Goal: Task Accomplishment & Management: Manage account settings

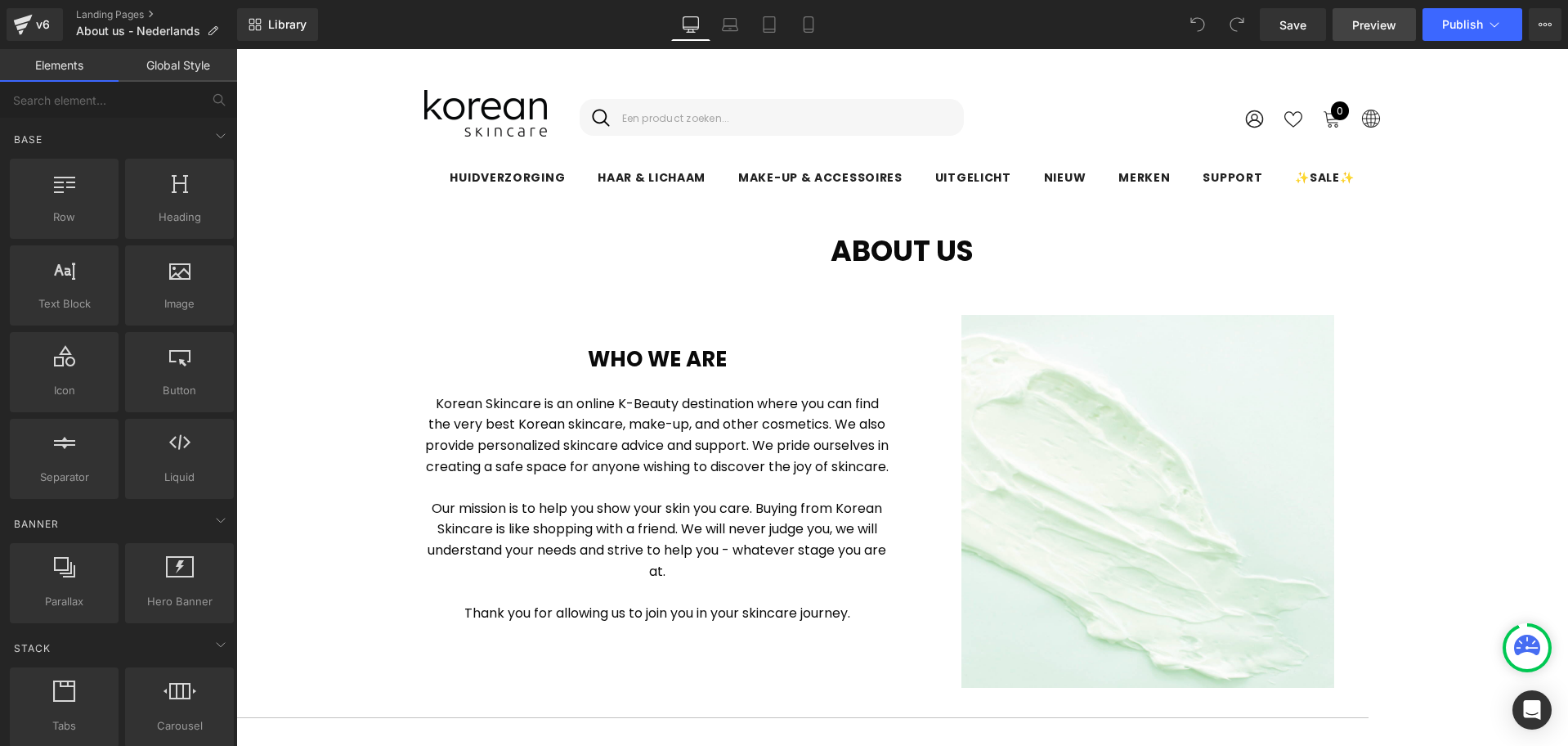
click at [1375, 33] on span "Preview" at bounding box center [1374, 25] width 44 height 17
click at [1549, 28] on icon at bounding box center [1545, 24] width 13 height 13
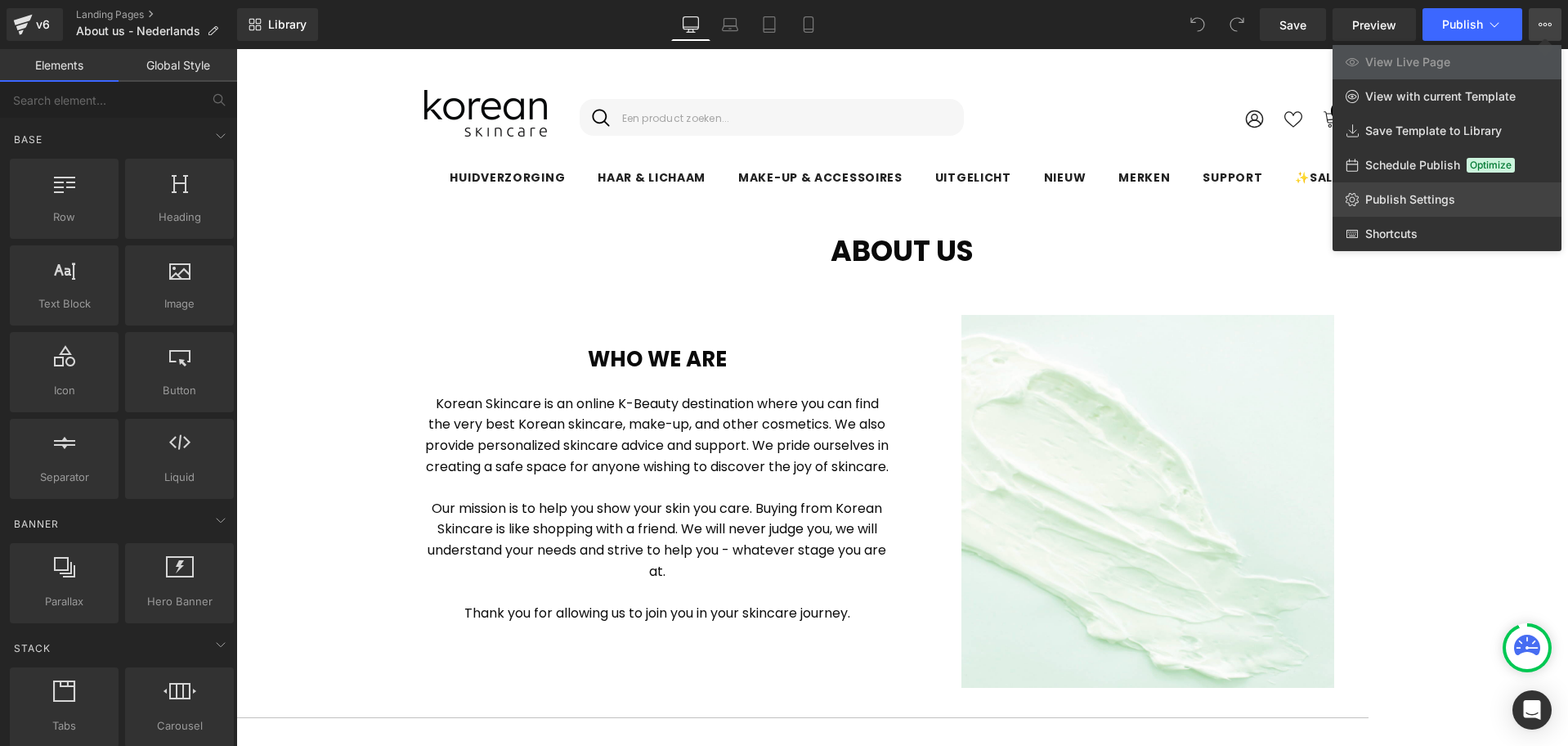
click at [1423, 203] on span "Publish Settings" at bounding box center [1410, 200] width 90 height 15
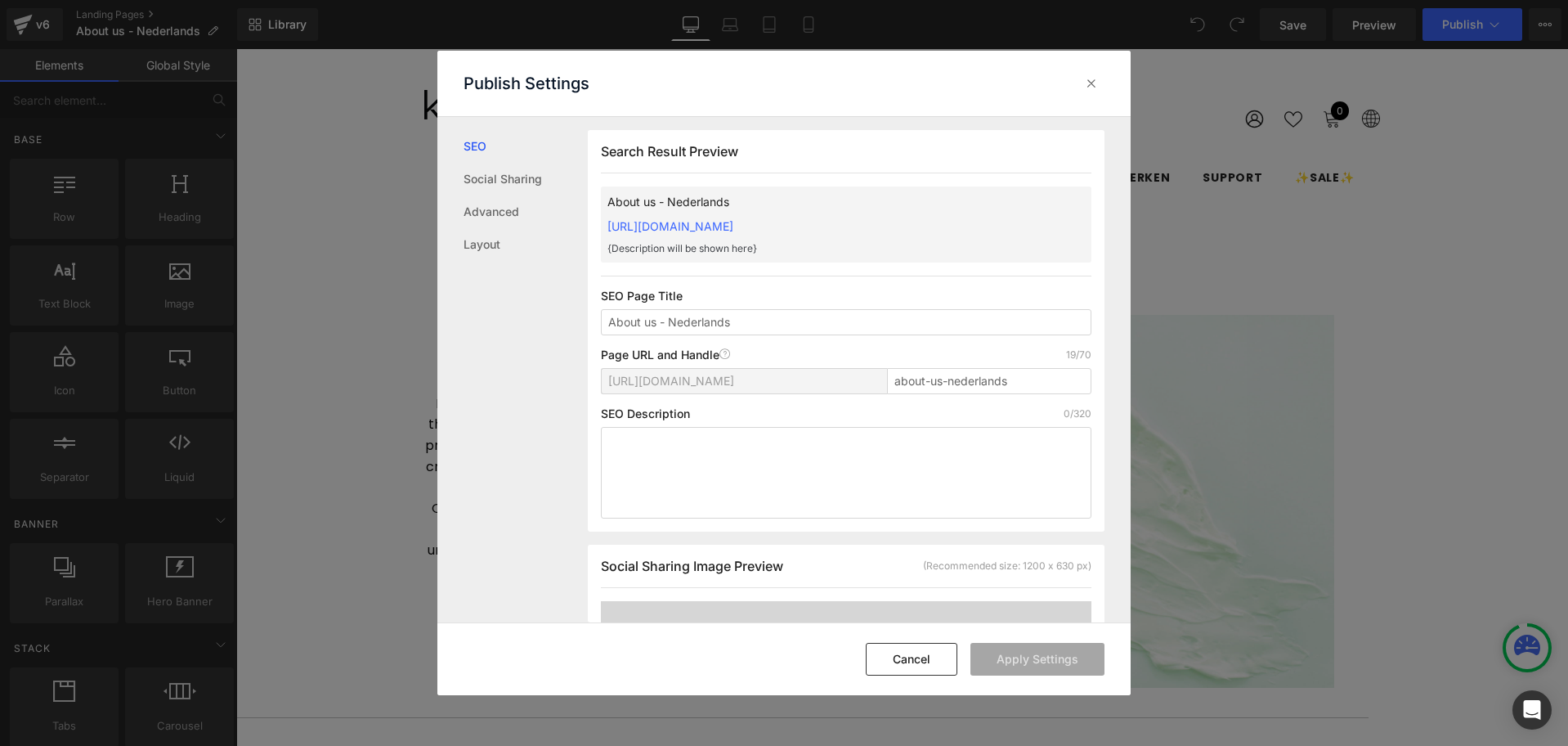
scroll to position [1, 0]
drag, startPoint x: 657, startPoint y: 324, endPoint x: 553, endPoint y: 324, distance: 104.0
click at [553, 324] on div "SEO Social Sharing Advanced Layout Search Result Preview About us - Nederlands …" at bounding box center [783, 370] width 693 height 506
type input "Over ons - Nederlands"
click at [935, 381] on input "about-us-nederlands" at bounding box center [990, 380] width 205 height 26
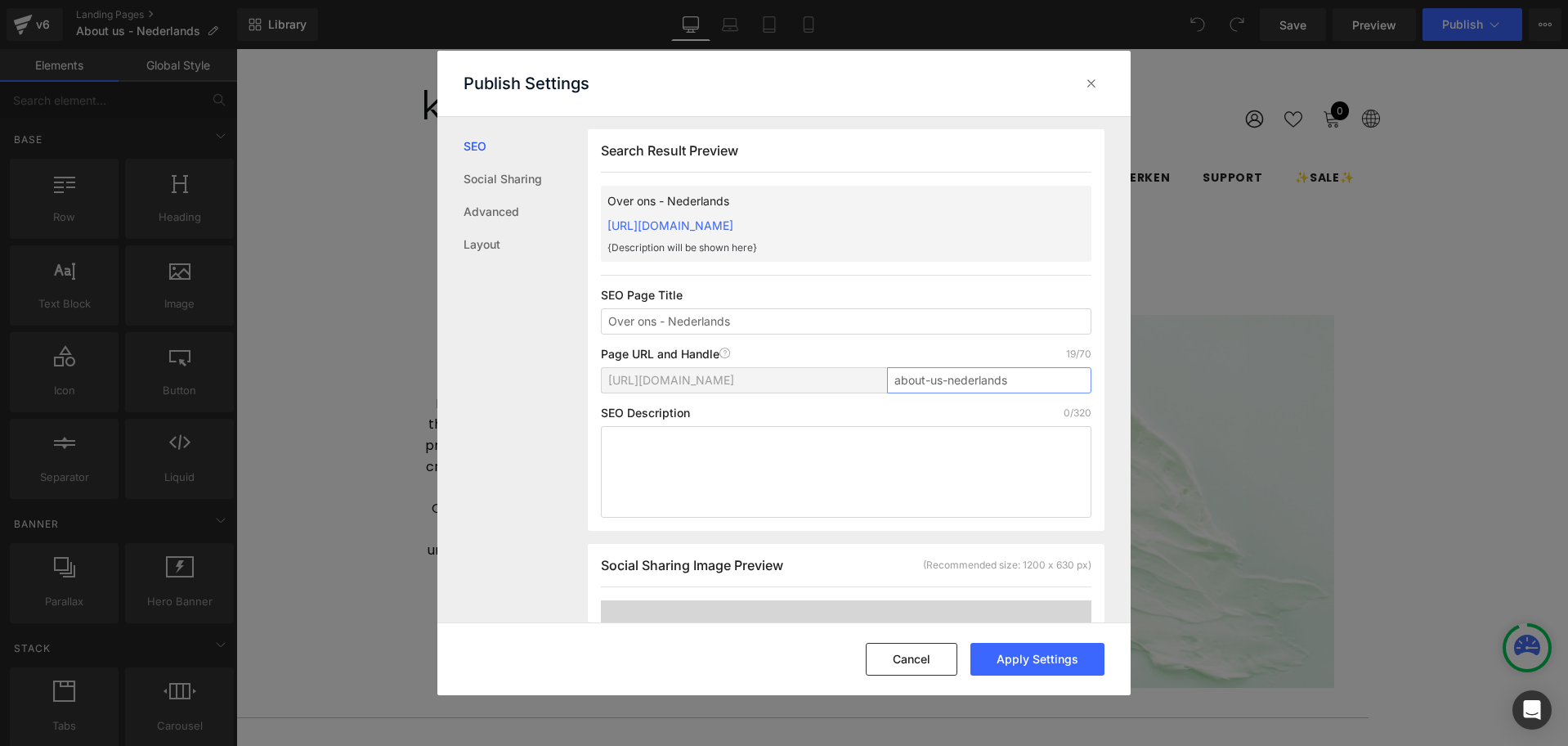
drag, startPoint x: 938, startPoint y: 380, endPoint x: 873, endPoint y: 384, distance: 65.1
click at [873, 384] on div "[URL][DOMAIN_NAME] about-us-nederlands" at bounding box center [846, 386] width 491 height 39
type input "over-ons"
click at [723, 322] on input "Over ons - Nederlands" at bounding box center [846, 321] width 491 height 26
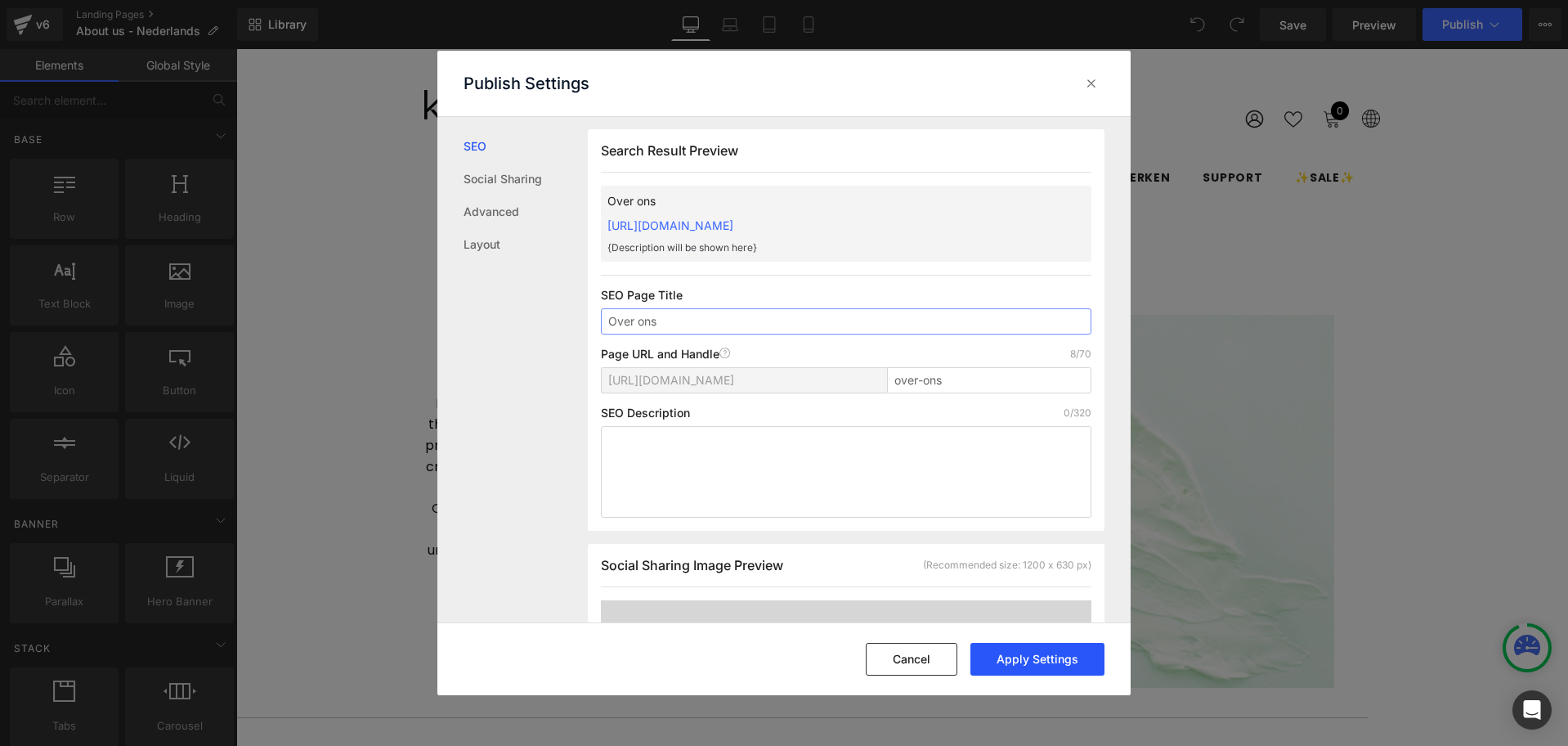
type input "Over ons"
click at [1022, 658] on button "Apply Settings" at bounding box center [1037, 659] width 134 height 33
click at [1090, 85] on icon at bounding box center [1091, 83] width 16 height 16
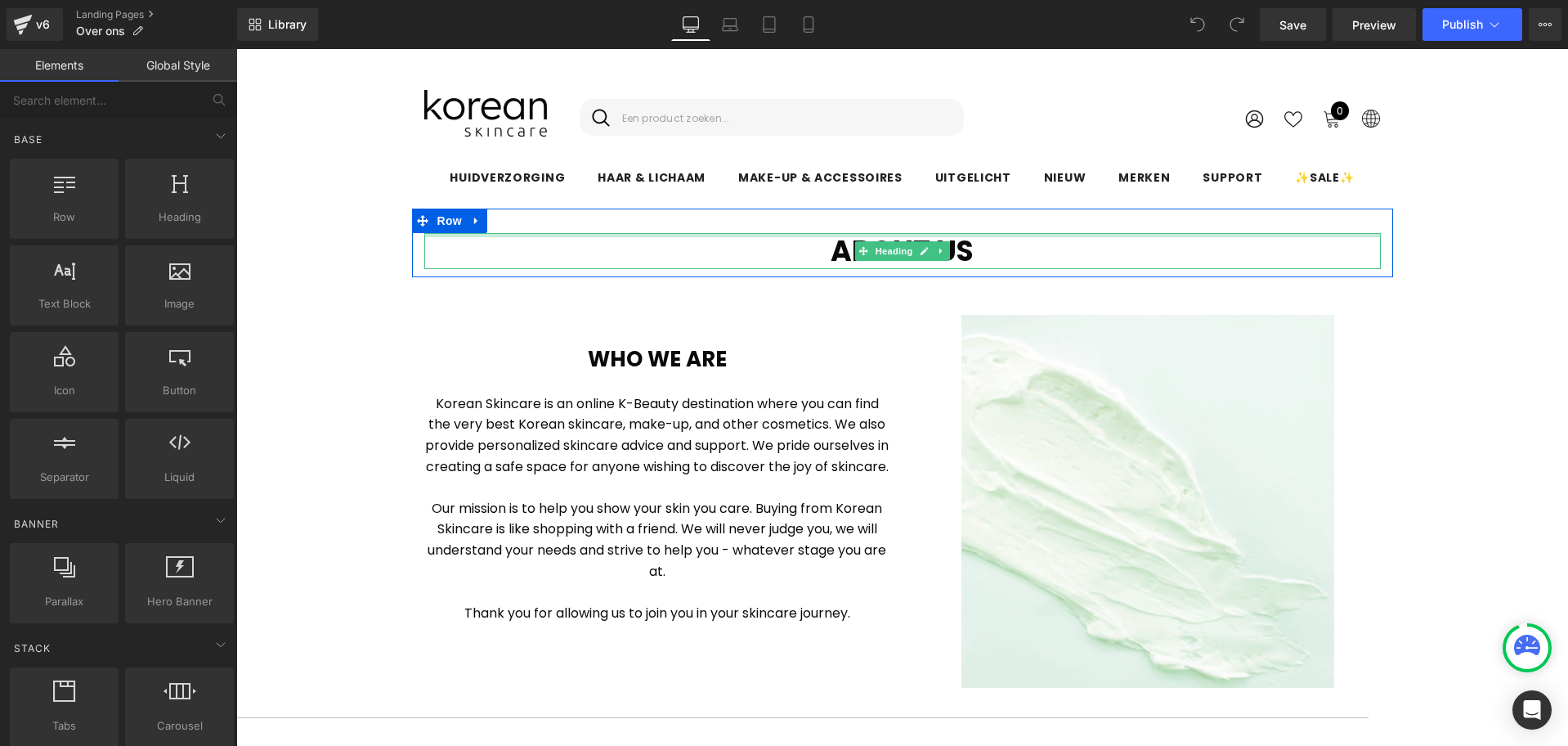
click at [872, 236] on div at bounding box center [902, 235] width 957 height 4
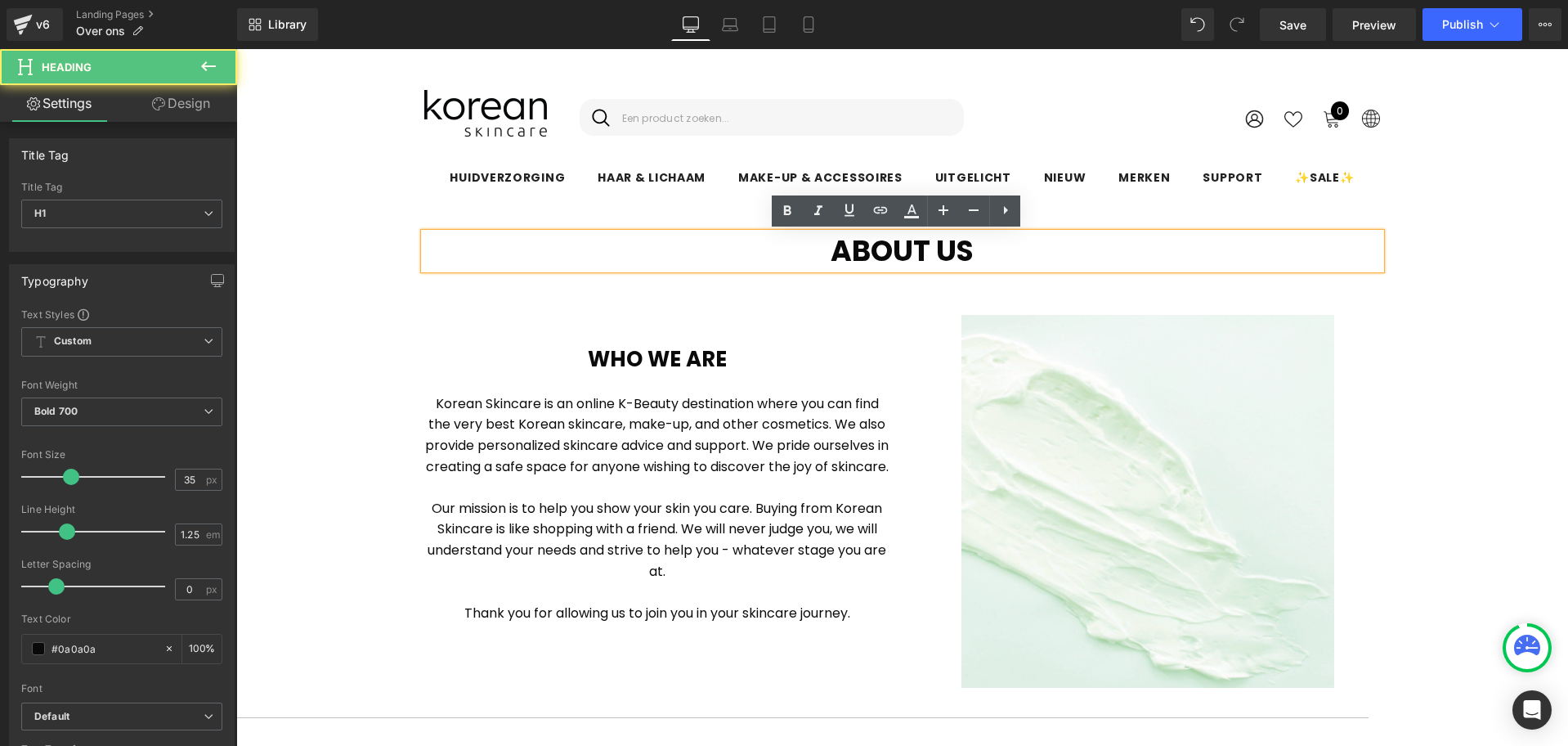
click at [867, 245] on h1 "About Us" at bounding box center [902, 251] width 957 height 36
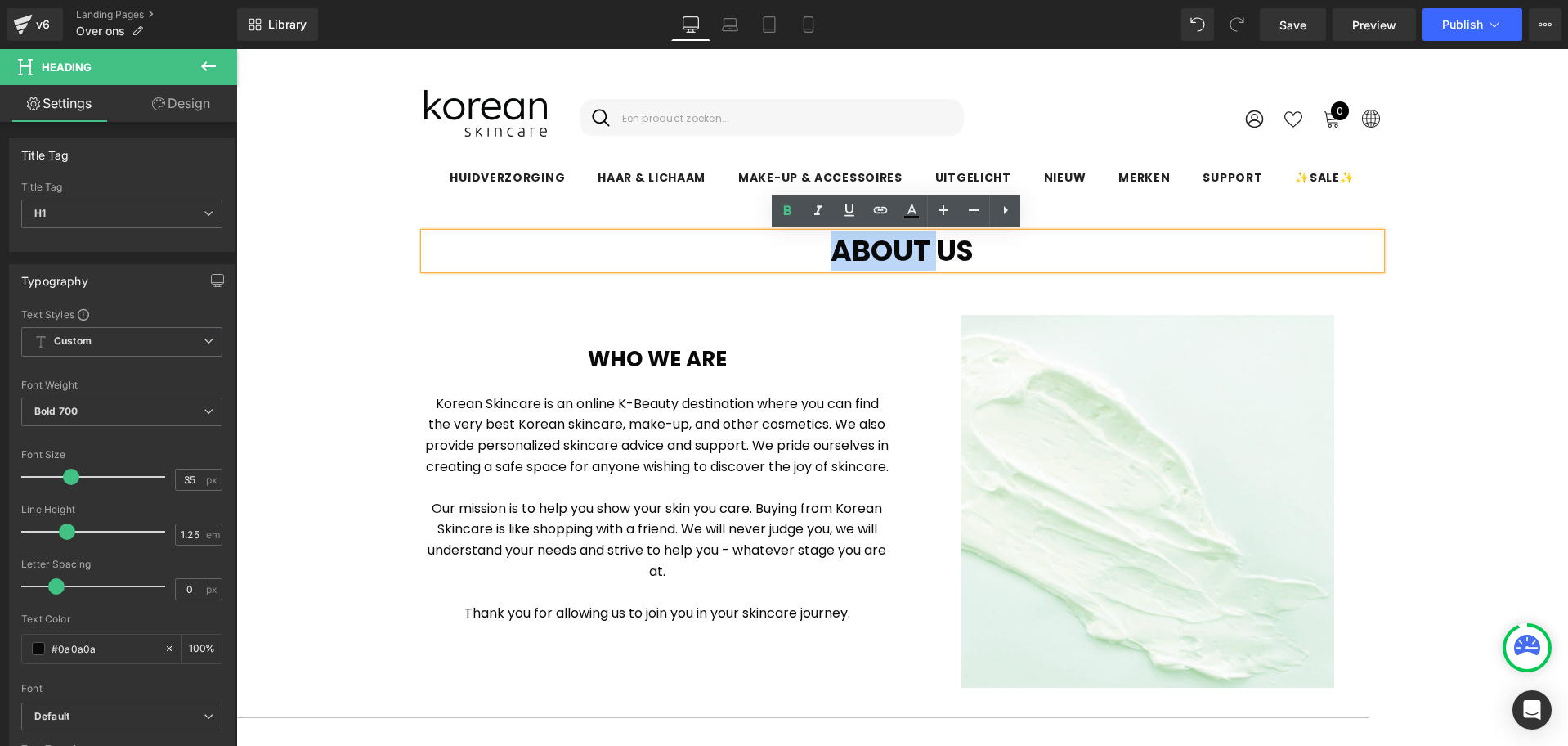
click at [867, 245] on h1 "About Us" at bounding box center [902, 251] width 957 height 36
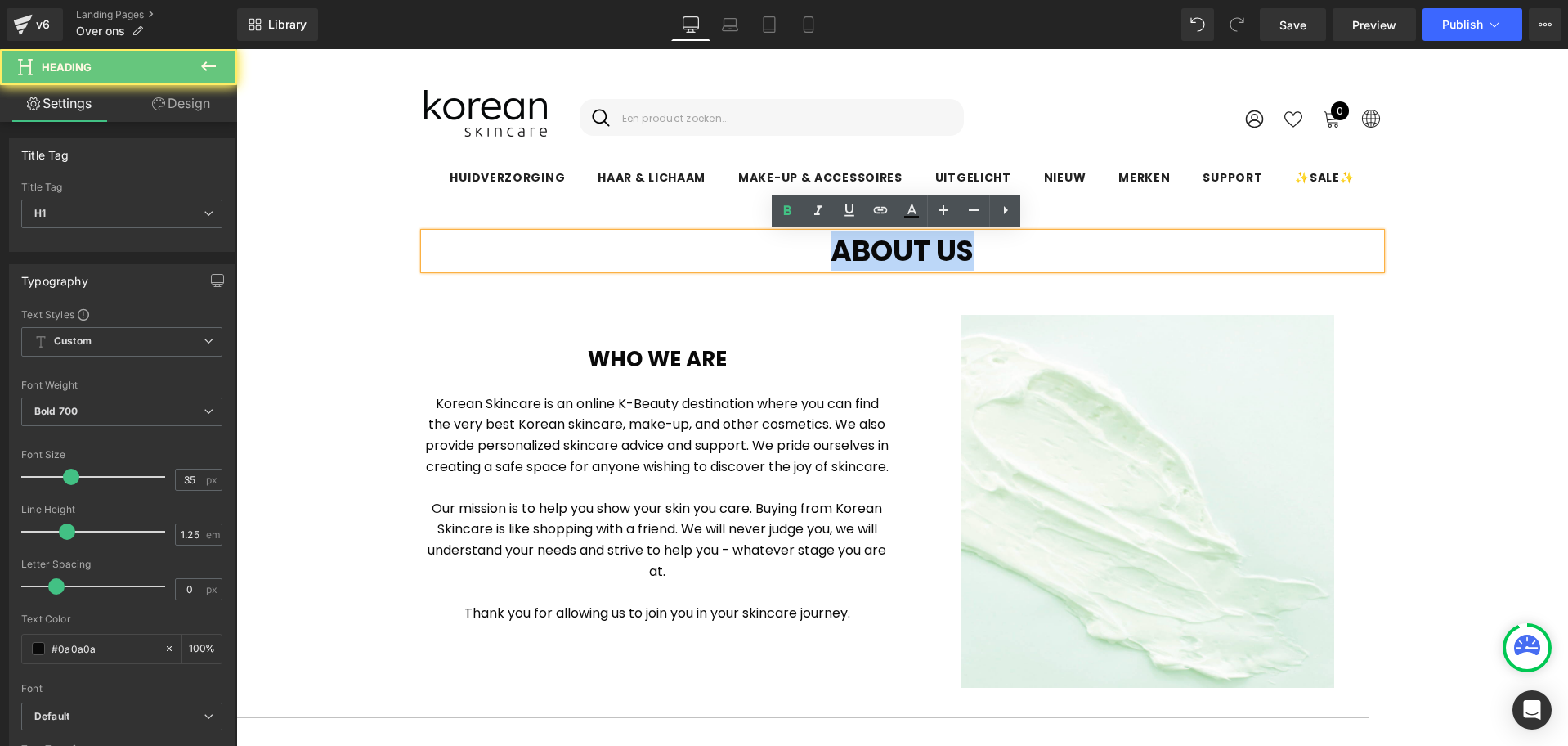
click at [867, 245] on h1 "About Us" at bounding box center [902, 251] width 957 height 36
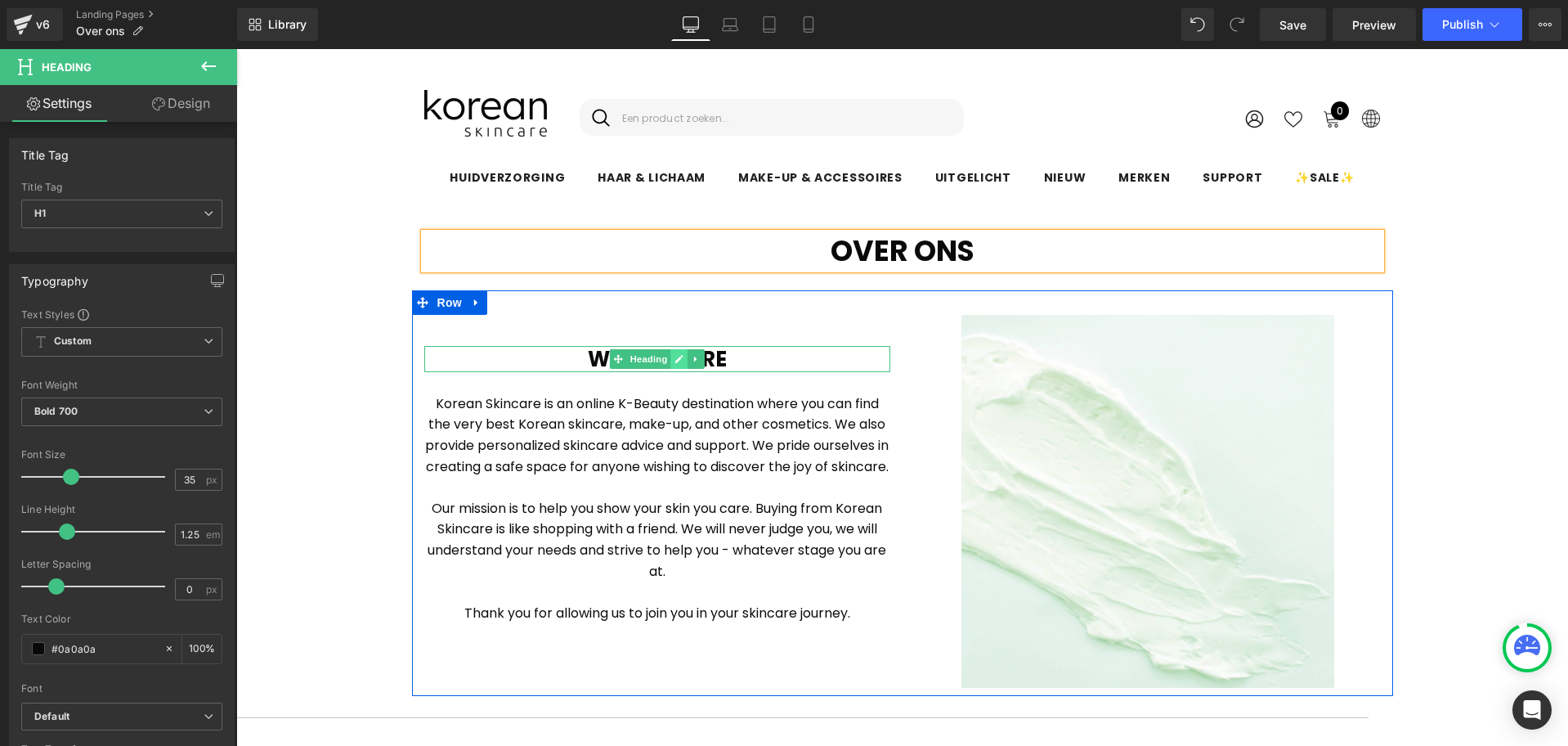
click at [677, 357] on icon at bounding box center [679, 358] width 9 height 10
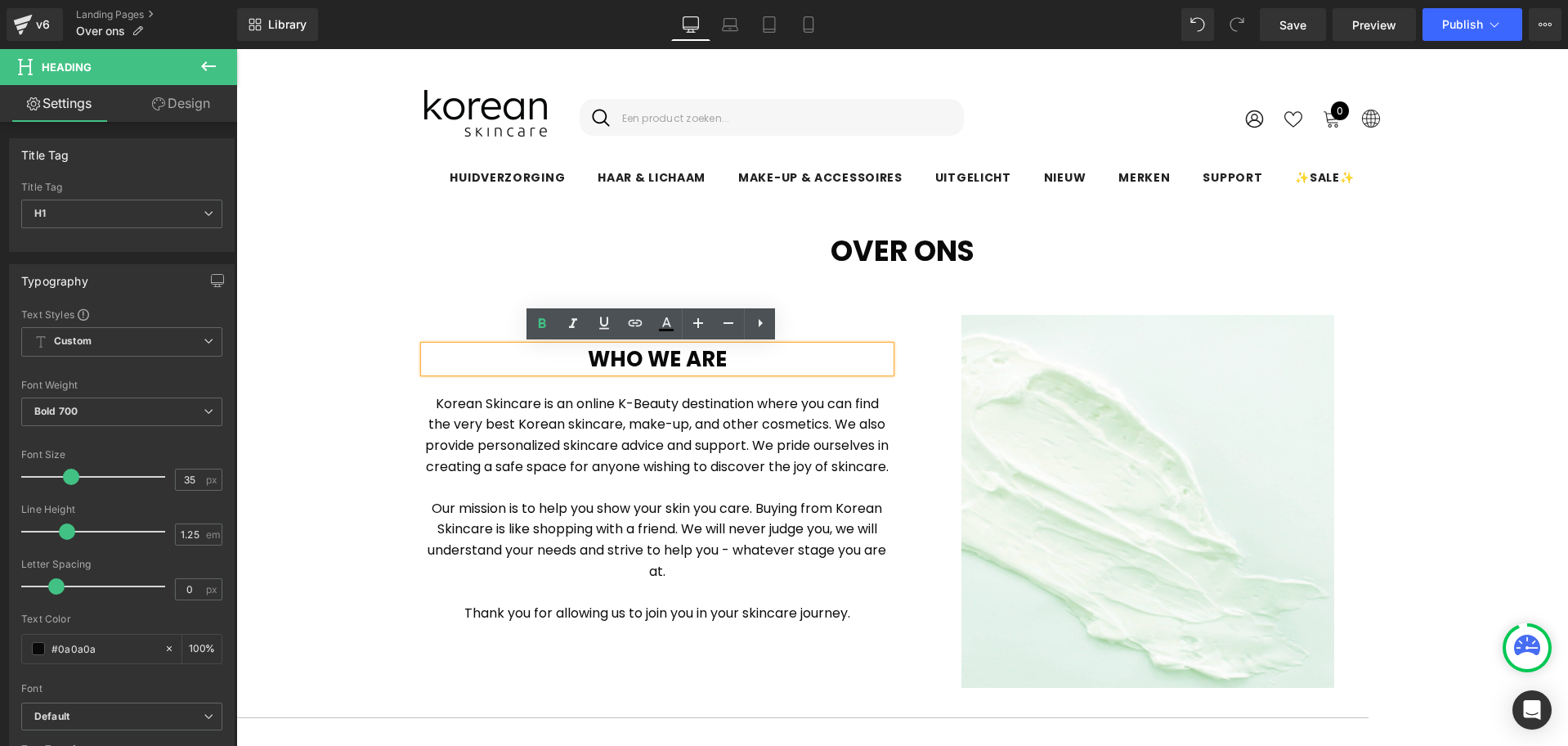
click at [677, 357] on h1 "Who we are" at bounding box center [657, 359] width 466 height 27
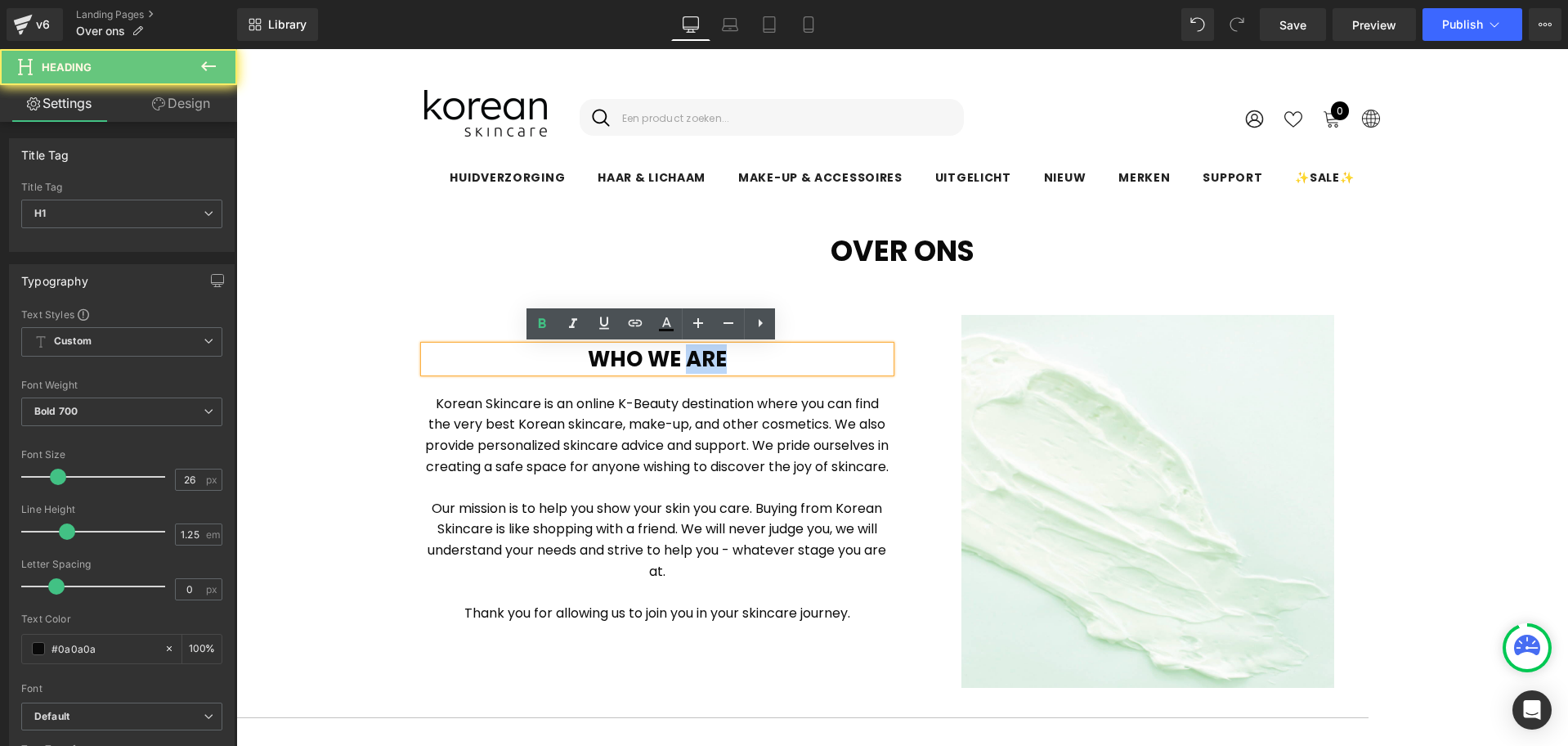
click at [677, 357] on h1 "Who we are" at bounding box center [657, 359] width 466 height 27
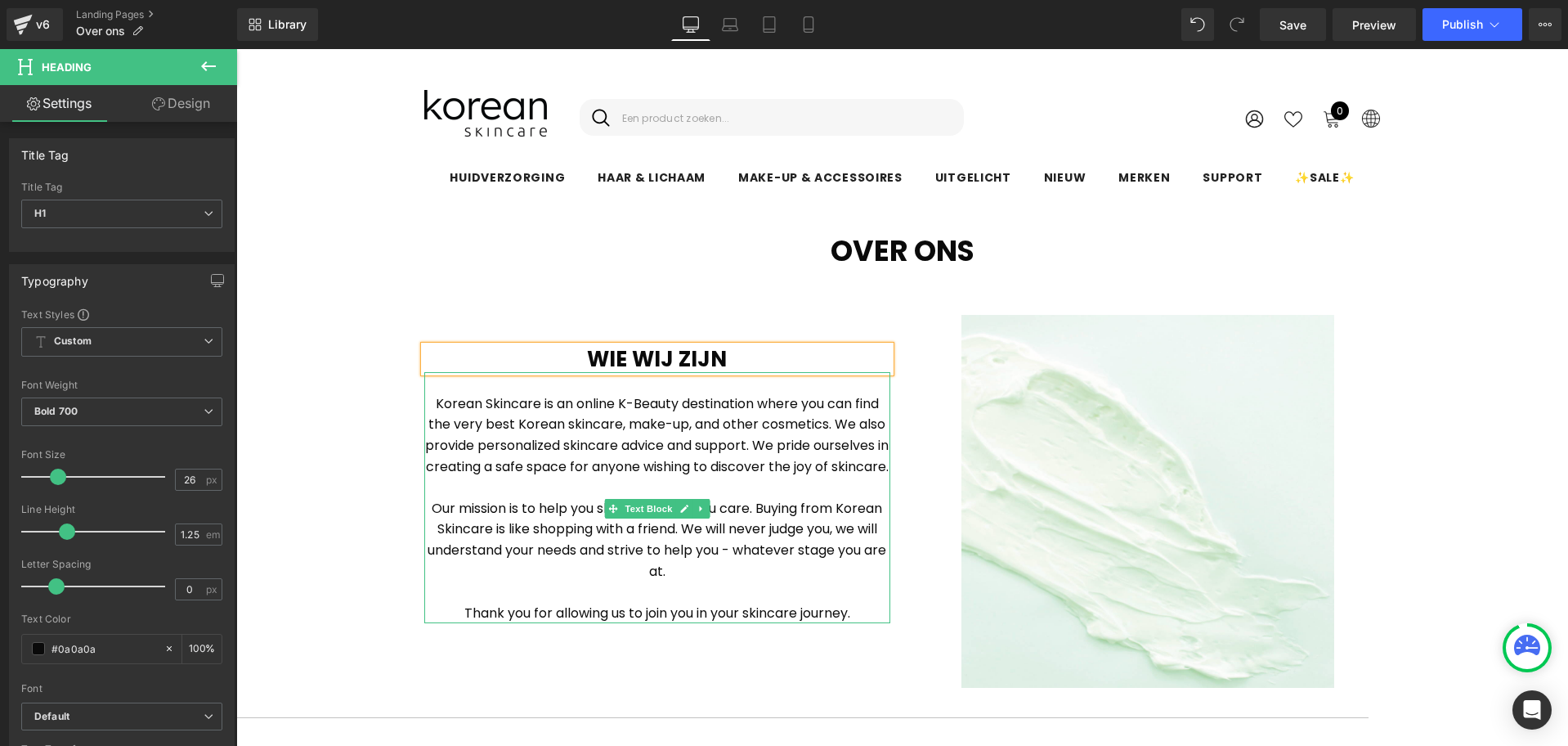
click at [582, 420] on p "Korean Skincare is an online K-Beauty destination where you can find the very b…" at bounding box center [657, 435] width 466 height 83
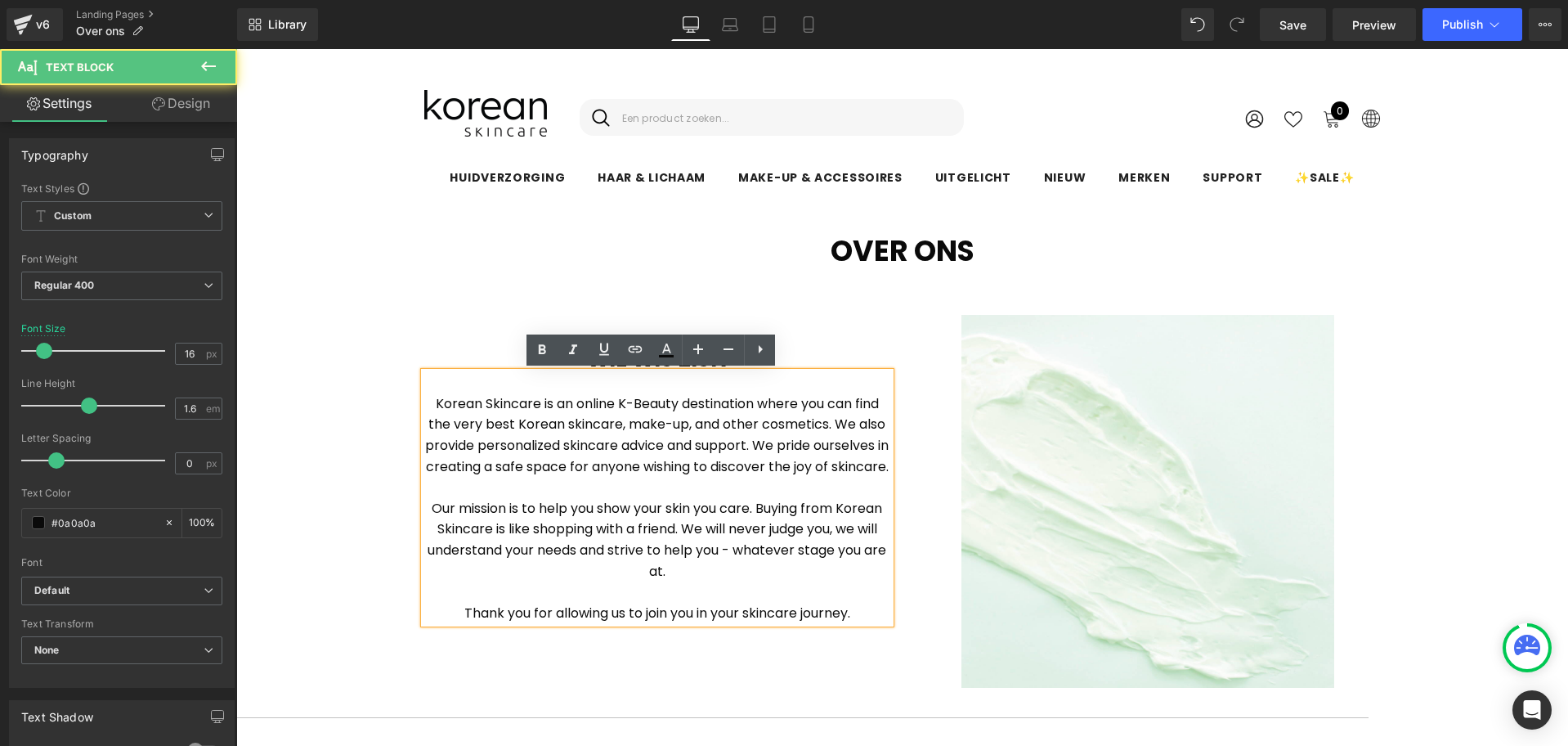
click at [554, 403] on p "Korean Skincare is an online K-Beauty destination where you can find the very b…" at bounding box center [657, 435] width 466 height 83
click at [706, 407] on p "Korean Skincare is een online K-Beauty destination where you can find the very …" at bounding box center [657, 435] width 466 height 83
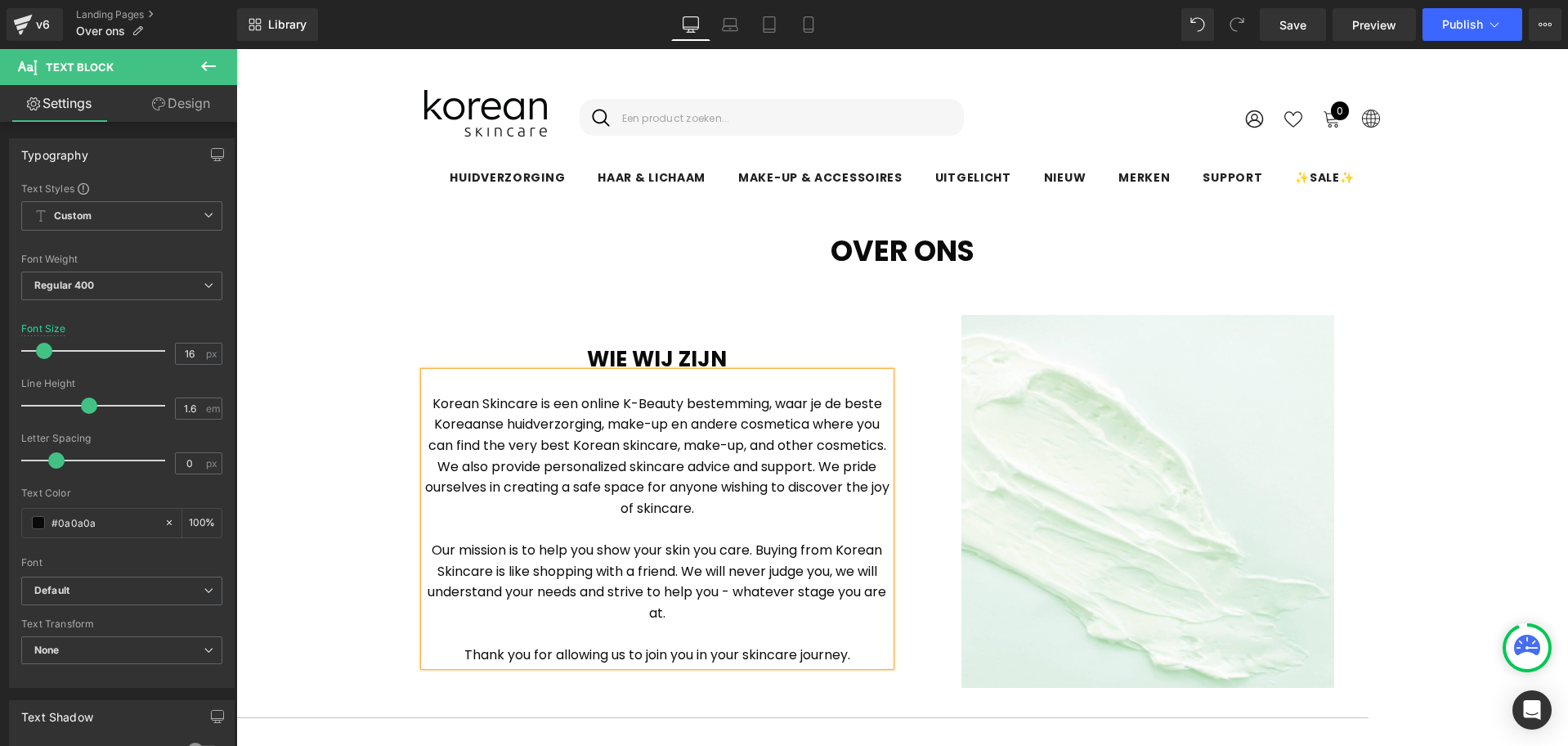
click at [596, 428] on p "Korean Skincare is een online K-Beauty bestemming, waar je de beste Koreaanse h…" at bounding box center [657, 455] width 466 height 126
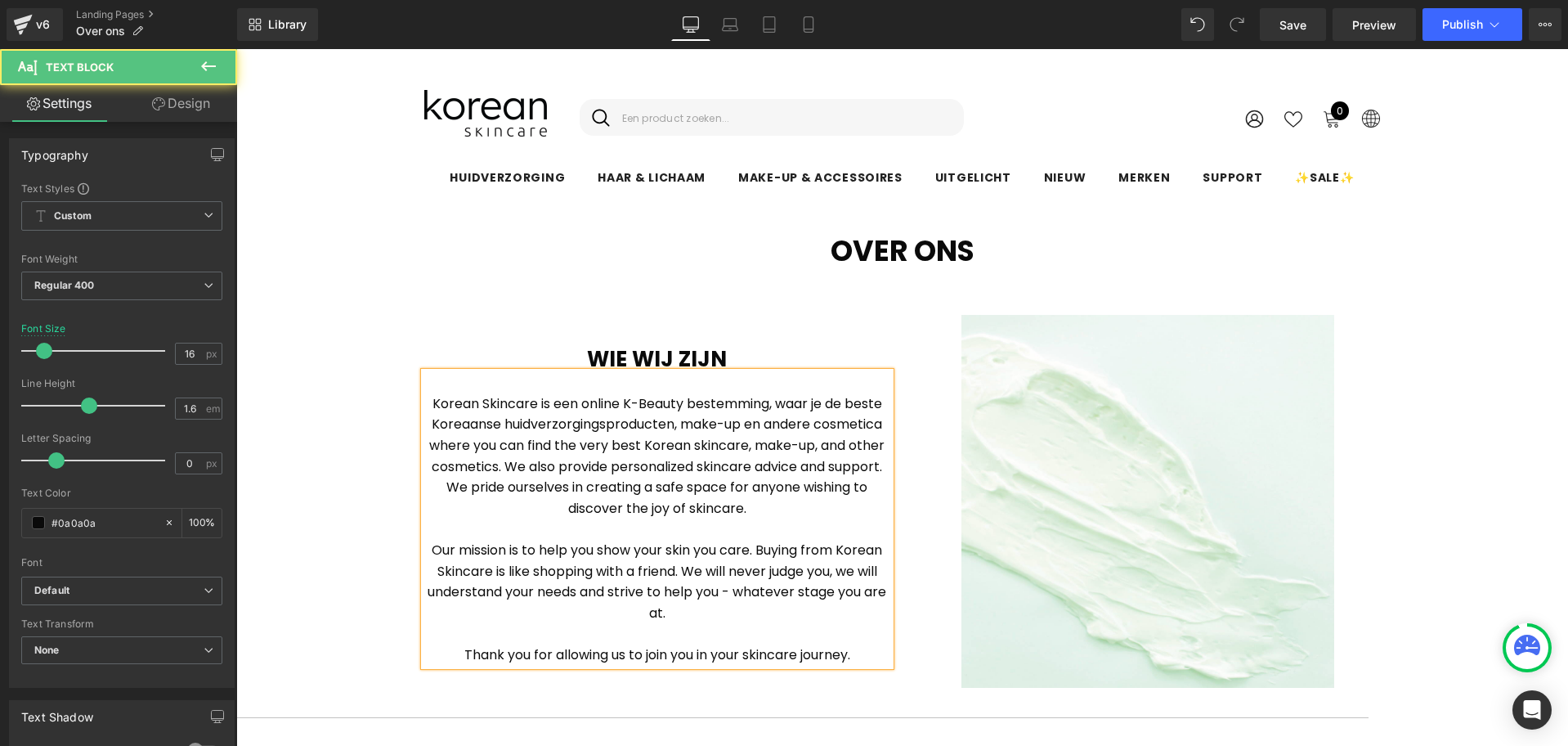
click at [879, 422] on p "Korean Skincare is een online K-Beauty bestemming, waar je de beste Koreaanse h…" at bounding box center [657, 455] width 466 height 126
click at [726, 409] on p "Korean Skincare is een online K-Beauty bestemming, waar je de beste Koreaanse h…" at bounding box center [657, 455] width 466 height 126
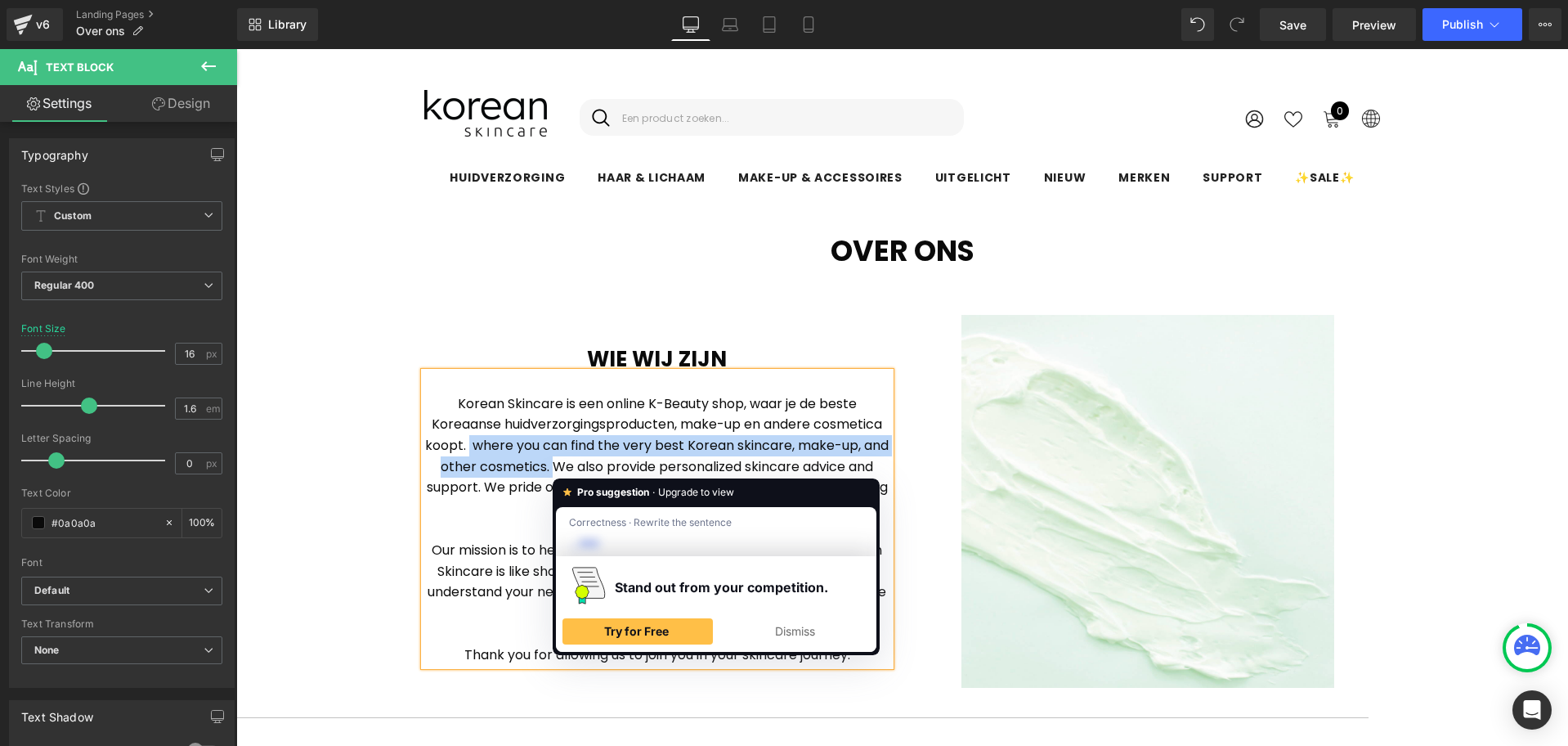
drag, startPoint x: 476, startPoint y: 448, endPoint x: 575, endPoint y: 467, distance: 100.8
click at [575, 467] on p "Korean Skincare is een online K-Beauty shop, waar je de beste Koreaanse huidver…" at bounding box center [657, 455] width 466 height 126
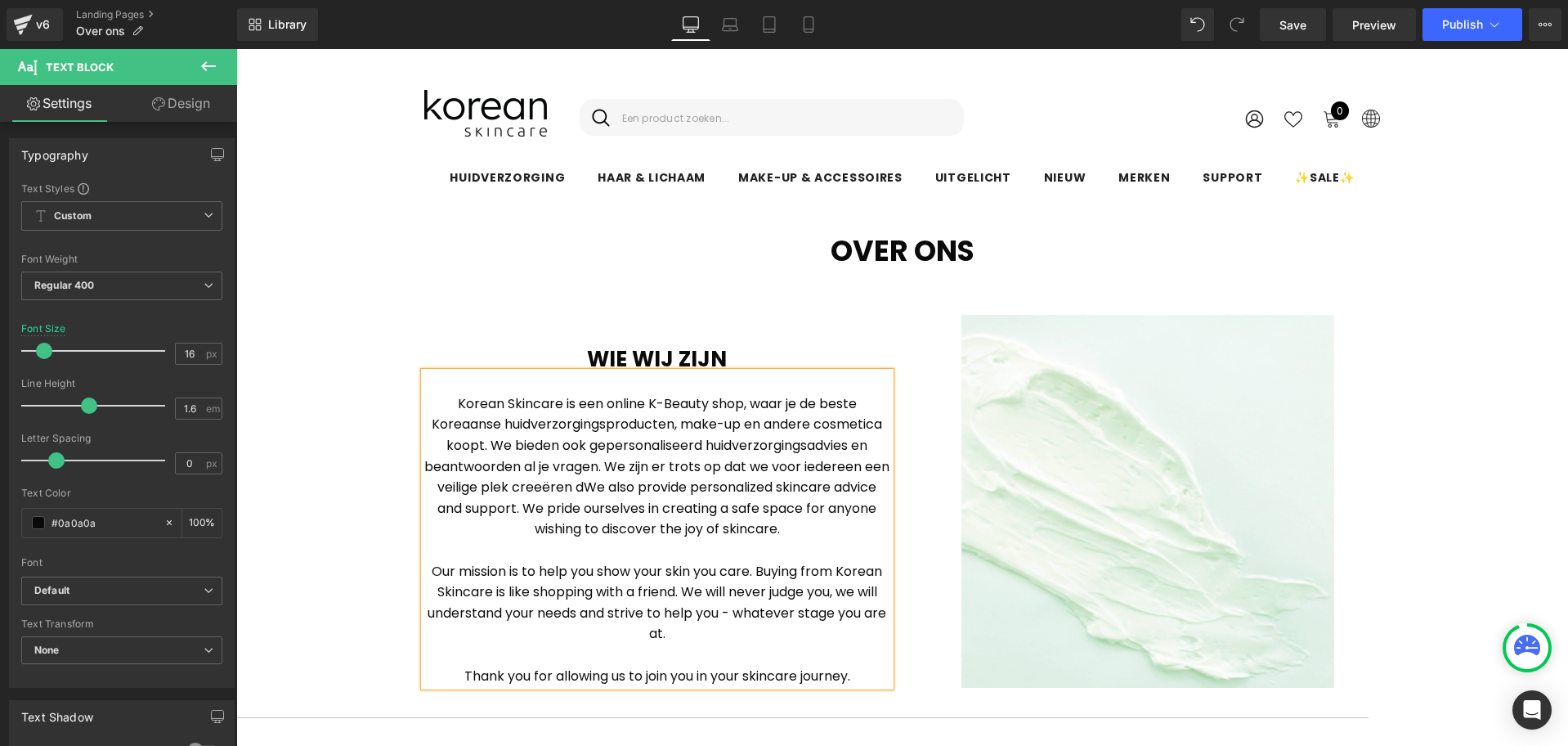
click at [783, 465] on p "Korean Skincare is een online K-Beauty shop, waar je de beste Koreaanse huidver…" at bounding box center [657, 466] width 466 height 147
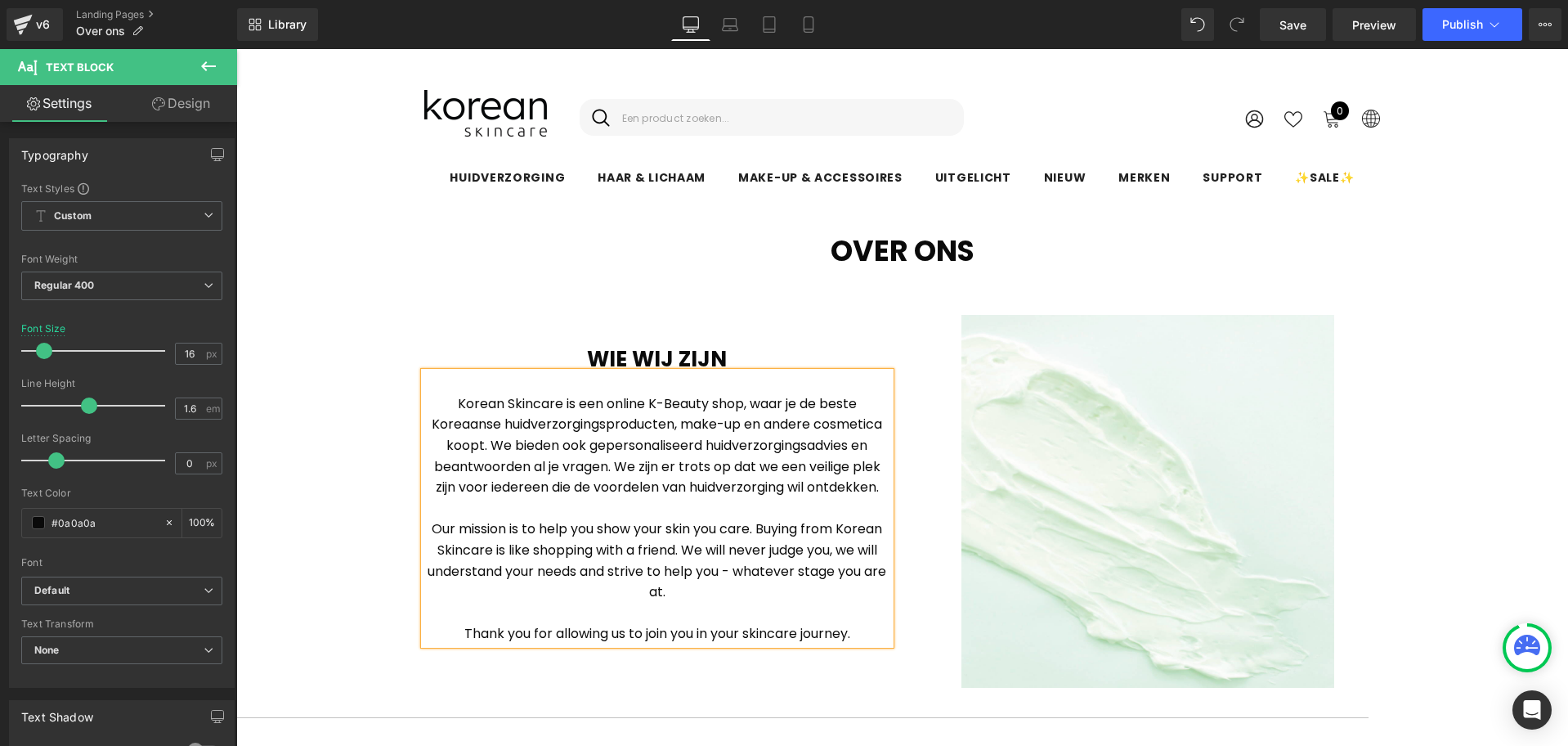
click at [431, 534] on p "Our mission is to help you show your skin you care. Buying from Korean Skincare…" at bounding box center [657, 560] width 466 height 83
click at [476, 638] on p "Thank you for allowing us to join you in your skincare journey." at bounding box center [657, 633] width 466 height 22
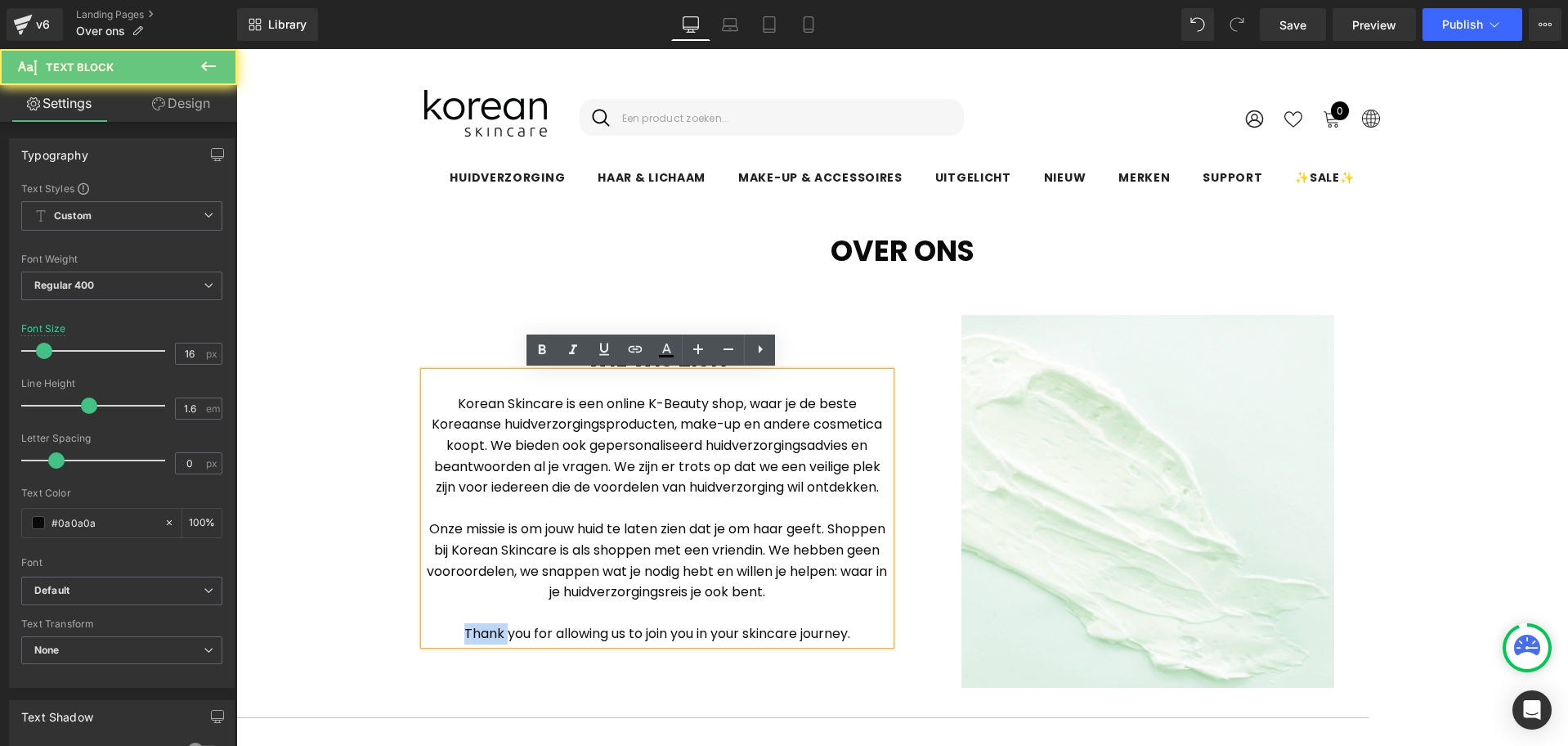
click at [476, 638] on p "Thank you for allowing us to join you in your skincare journey." at bounding box center [657, 633] width 466 height 22
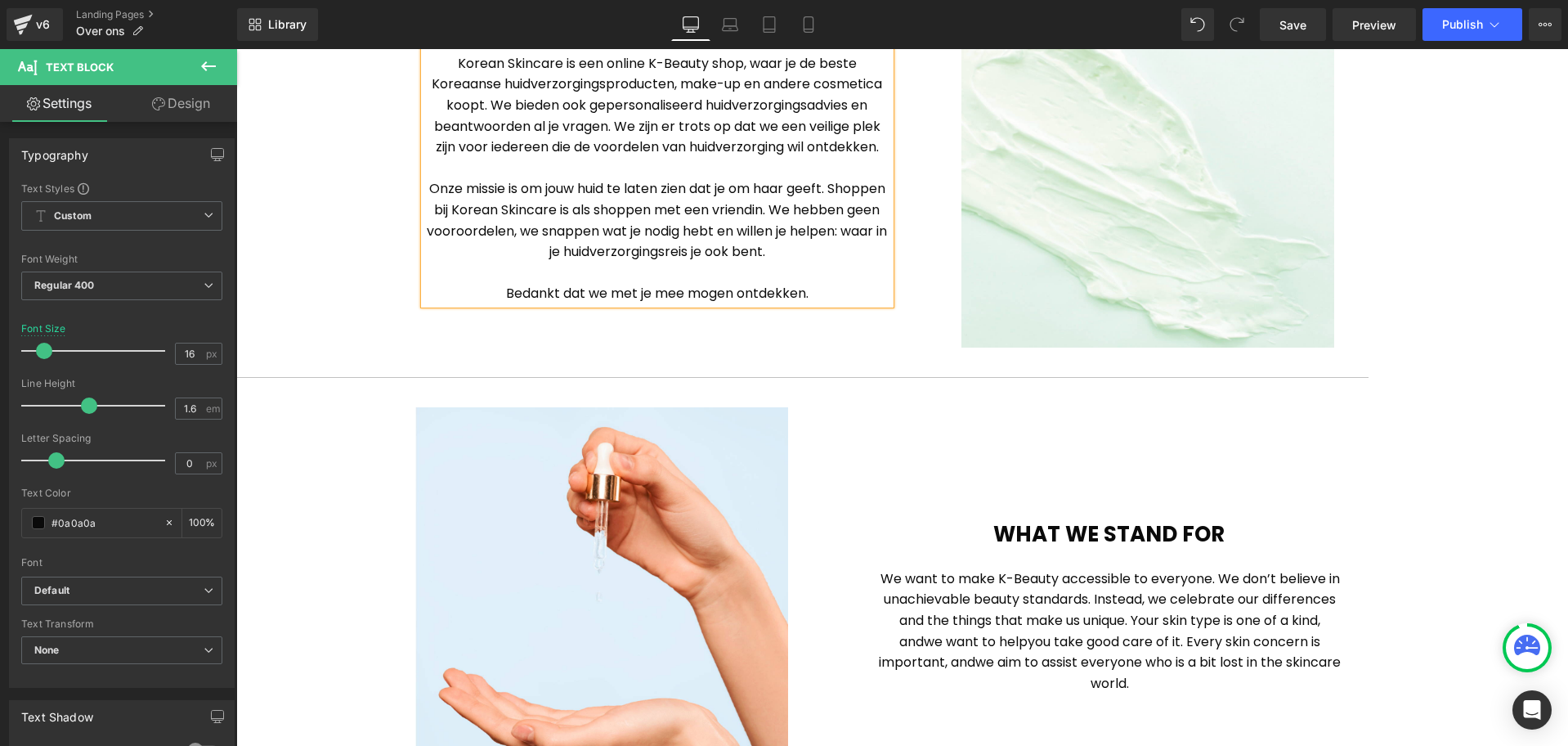
scroll to position [546, 0]
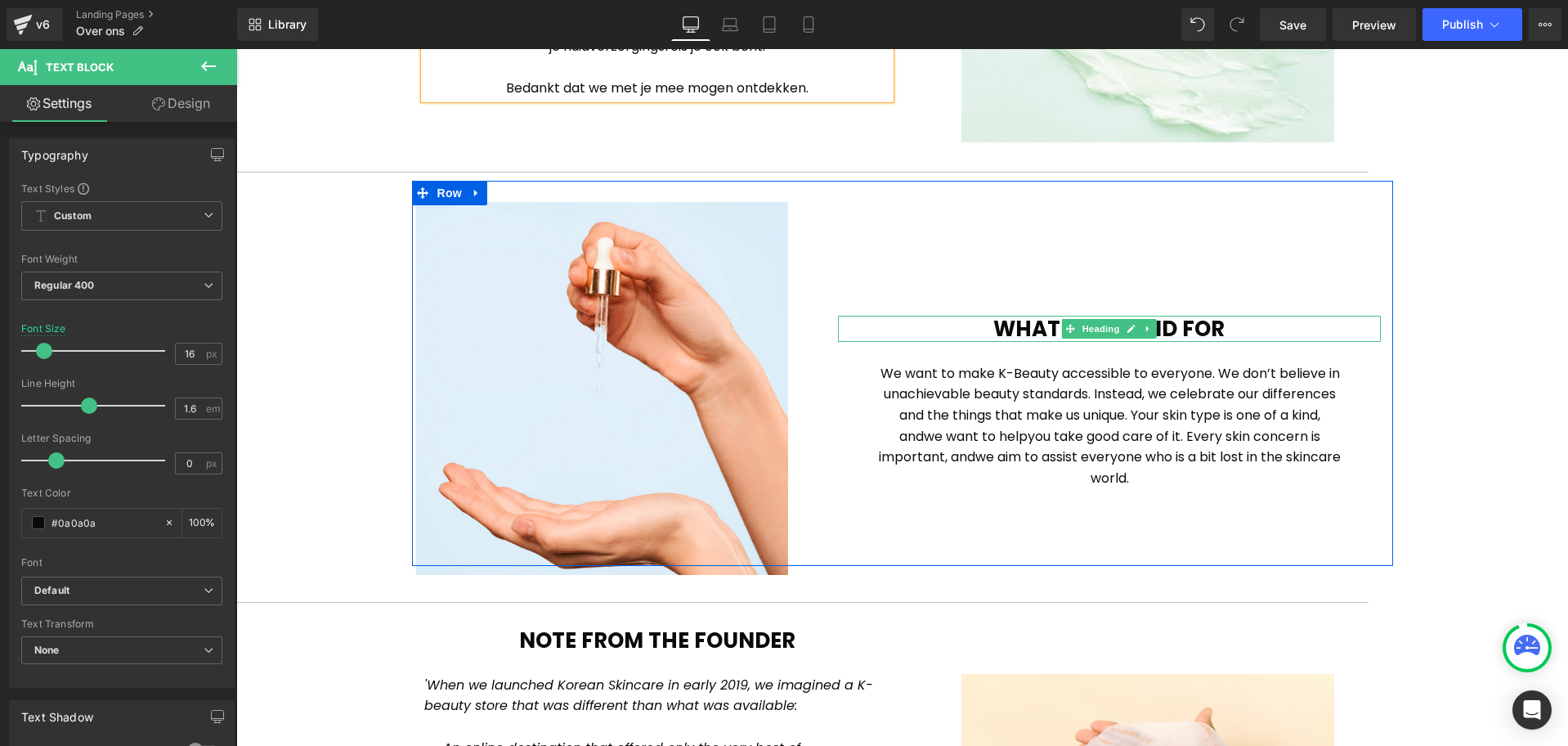
click at [1193, 320] on h1 "What we stand for" at bounding box center [1109, 329] width 543 height 27
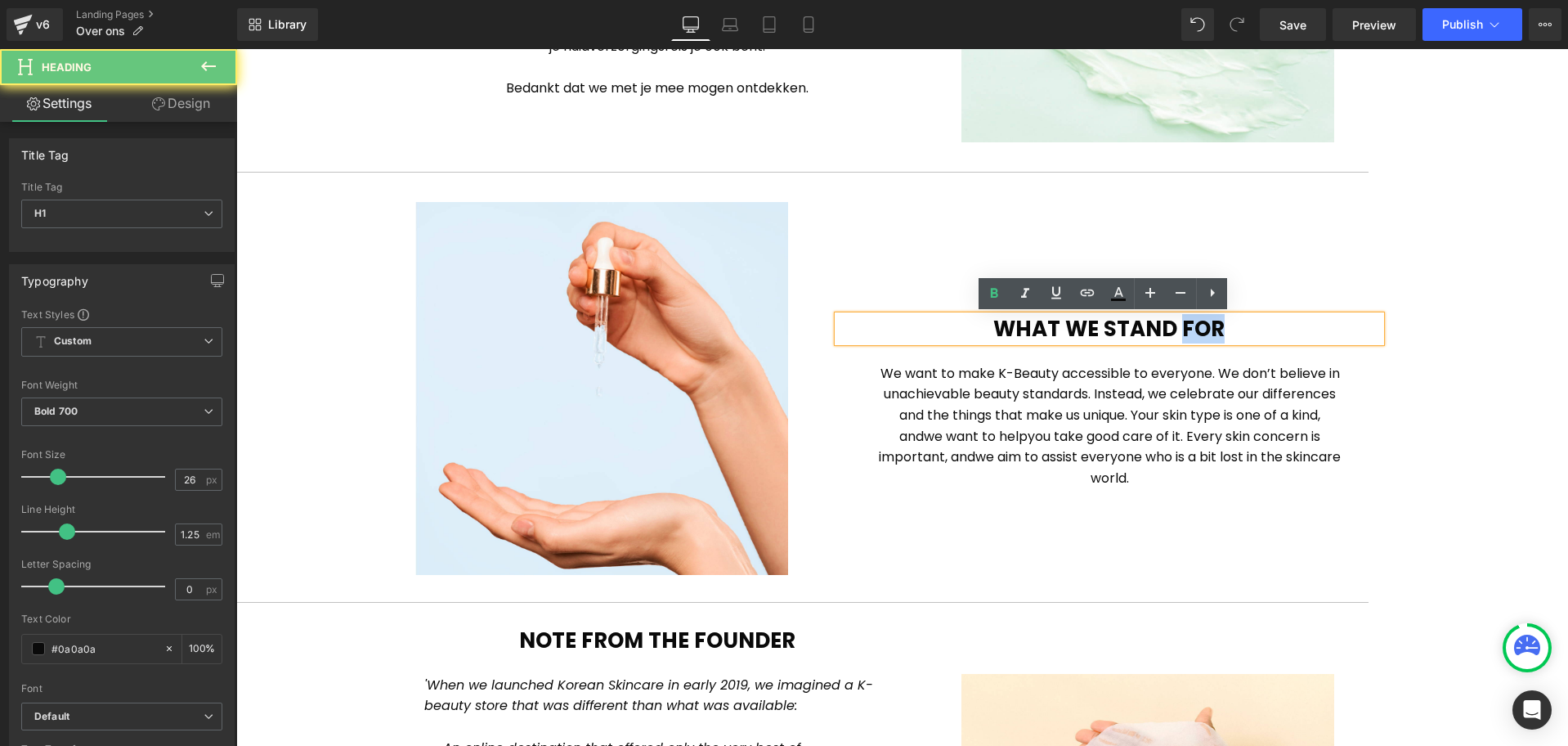
click at [1193, 320] on h1 "What we stand for" at bounding box center [1109, 329] width 543 height 27
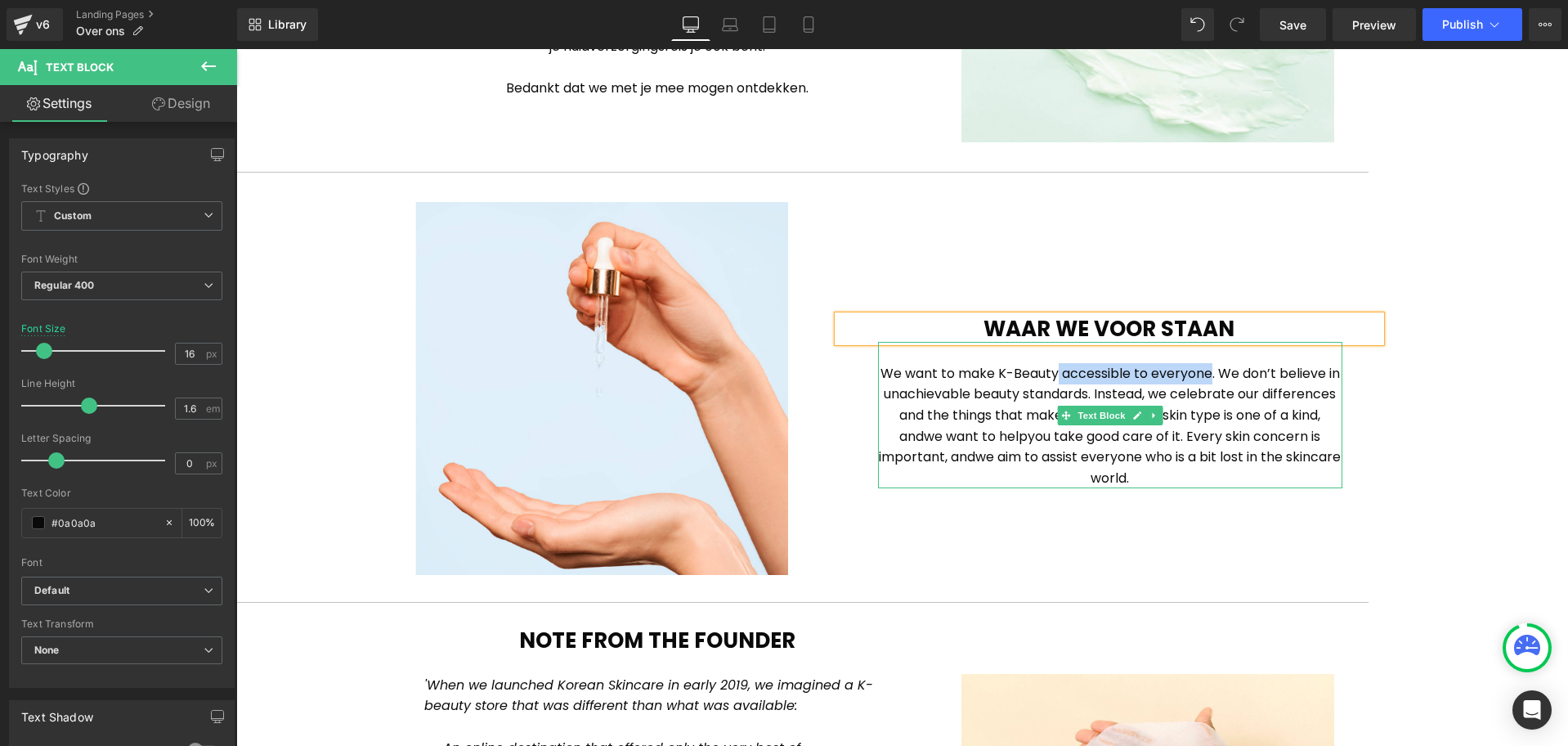
drag, startPoint x: 1204, startPoint y: 373, endPoint x: 1049, endPoint y: 379, distance: 155.1
click at [1049, 379] on span "We want to make K-Beauty accessible to everyone. We don’t believe in unachievab…" at bounding box center [1110, 404] width 460 height 82
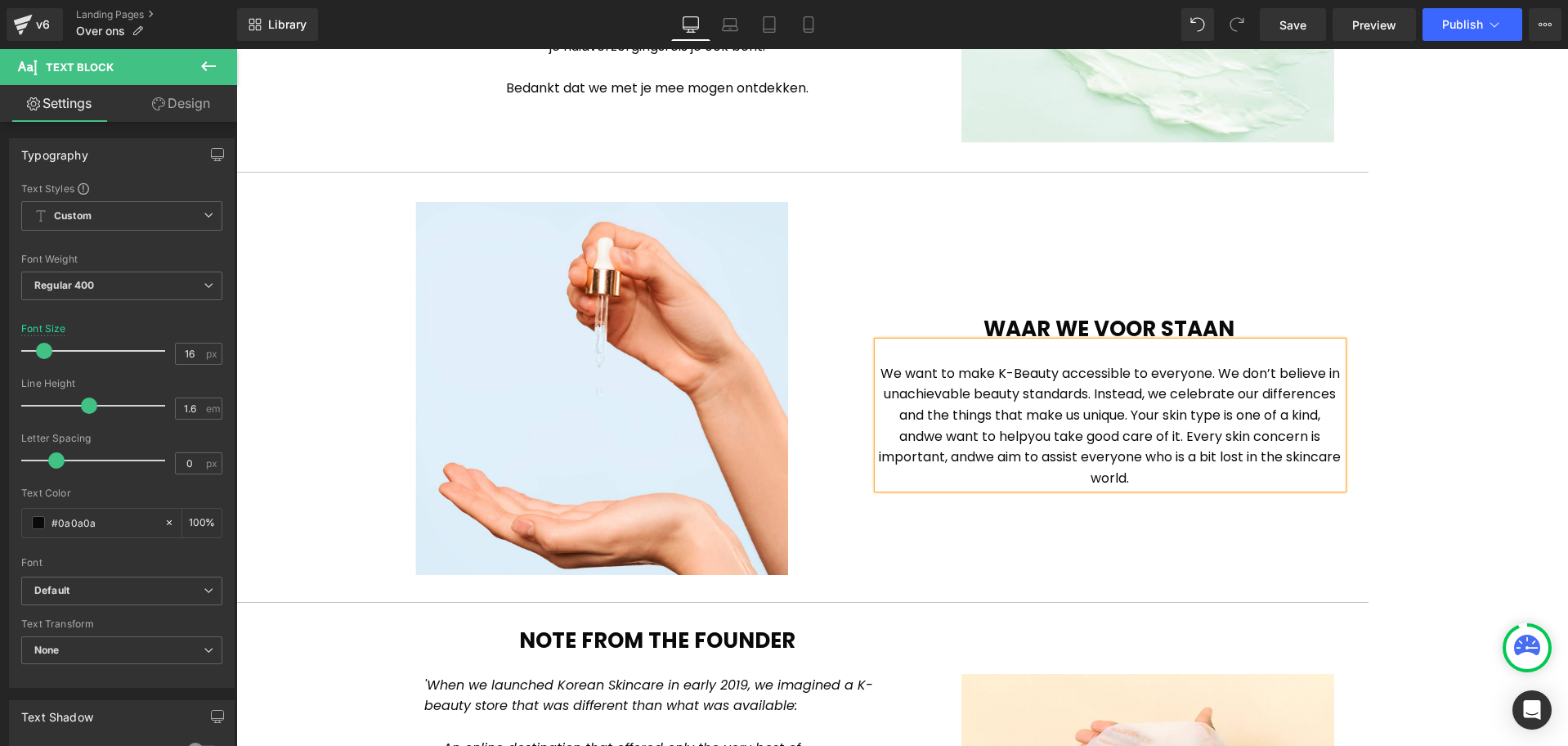
click at [962, 376] on span "We want to make K-Beauty accessible to everyone. We don’t believe in unachievab…" at bounding box center [1110, 404] width 460 height 82
drag, startPoint x: 984, startPoint y: 371, endPoint x: 900, endPoint y: 374, distance: 84.1
click at [900, 374] on span "We want to make K-Beauty accessible to everyone. We don’t believe in unachievab…" at bounding box center [1110, 404] width 460 height 82
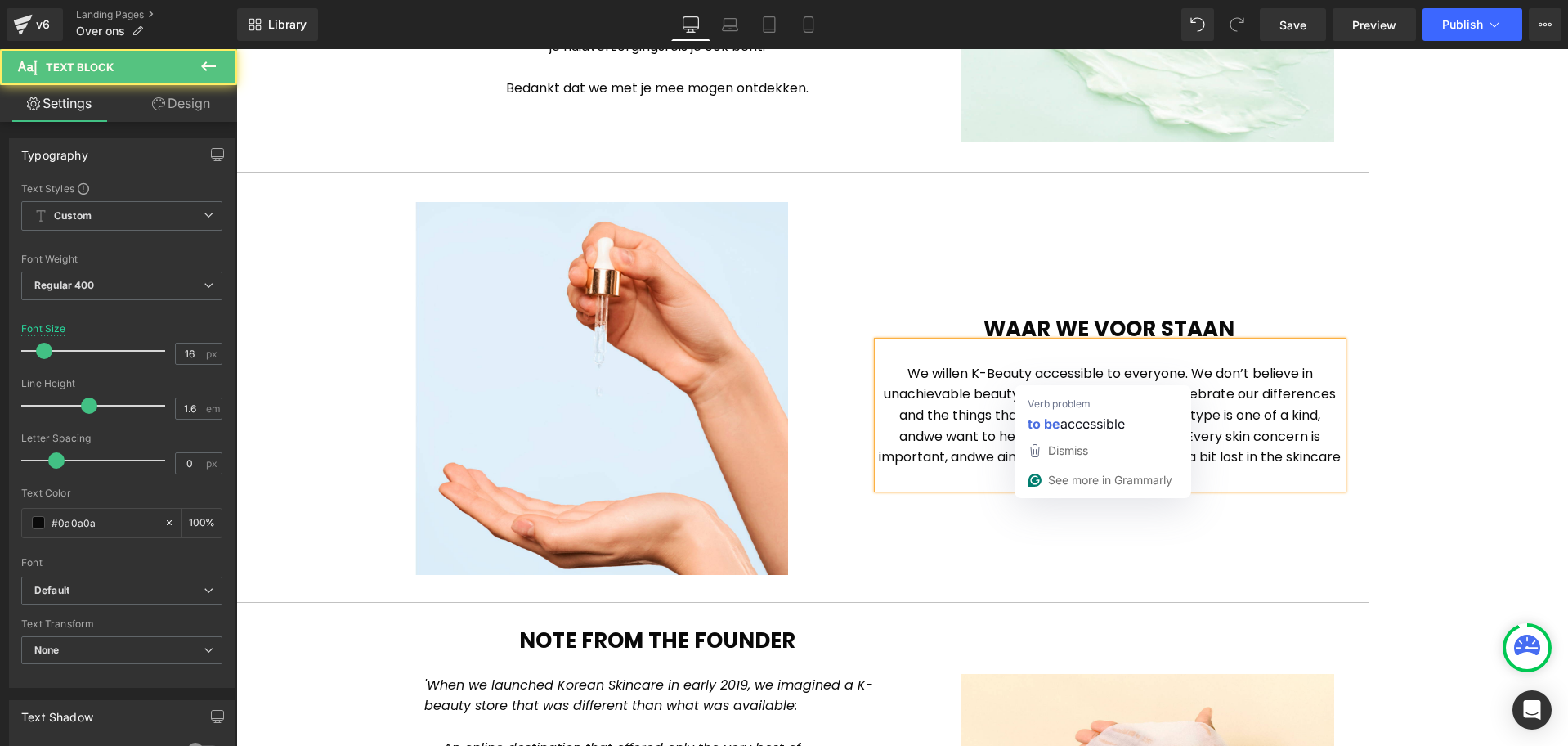
click at [1034, 375] on span "We willen K-Beauty accessible to everyone. We don’t believe in unachievable bea…" at bounding box center [1109, 404] width 452 height 82
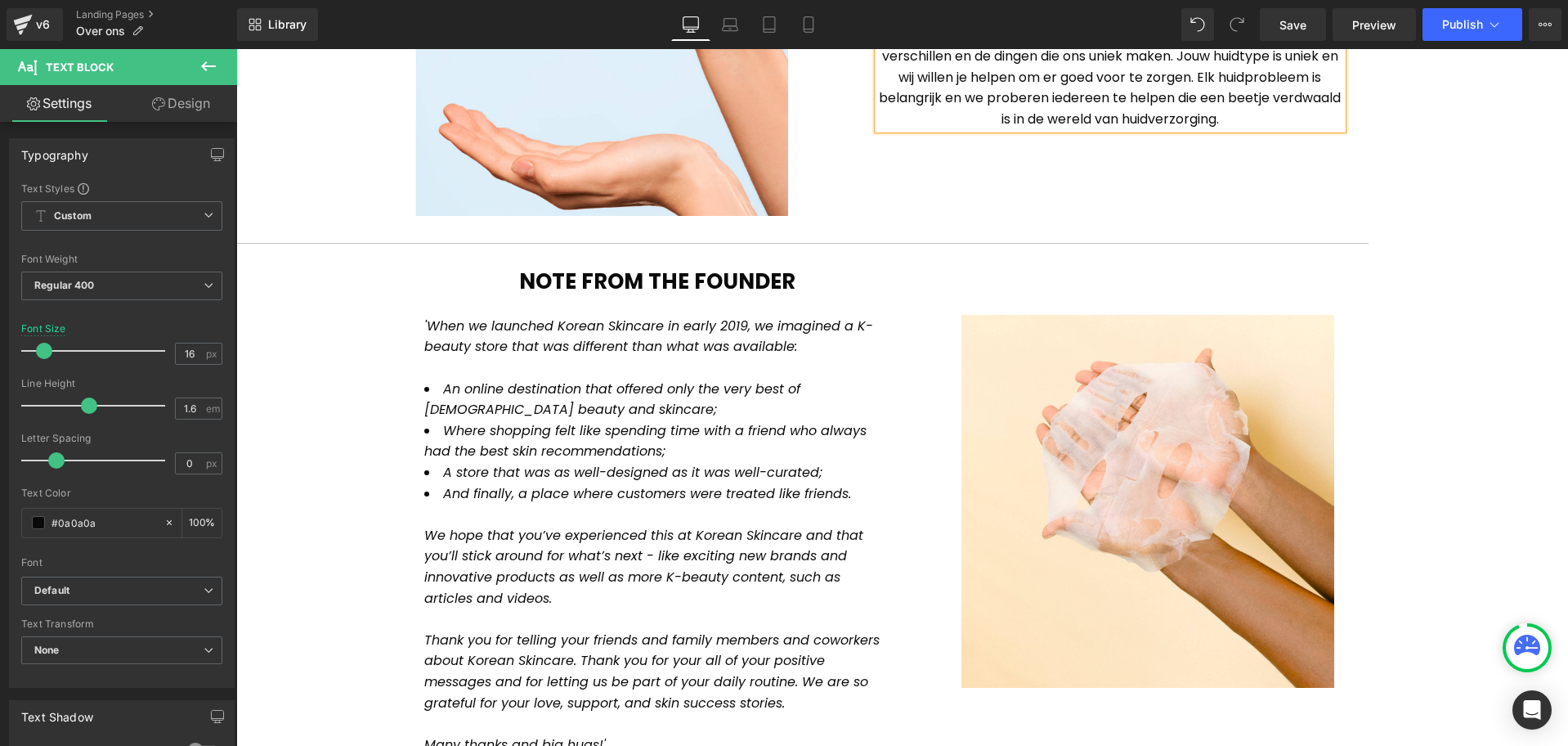
scroll to position [954, 0]
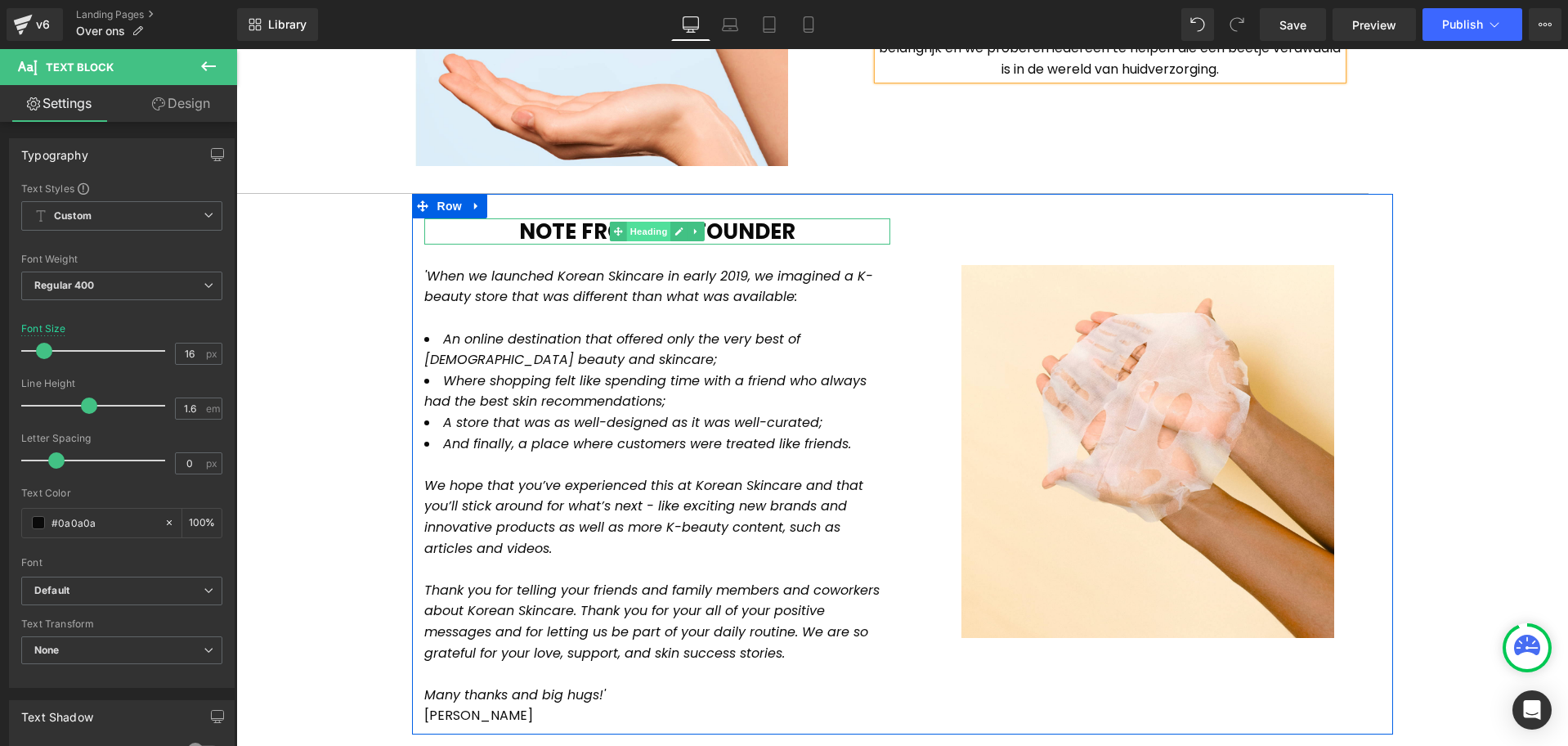
click at [649, 228] on span "Heading" at bounding box center [648, 231] width 44 height 20
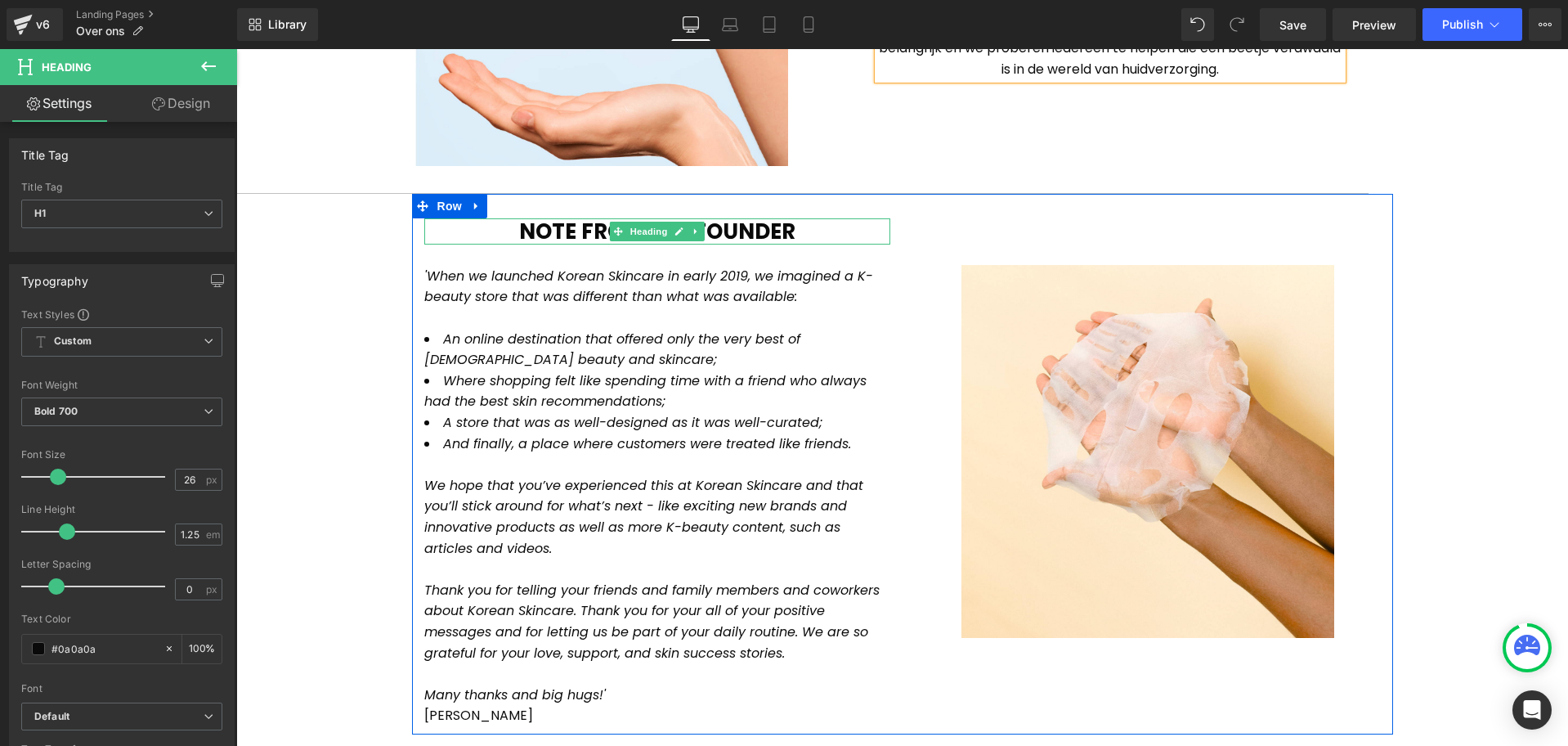
click at [733, 226] on h1 "Note from the Founder" at bounding box center [657, 232] width 466 height 27
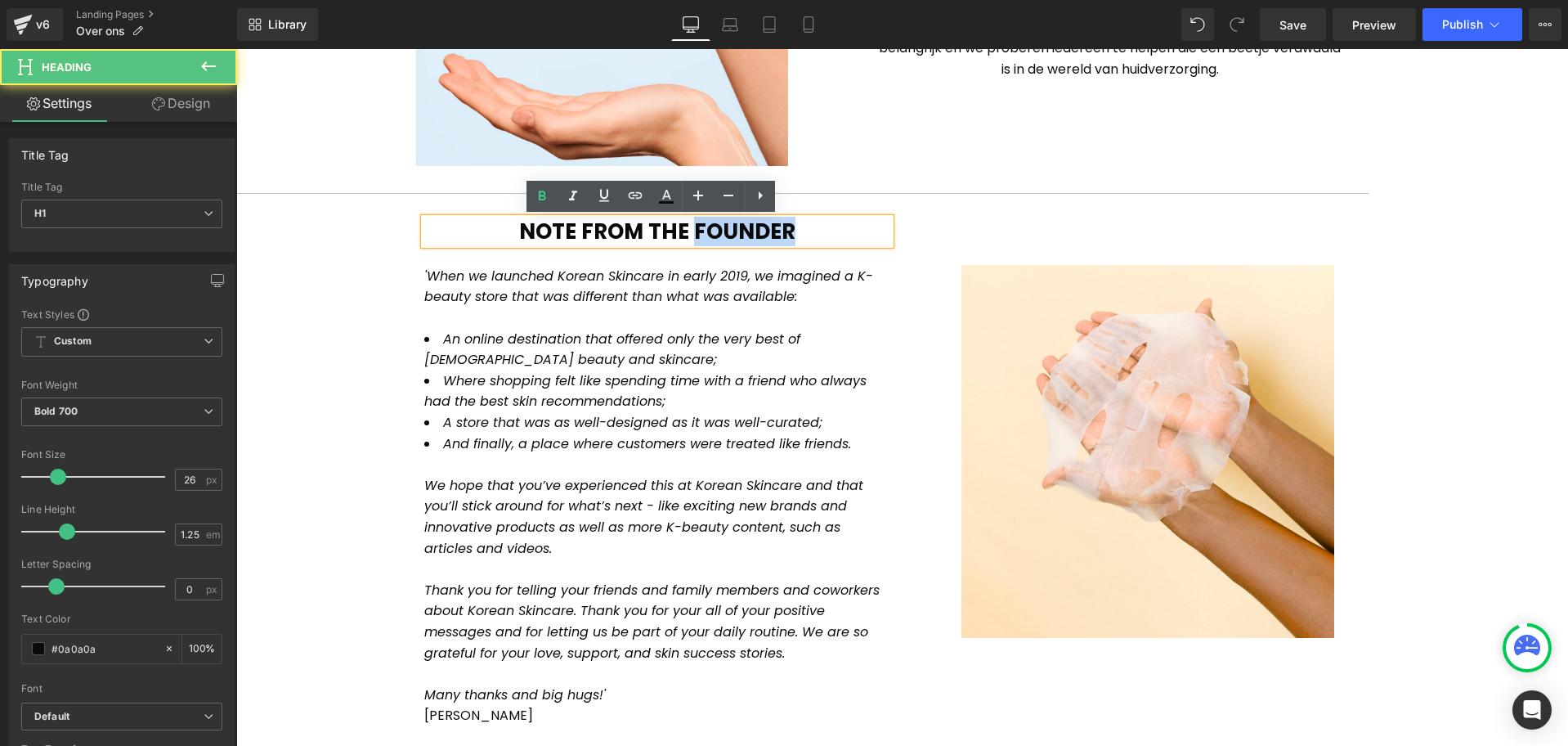
click at [733, 226] on h1 "Note from the Founder" at bounding box center [657, 232] width 466 height 27
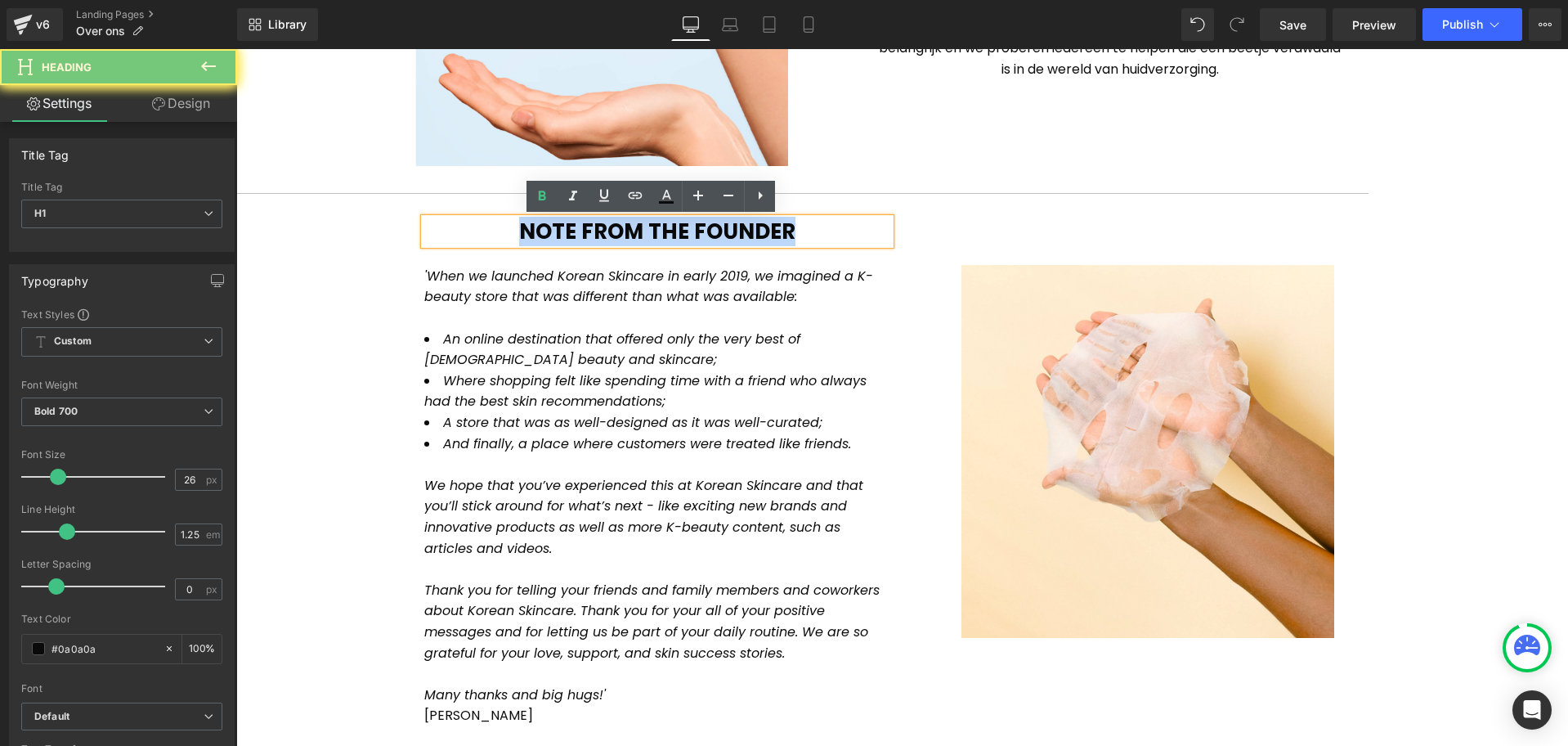
click at [733, 226] on h1 "Note from the Founder" at bounding box center [657, 232] width 466 height 27
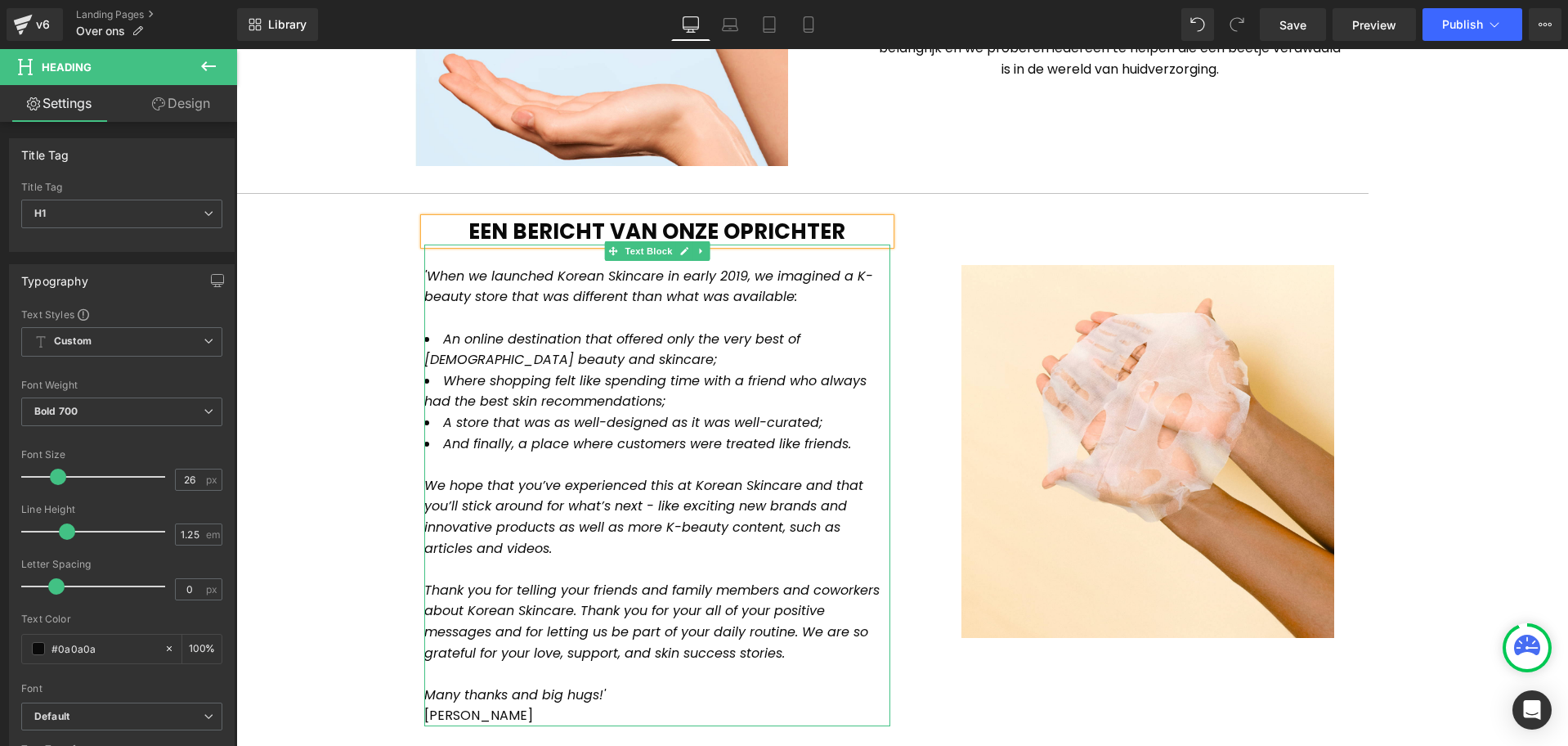
click at [445, 276] on span "'When we launched Korean Skincare in early 2019, we imagined a K-beauty store t…" at bounding box center [649, 286] width 449 height 40
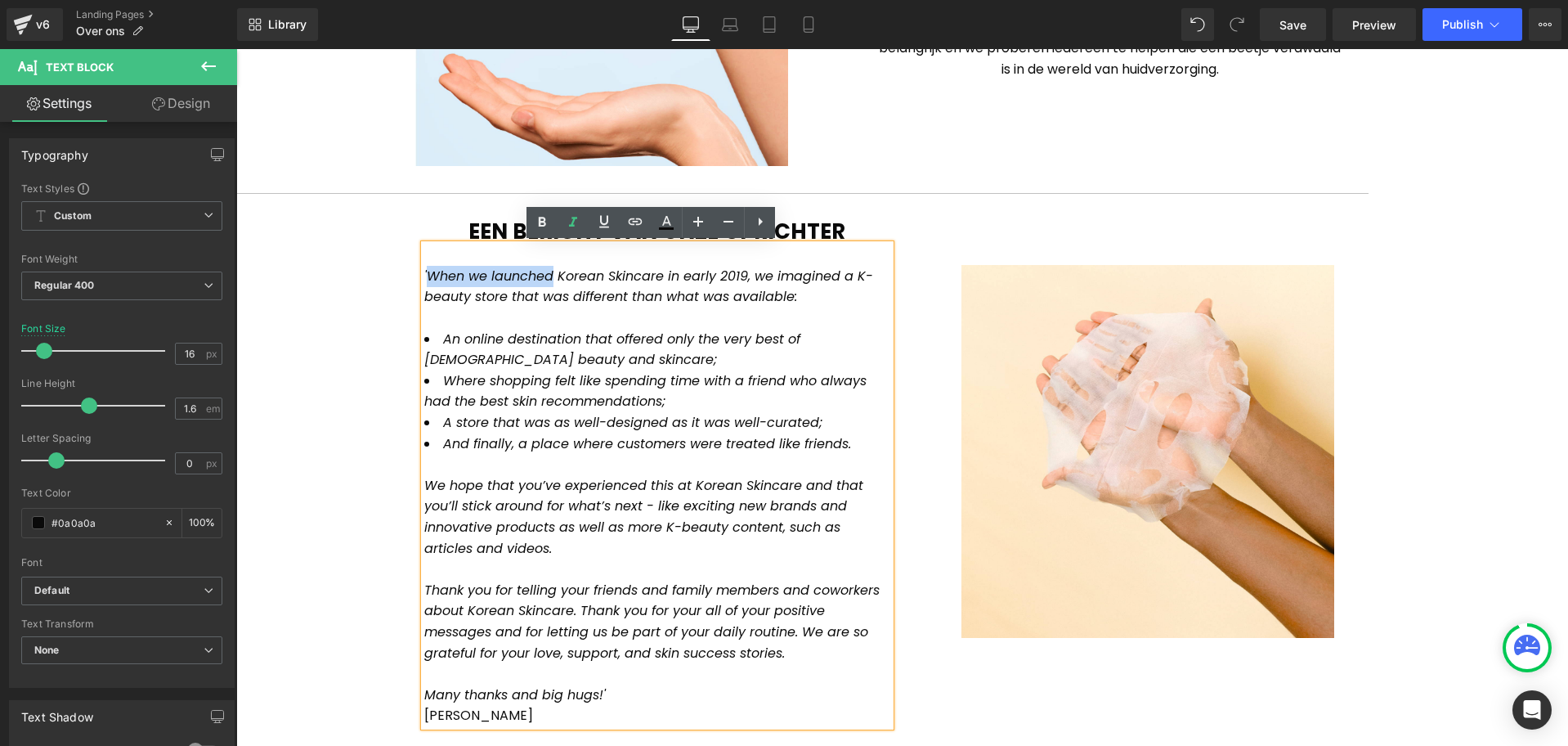
drag, startPoint x: 421, startPoint y: 276, endPoint x: 547, endPoint y: 280, distance: 126.1
click at [547, 280] on span "'When we launched Korean Skincare in early 2019, we imagined a K-beauty store t…" at bounding box center [649, 286] width 449 height 40
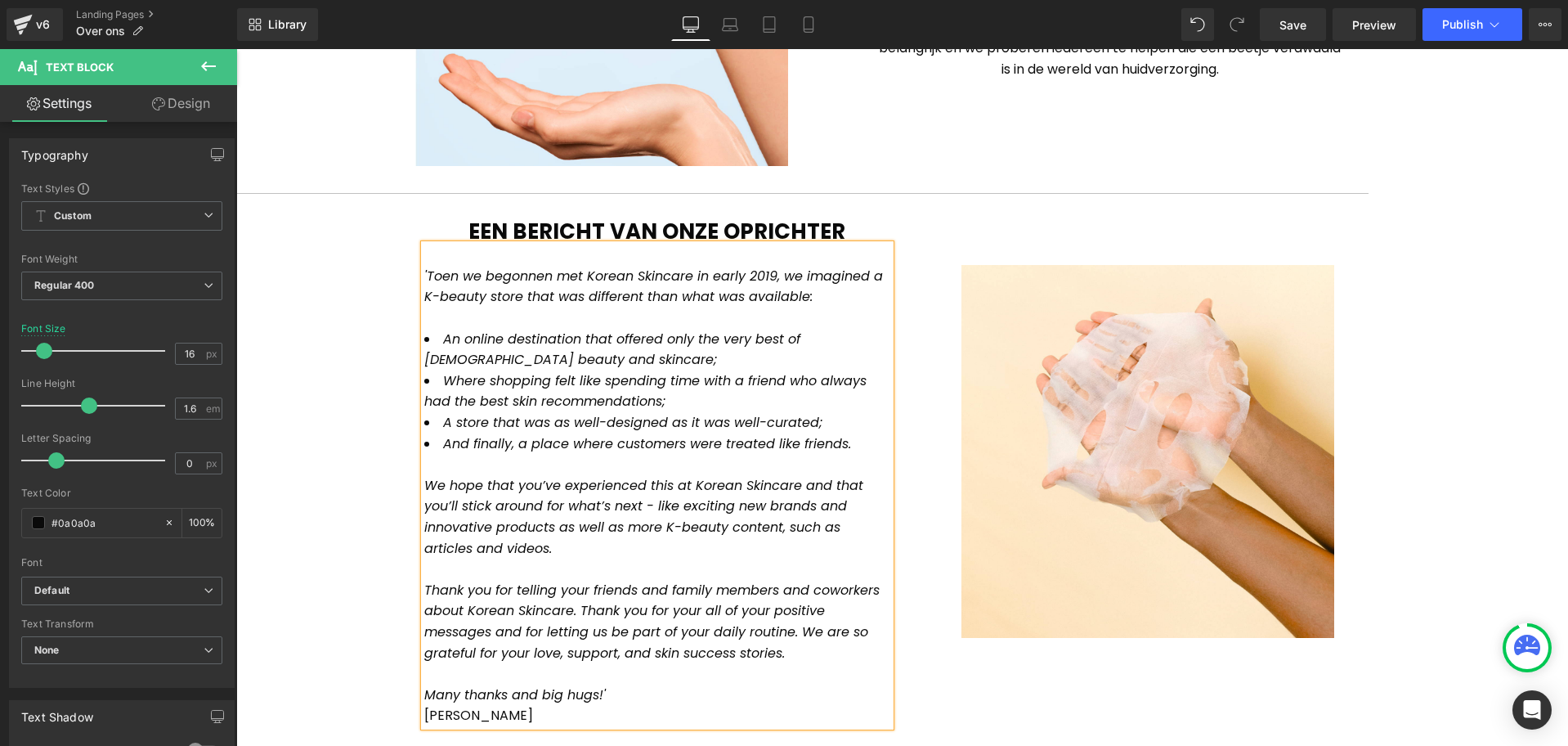
click at [720, 278] on span "'Toen we begonnen met Korean Skincare in early 2019, we imagined a K-beauty sto…" at bounding box center [653, 286] width 459 height 40
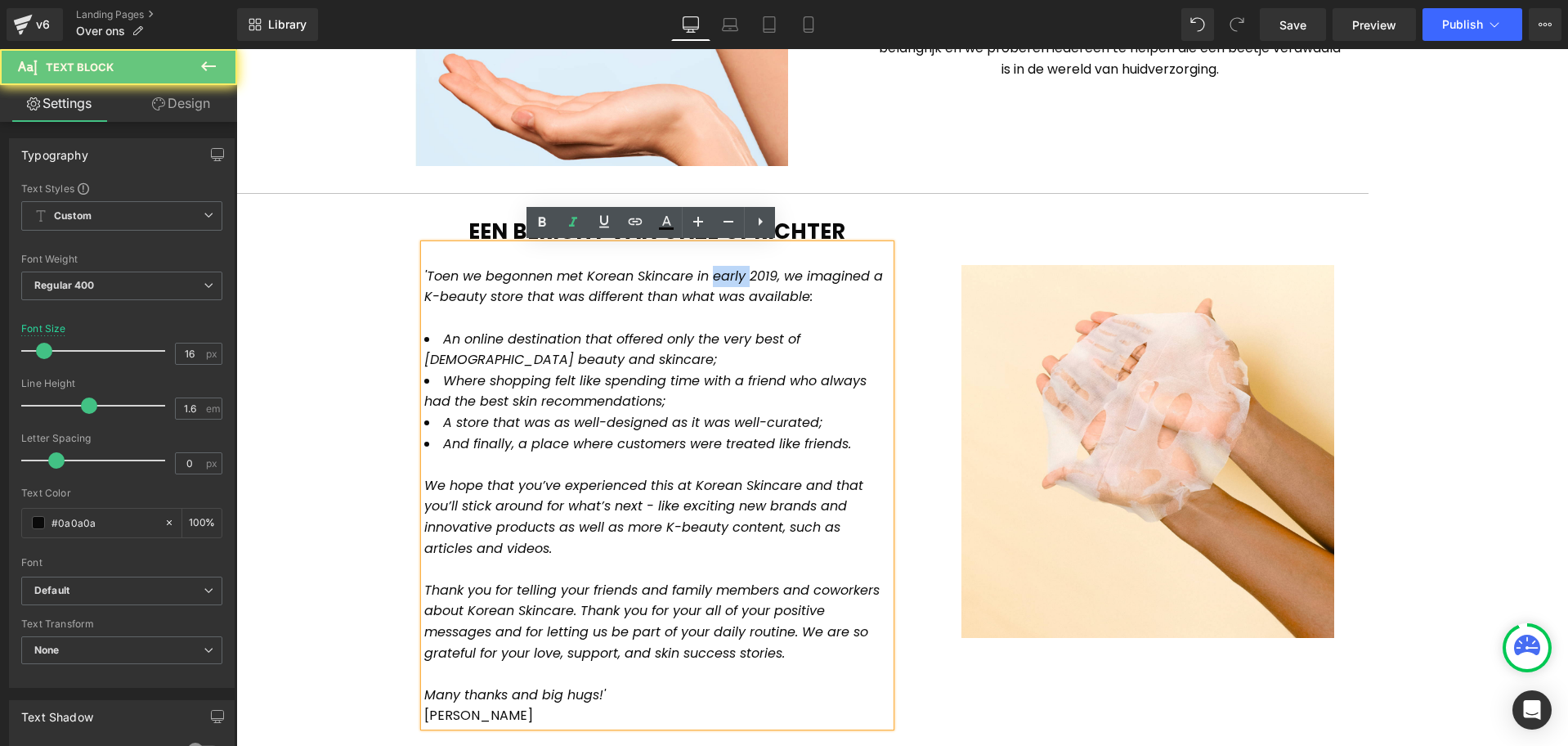
click at [720, 278] on span "'Toen we begonnen met Korean Skincare in early 2019, we imagined a K-beauty sto…" at bounding box center [653, 286] width 459 height 40
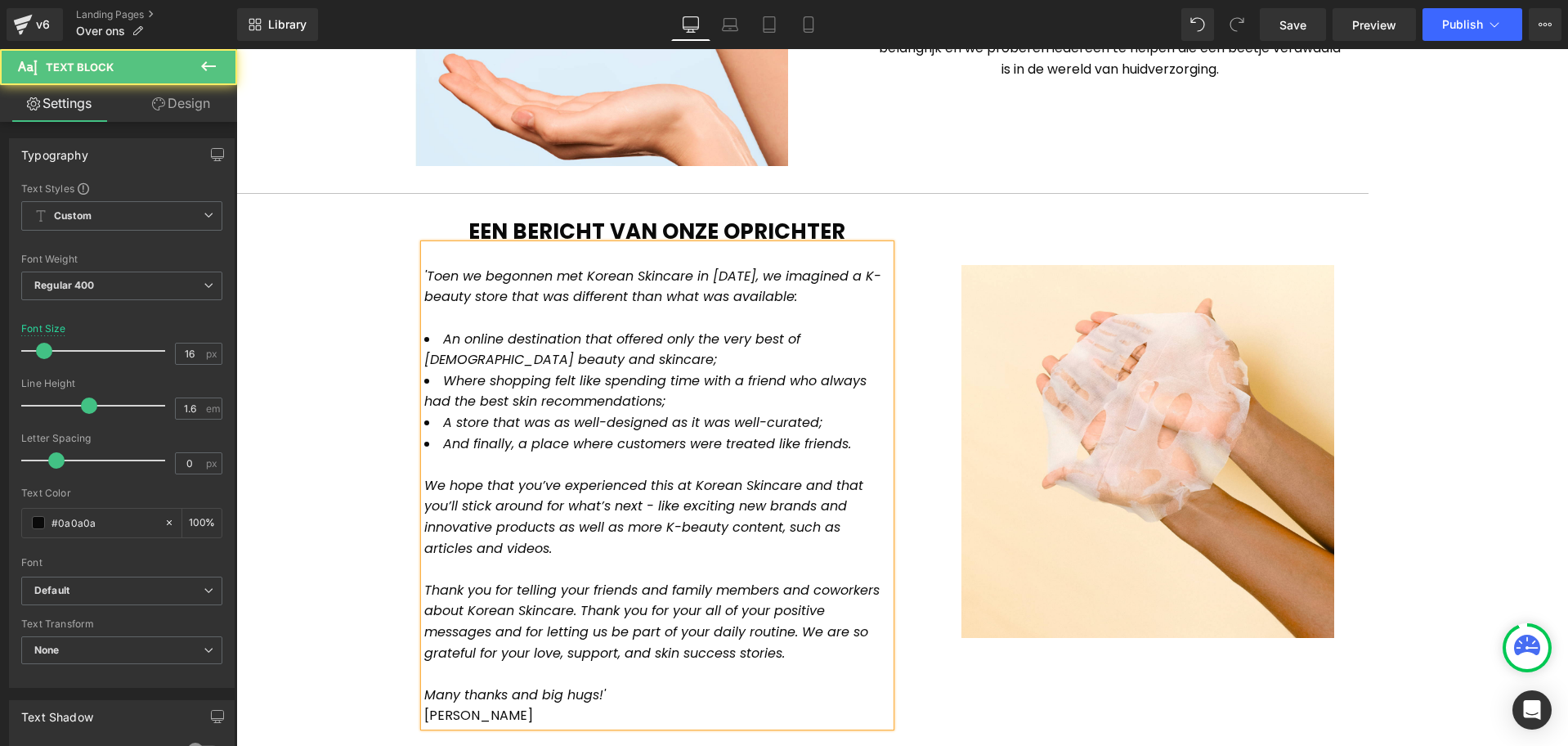
click at [746, 275] on span "'Toen we begonnen met Korean Skincare in [DATE], we imagined a K-beauty store t…" at bounding box center [652, 286] width 457 height 40
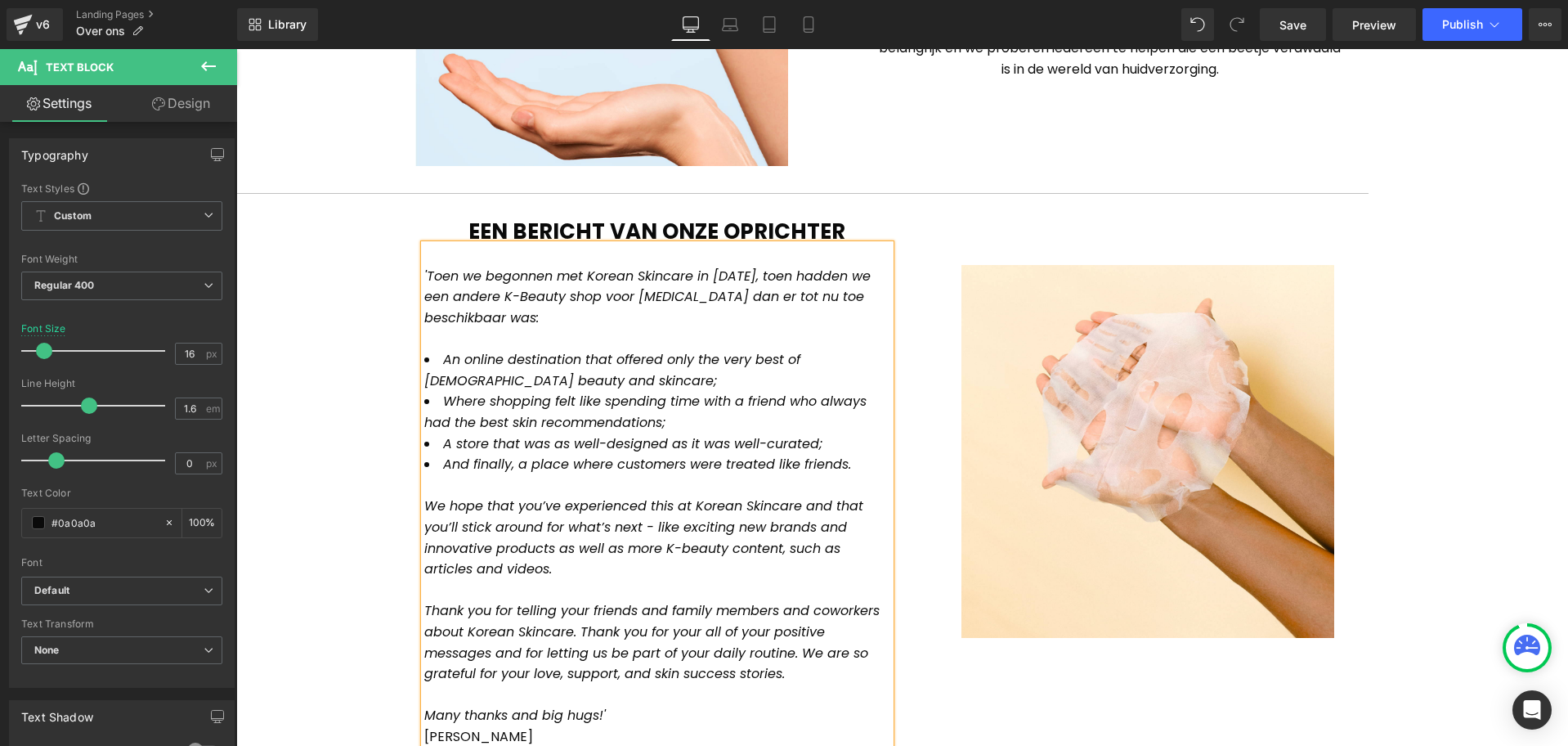
click at [449, 350] on icon "An online destination that offered only the very best of [DEMOGRAPHIC_DATA] bea…" at bounding box center [612, 370] width 376 height 40
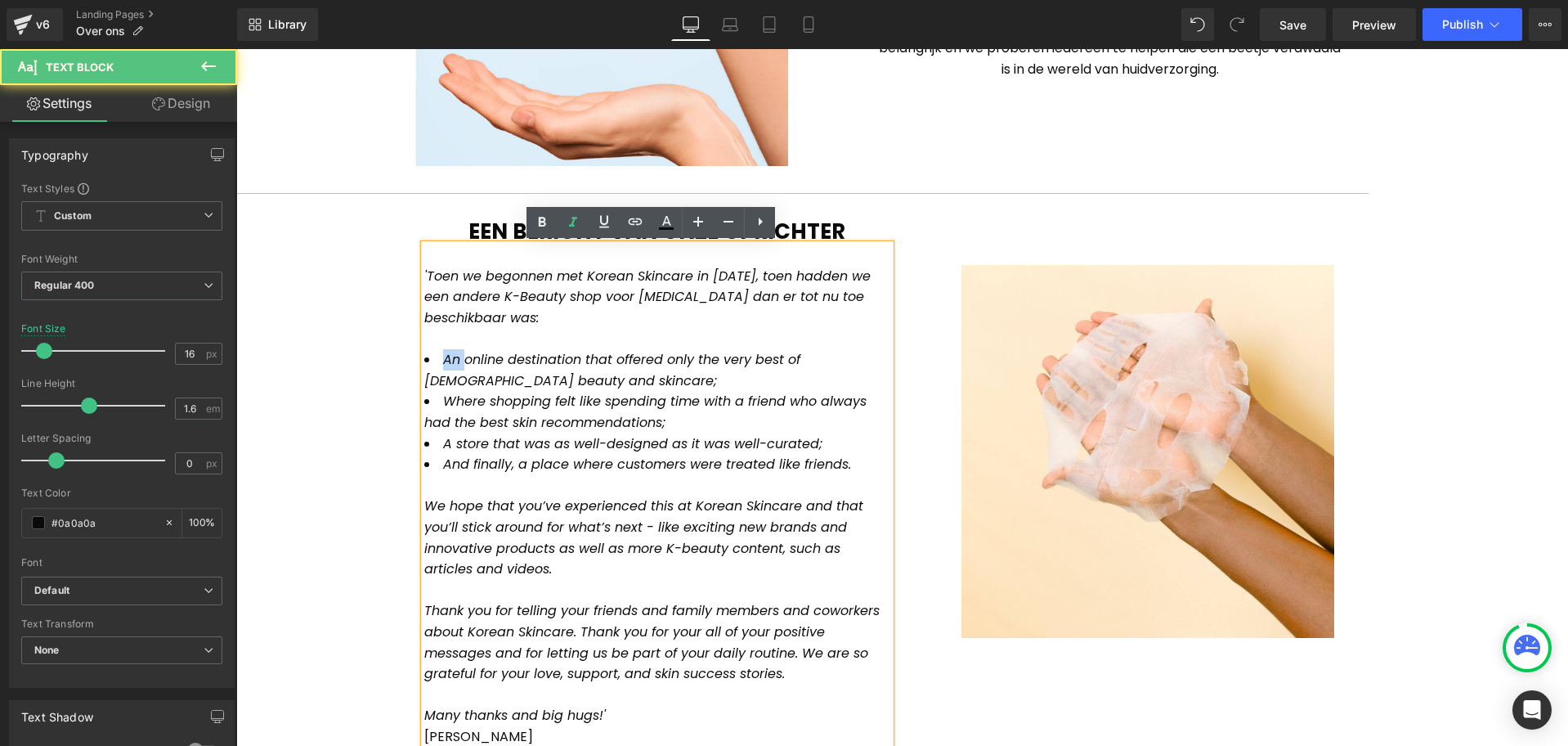
click at [449, 350] on icon "An online destination that offered only the very best of [DEMOGRAPHIC_DATA] bea…" at bounding box center [612, 370] width 376 height 40
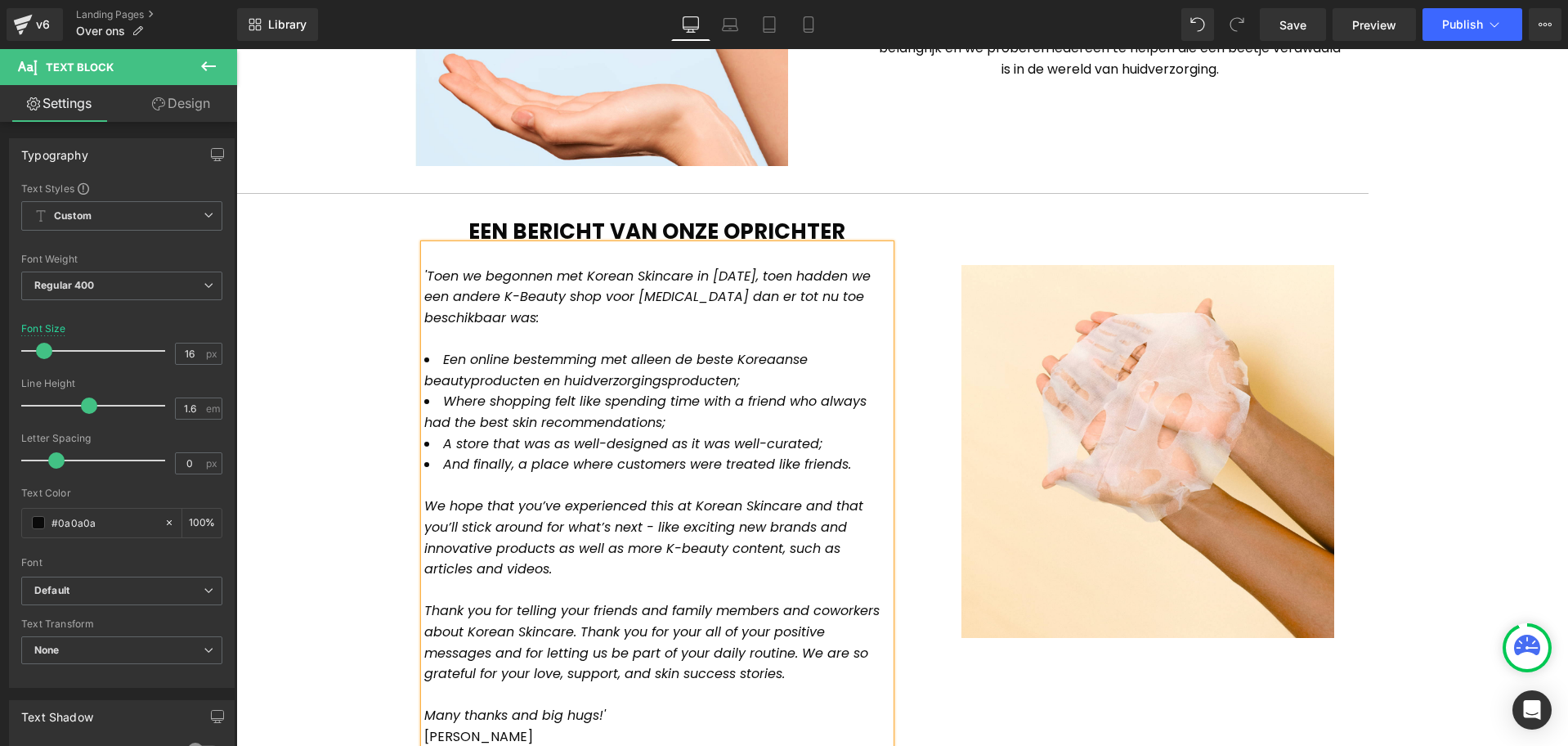
click at [464, 392] on icon "Where shopping felt like spending time with a friend who always had the best sk…" at bounding box center [645, 412] width 442 height 40
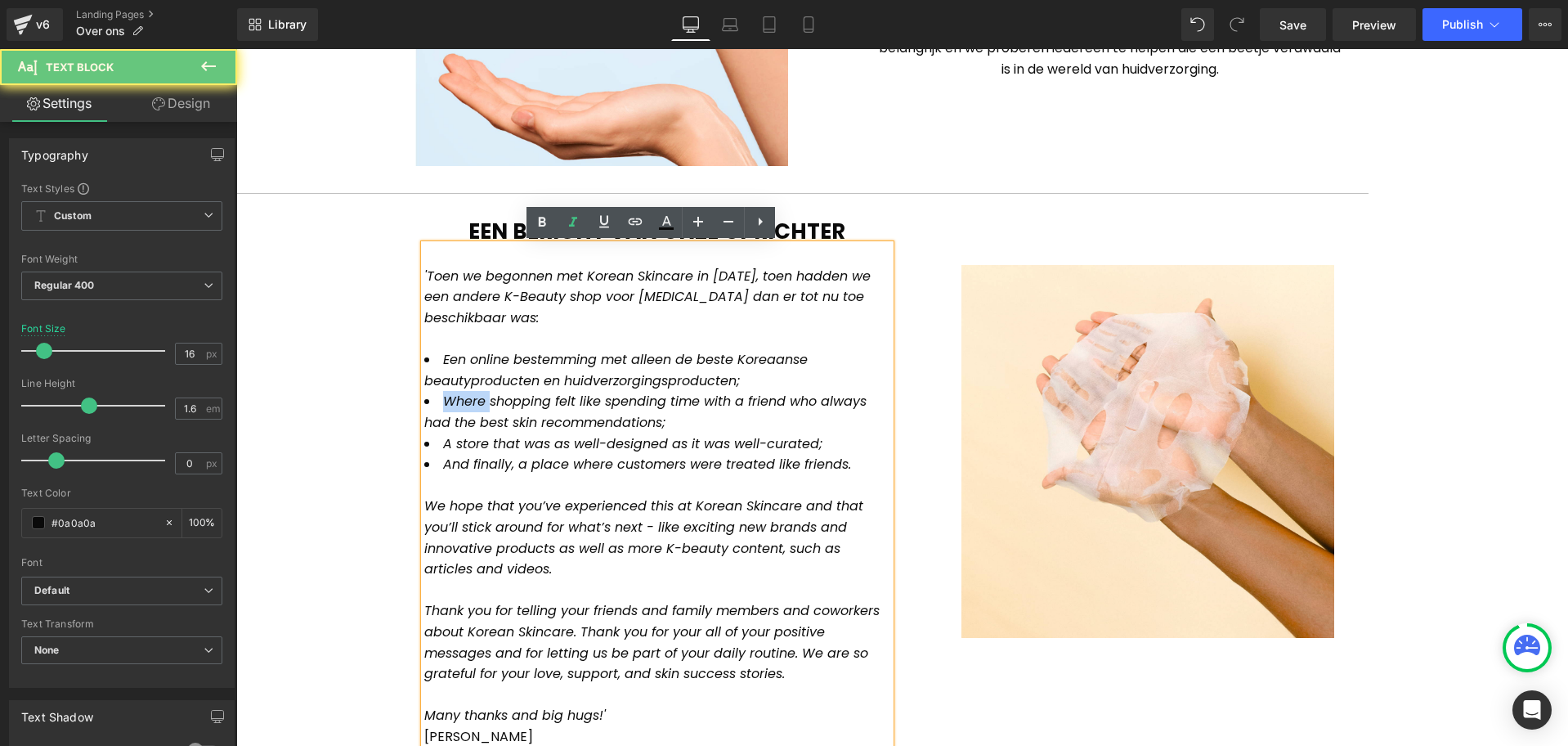
click at [464, 392] on icon "Where shopping felt like spending time with a friend who always had the best sk…" at bounding box center [645, 412] width 442 height 40
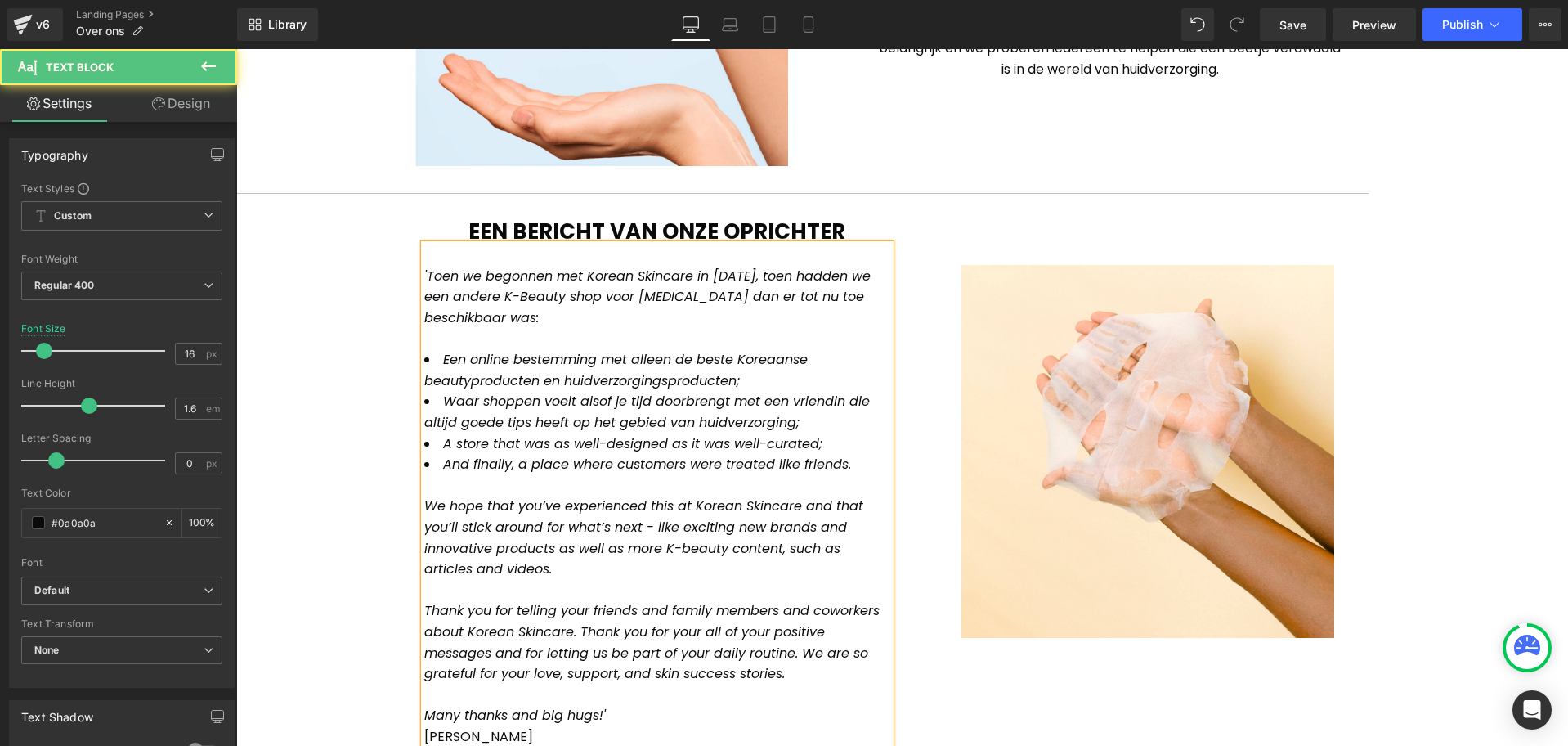
click at [443, 435] on icon "A store that was as well-designed as it was well-curated;" at bounding box center [632, 444] width 379 height 19
click at [454, 455] on icon "And finally, a place where customers were treated like friends." at bounding box center [647, 464] width 408 height 19
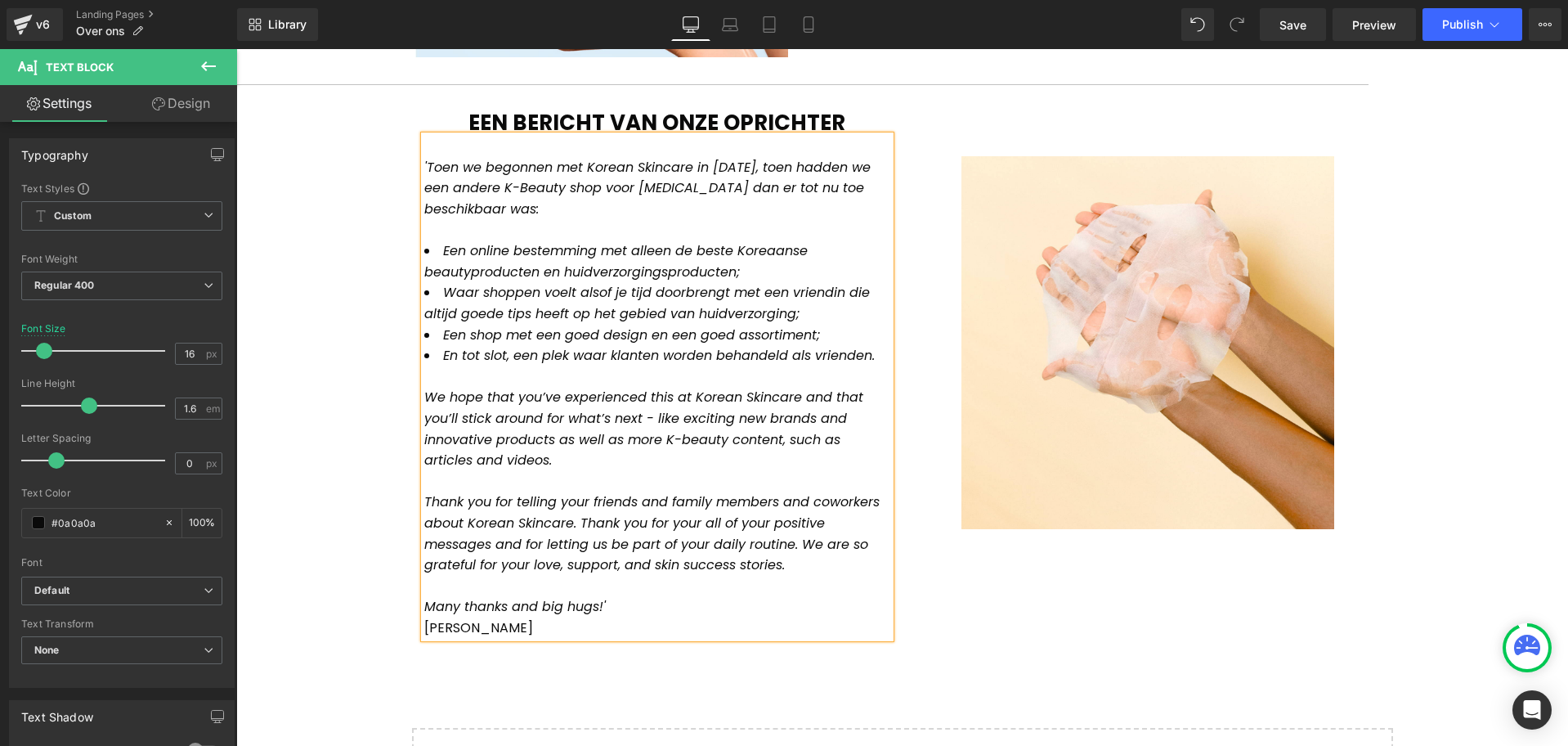
scroll to position [1090, 0]
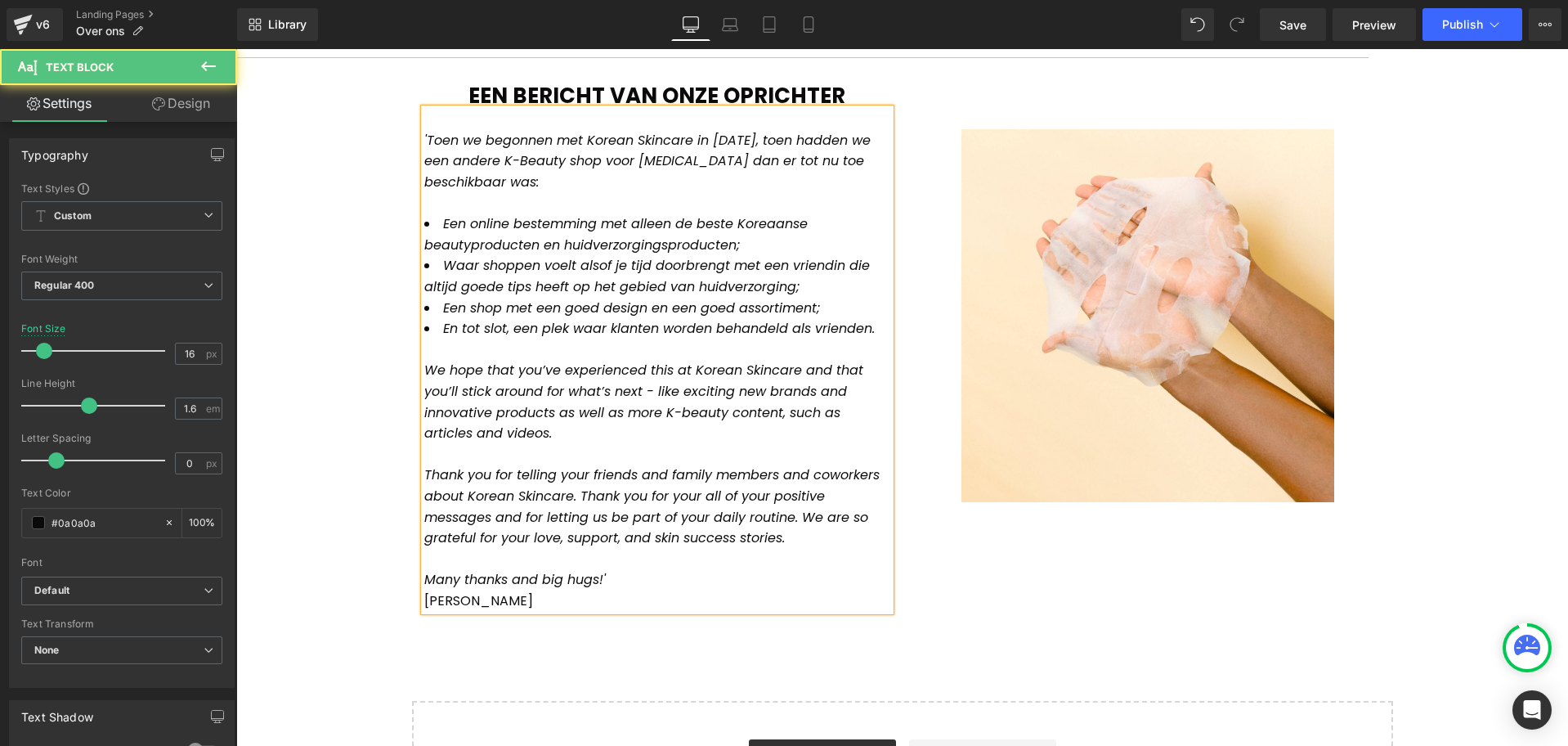
click at [474, 361] on span "We hope that you’ve experienced this at Korean Skincare and that you’ll stick a…" at bounding box center [644, 402] width 439 height 82
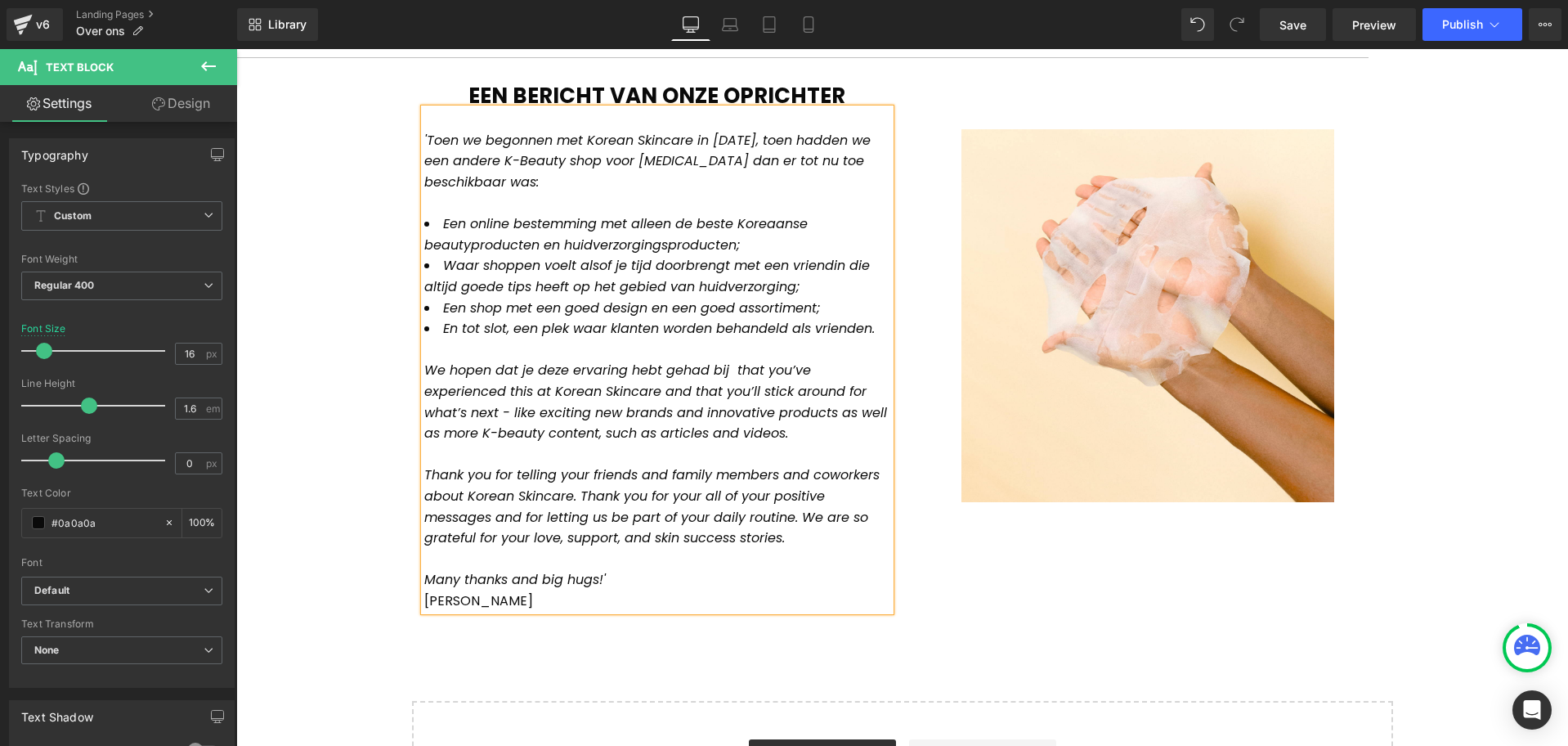
click at [524, 361] on span "We hopen dat je deze ervaring hebt gehad bij that you’ve experienced this at Ko…" at bounding box center [656, 402] width 463 height 82
click at [625, 361] on span "We hopen dat jij deze ervaring hebt gehad bij that you’ve experienced this at K…" at bounding box center [656, 402] width 463 height 82
drag, startPoint x: 749, startPoint y: 345, endPoint x: 548, endPoint y: 372, distance: 202.8
click at [548, 372] on span "We hopen dat jij deze ervaring ook hebt gehad bij that you’ve experienced this …" at bounding box center [656, 402] width 463 height 82
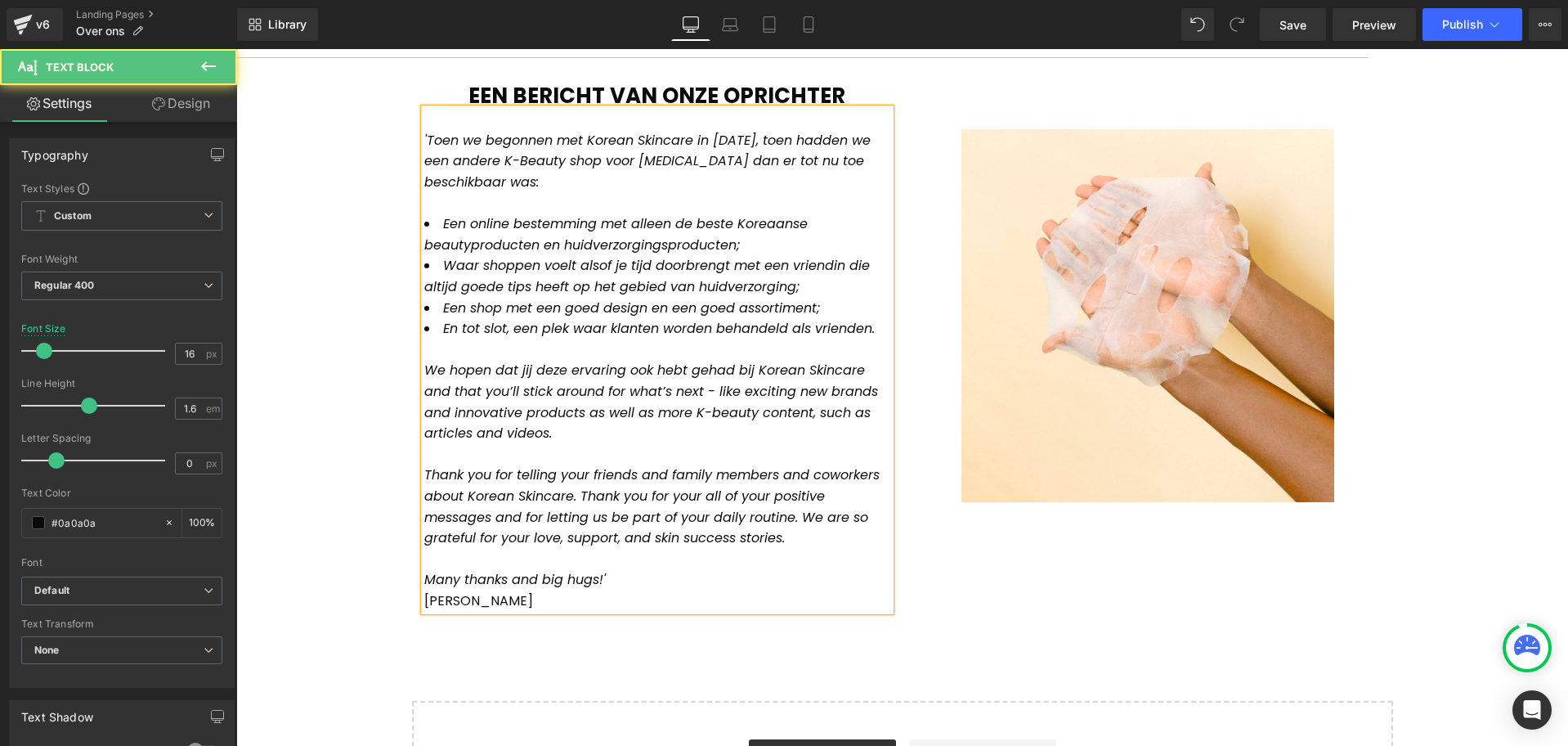
click at [433, 375] on span "We hopen dat jij deze ervaring ook hebt gehad bij Korean Skincare and that you’…" at bounding box center [650, 402] width 454 height 82
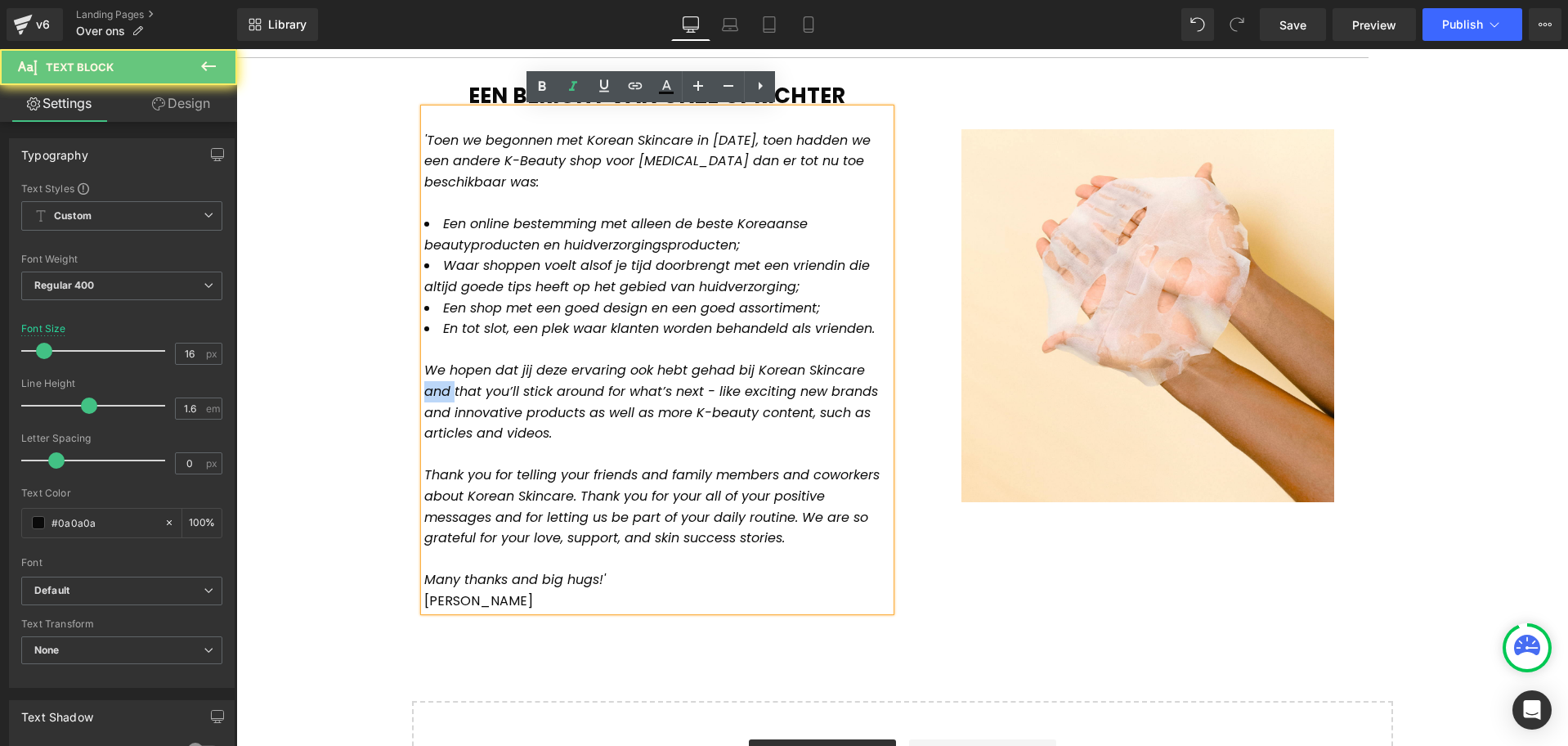
click at [433, 375] on span "We hopen dat jij deze ervaring ook hebt gehad bij Korean Skincare and that you’…" at bounding box center [650, 402] width 454 height 82
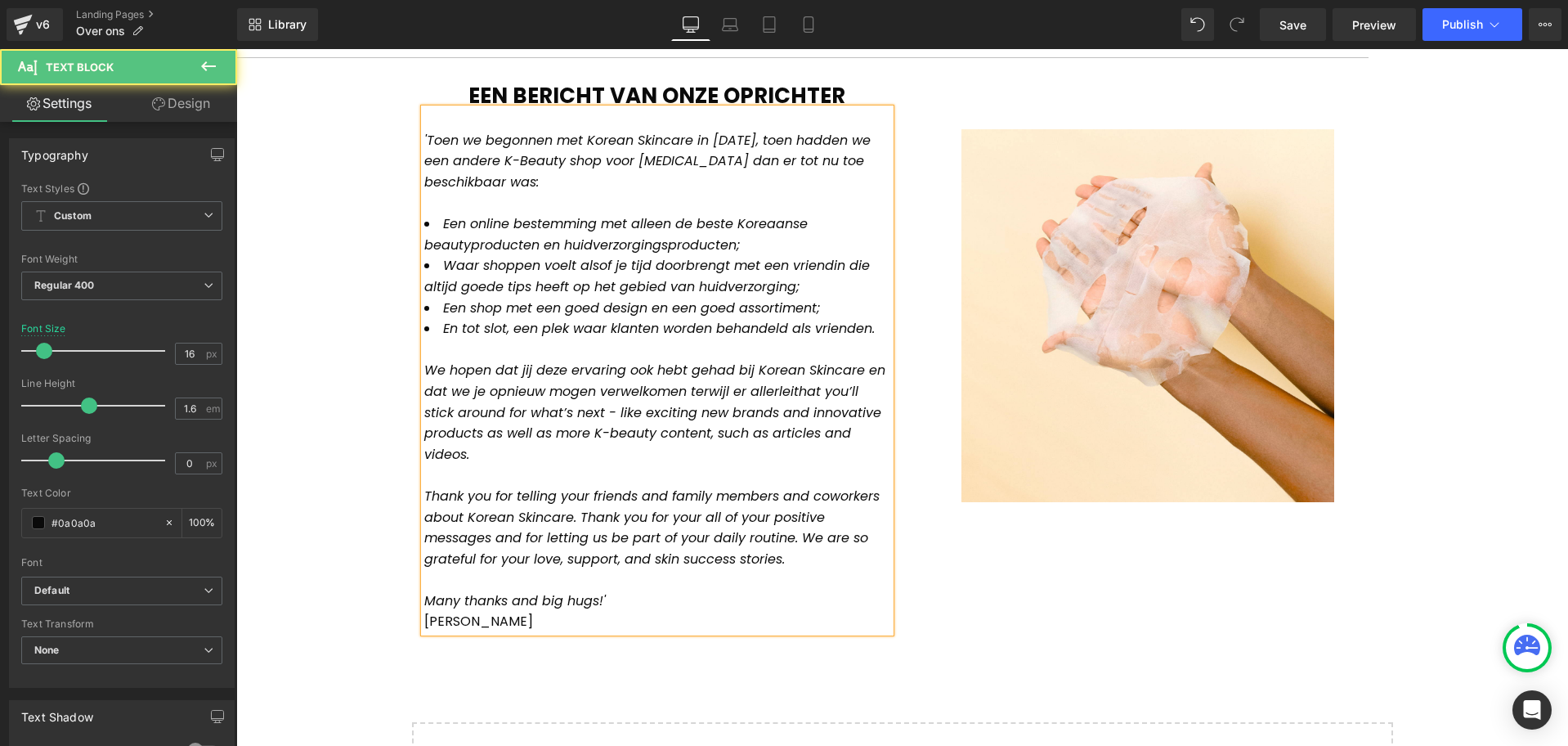
click at [448, 369] on span "We hopen dat jij deze ervaring ook hebt gehad bij Korean Skincare en dat we je …" at bounding box center [655, 412] width 461 height 102
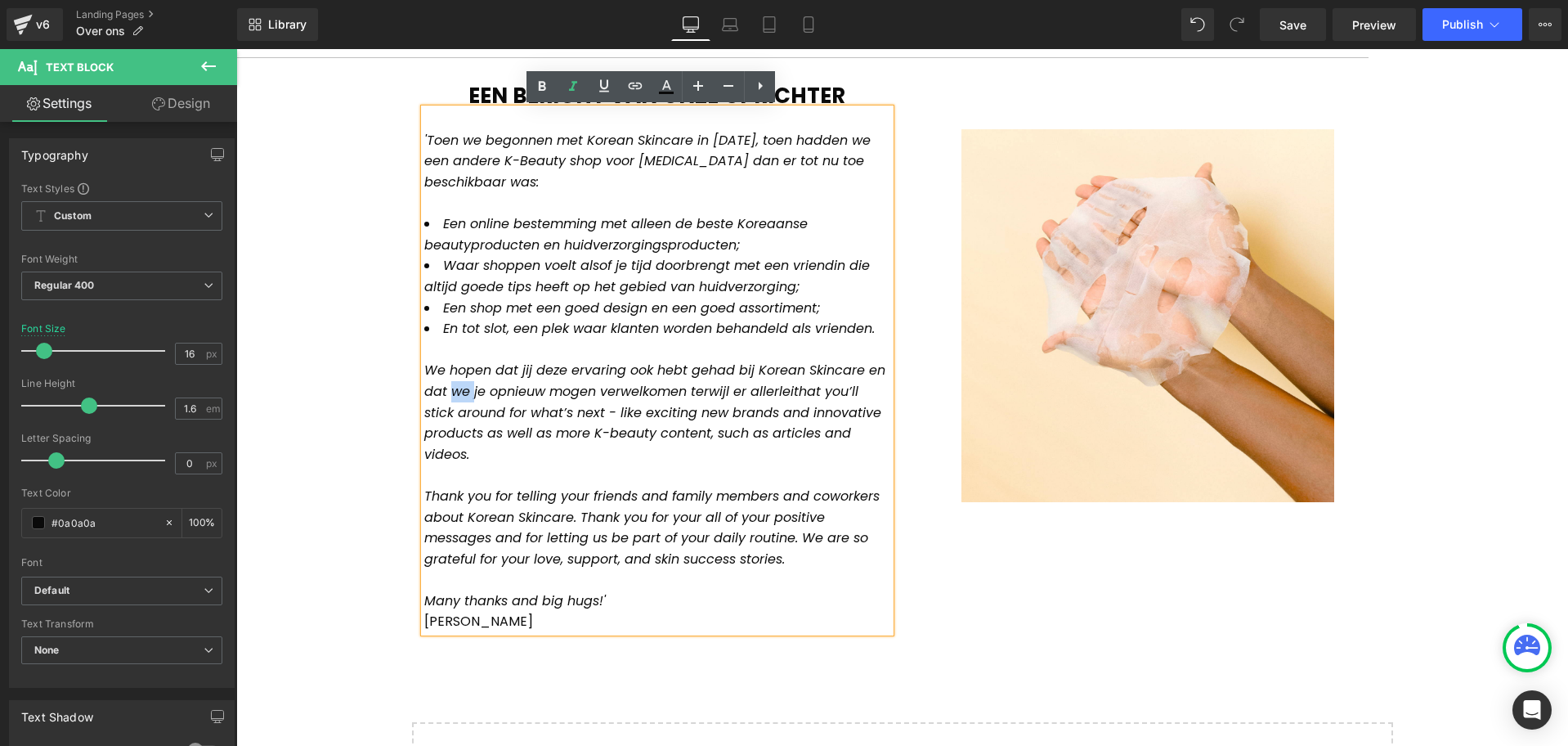
click at [464, 371] on span "We hopen dat jij deze ervaring ook hebt gehad bij Korean Skincare en dat we je …" at bounding box center [655, 412] width 461 height 102
click at [470, 371] on span "We hopen dat jij deze ervaring ook hebt gehad bij Korean Skincare en dat we je …" at bounding box center [655, 412] width 461 height 102
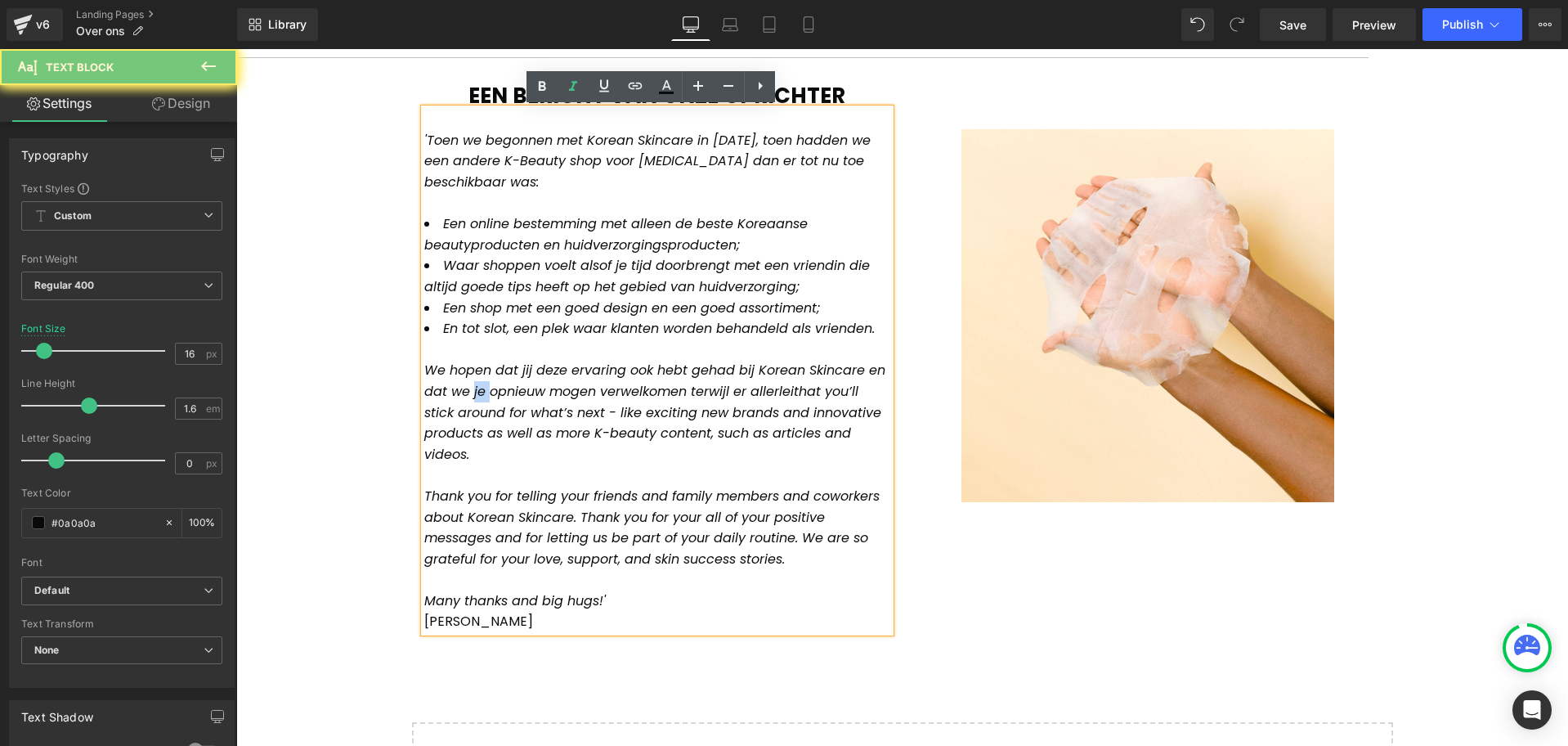
click at [470, 371] on span "We hopen dat jij deze ervaring ook hebt gehad bij Korean Skincare en dat we je …" at bounding box center [655, 412] width 461 height 102
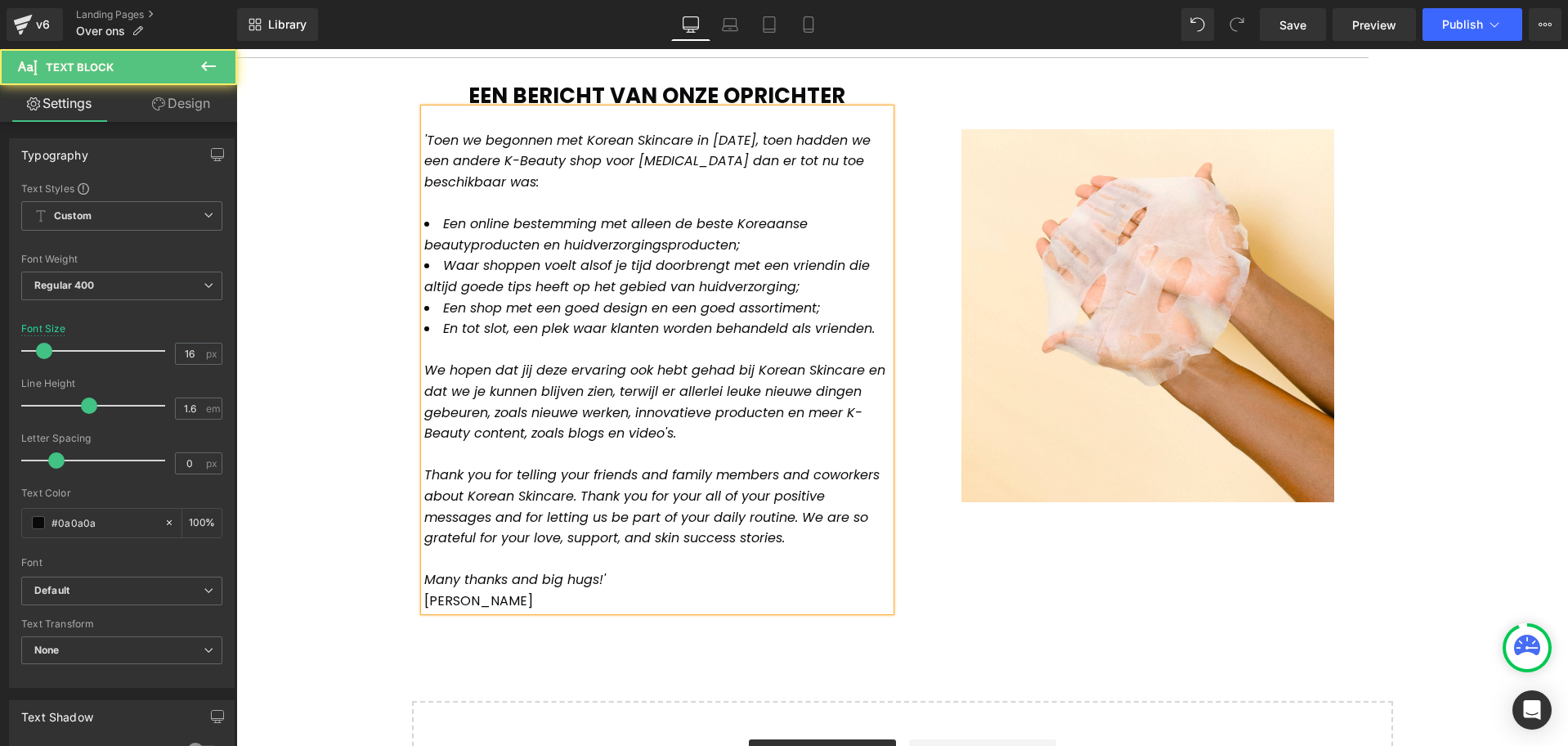
click at [435, 465] on span "Thank you for telling your friends and family members and coworkers about Korea…" at bounding box center [651, 506] width 455 height 82
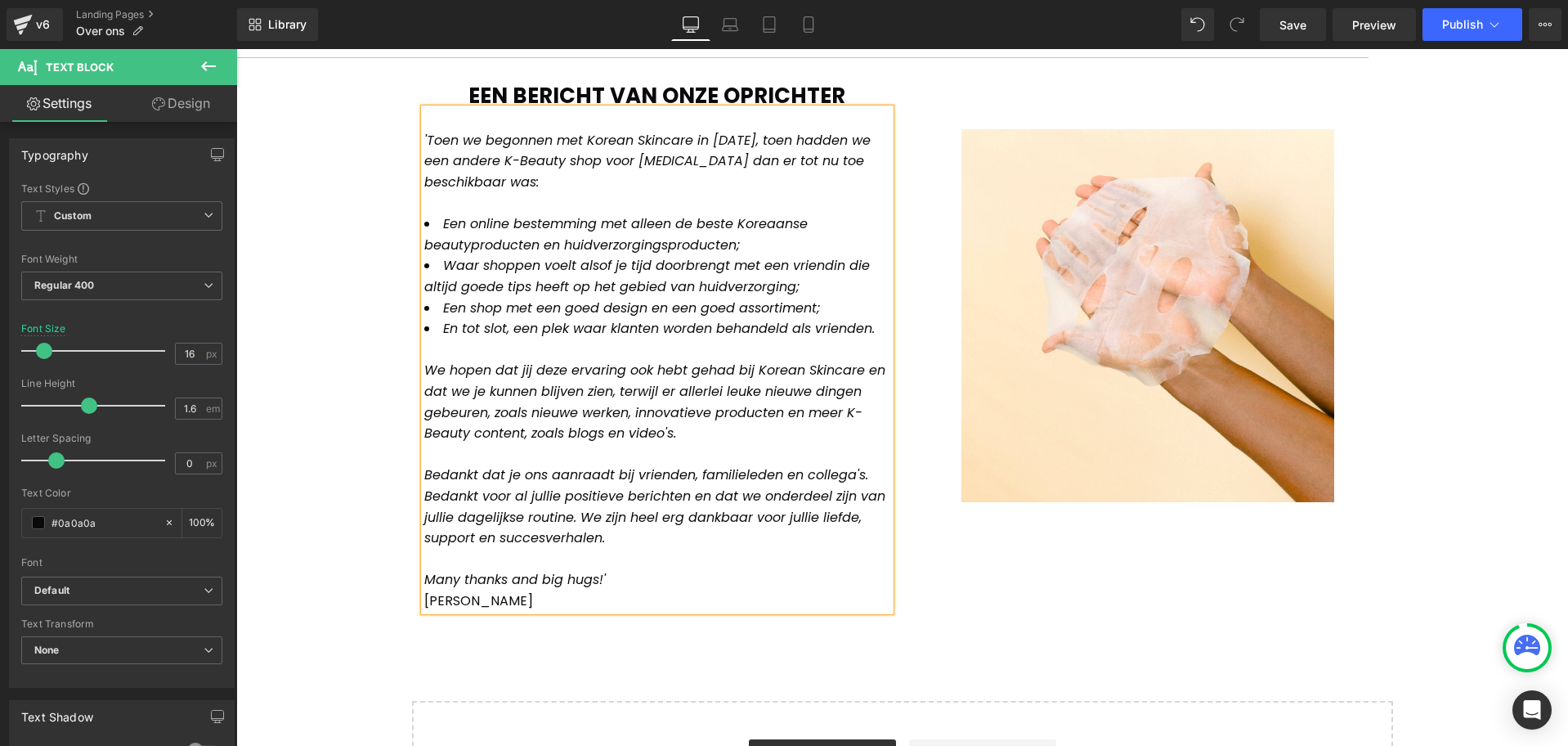
click at [448, 570] on span "Many thanks and big hugs!'" at bounding box center [514, 579] width 181 height 19
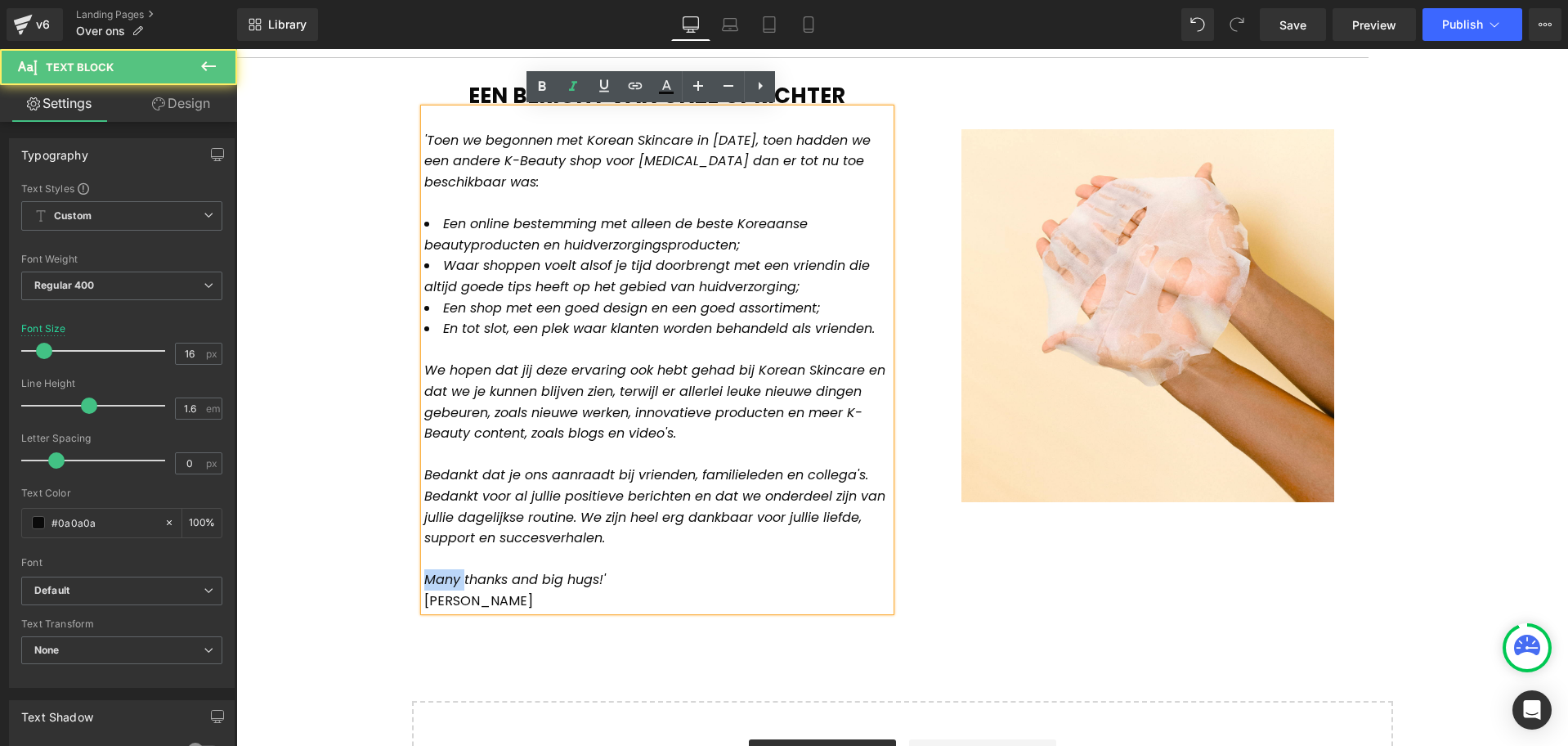
click at [448, 570] on span "Many thanks and big hugs!'" at bounding box center [514, 579] width 181 height 19
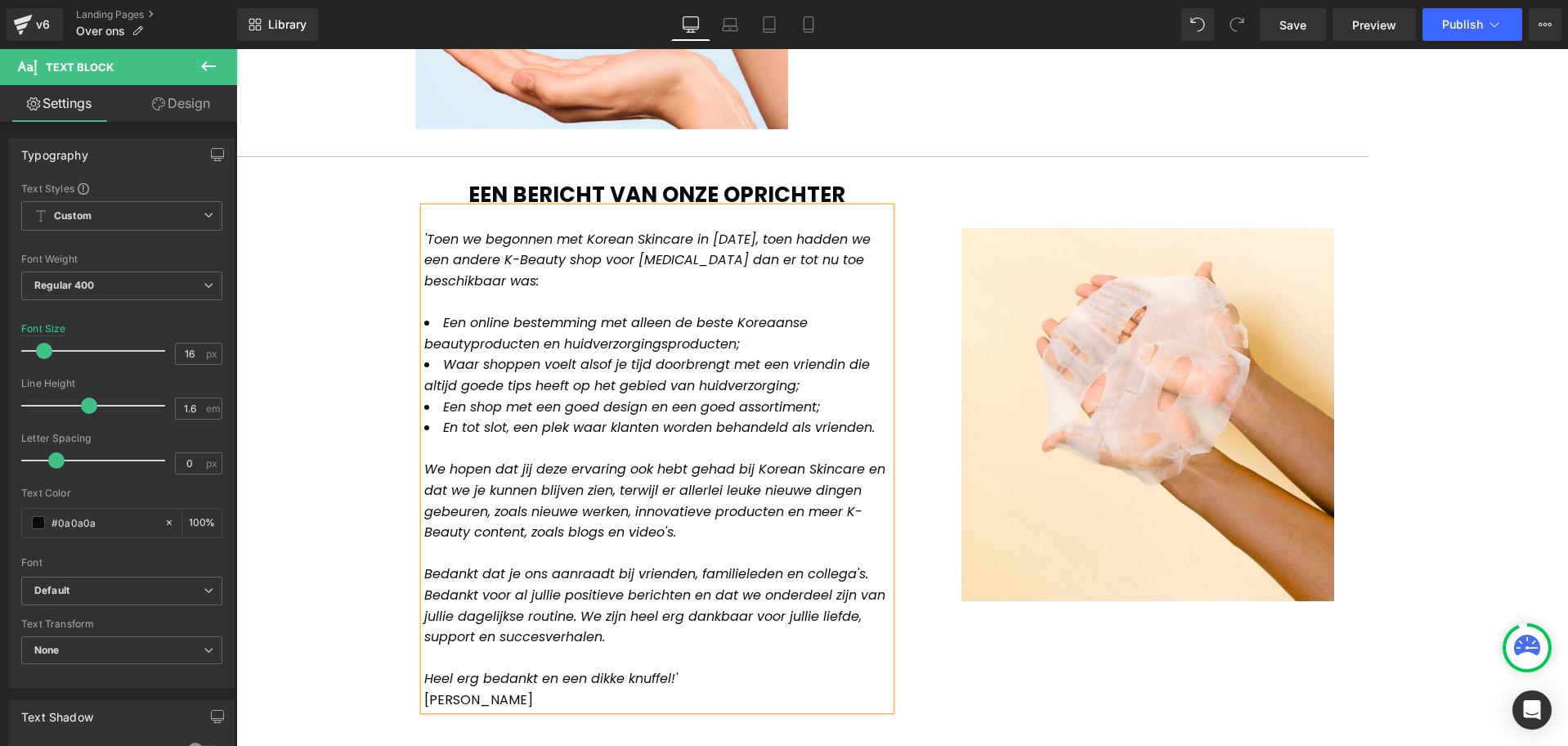
scroll to position [954, 0]
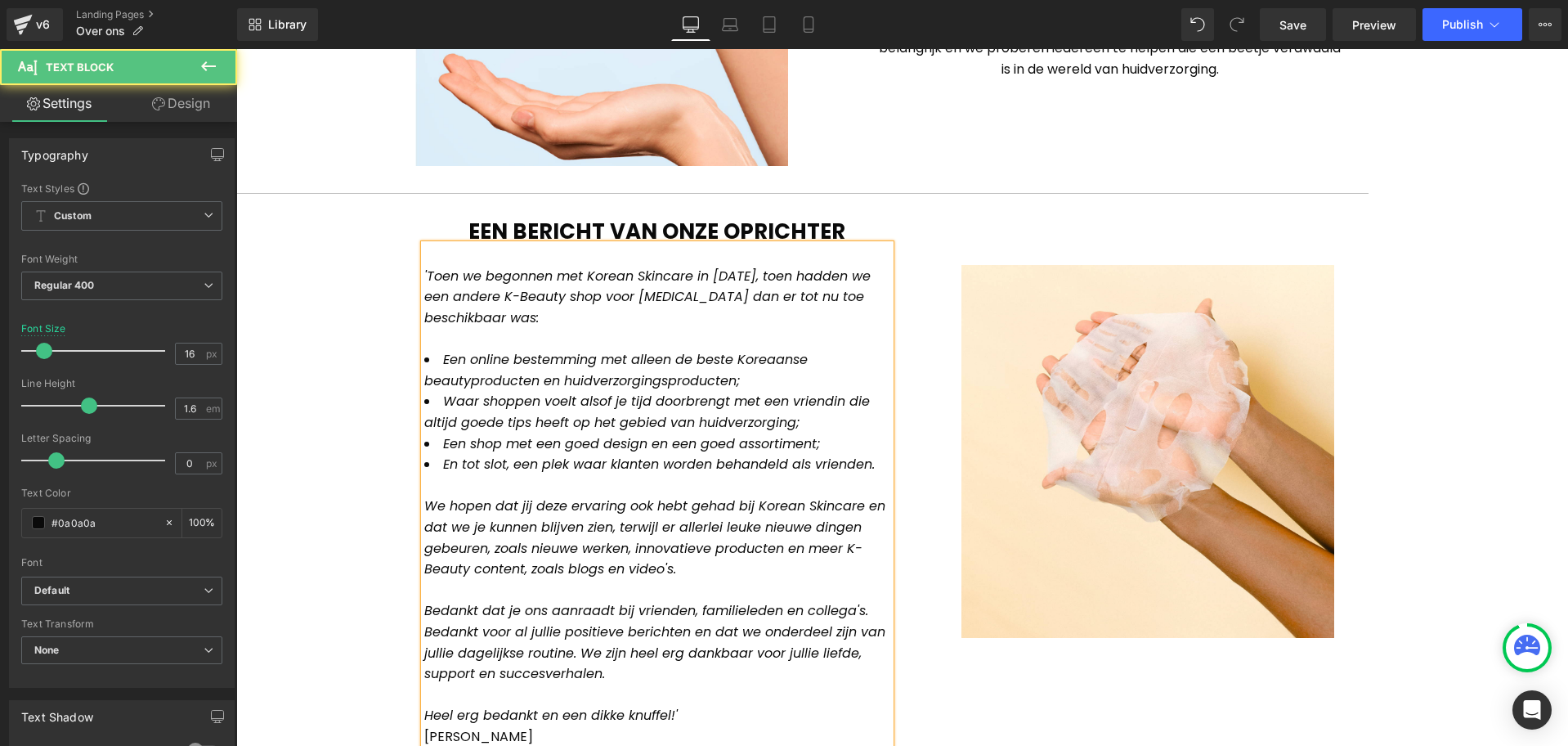
click at [480, 278] on span "'Toen we begonnen met Korean Skincare in [DATE], toen hadden we een andere K-Be…" at bounding box center [647, 297] width 447 height 61
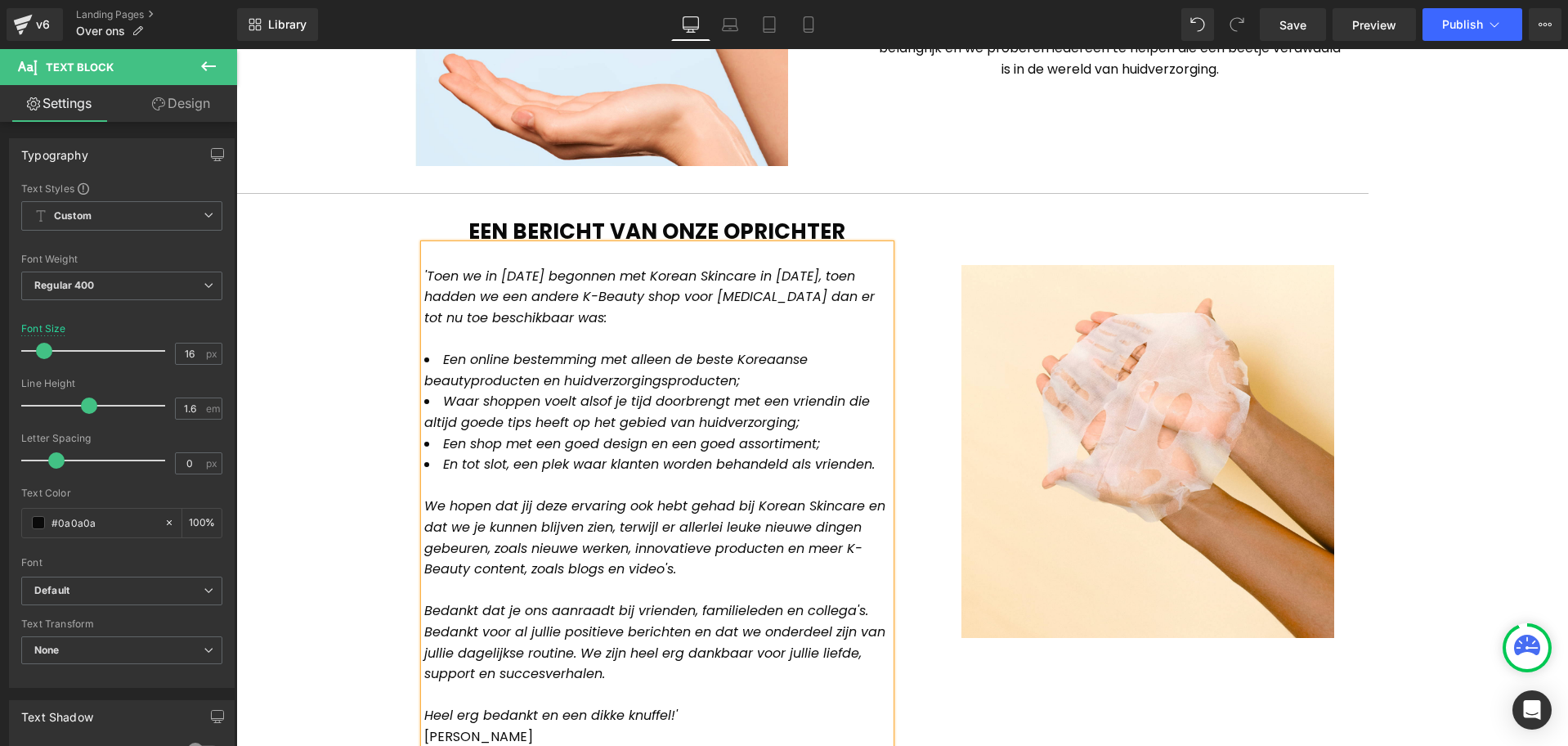
click at [759, 274] on span "'Toen we in [DATE] begonnen met Korean Skincare in [DATE], toen hadden we een a…" at bounding box center [649, 297] width 450 height 61
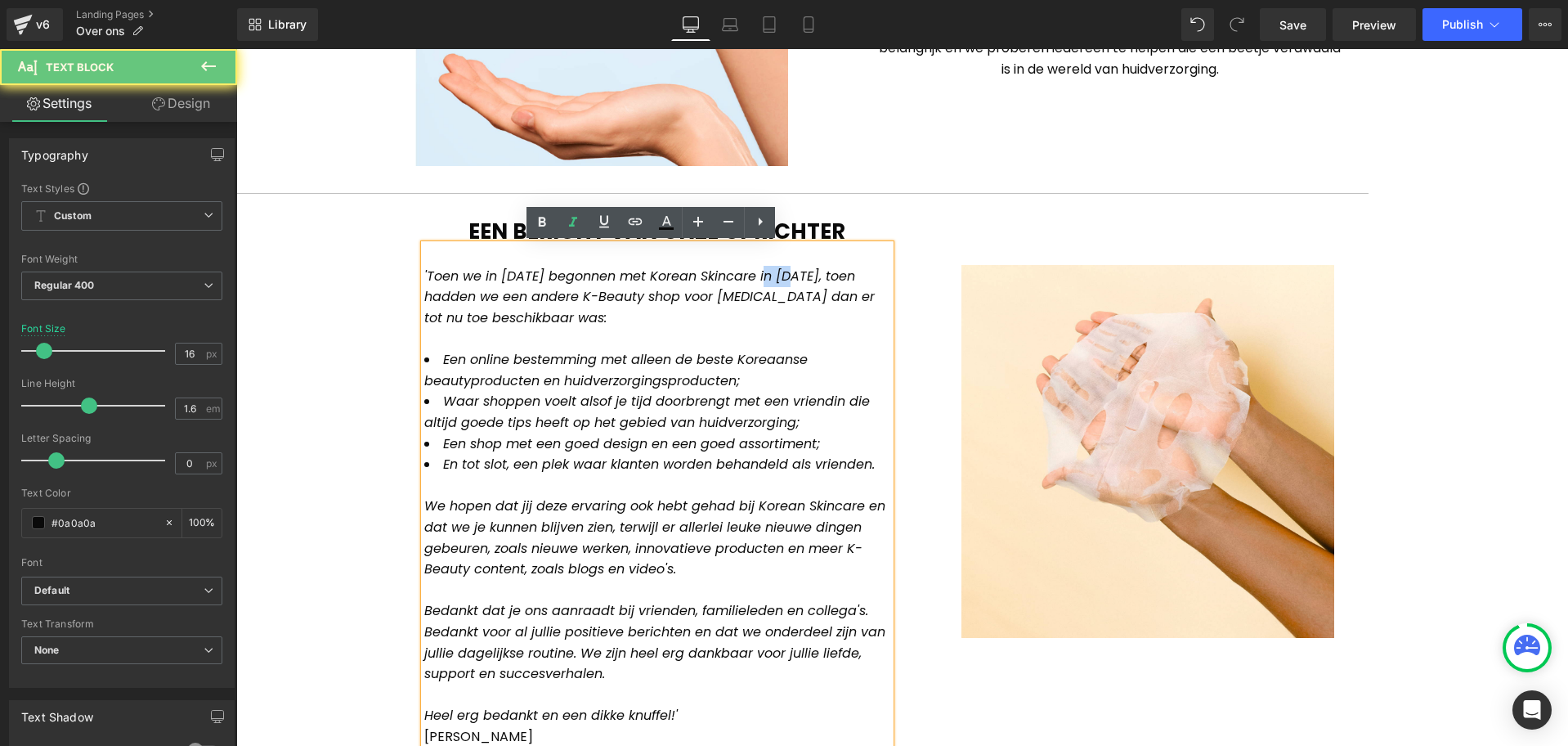
click at [759, 274] on span "'Toen we in [DATE] begonnen met Korean Skincare in [DATE], toen hadden we een a…" at bounding box center [649, 297] width 450 height 61
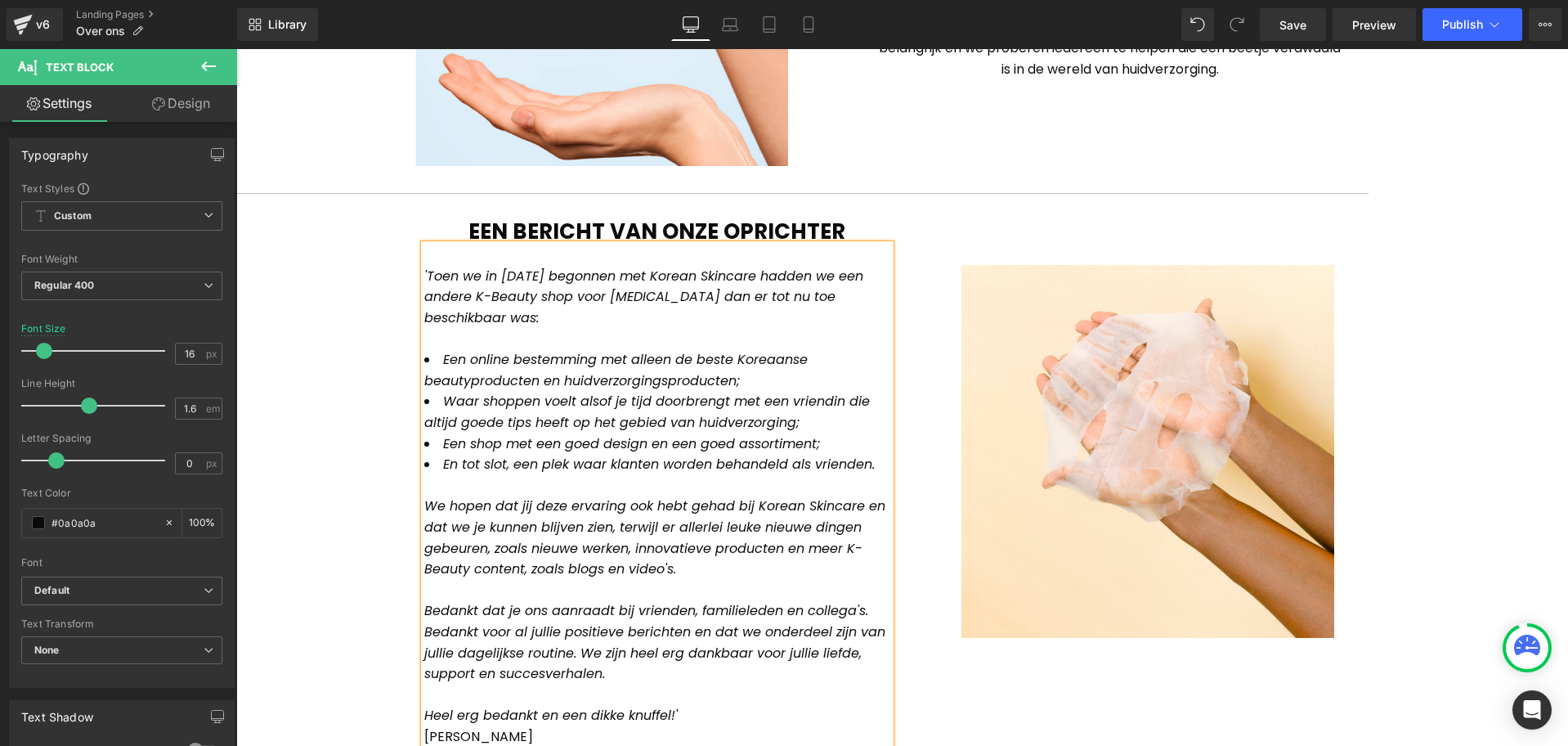
click at [713, 298] on span "'Toen we in [DATE] begonnen met Korean Skincare hadden we een andere K-Beauty s…" at bounding box center [644, 297] width 439 height 61
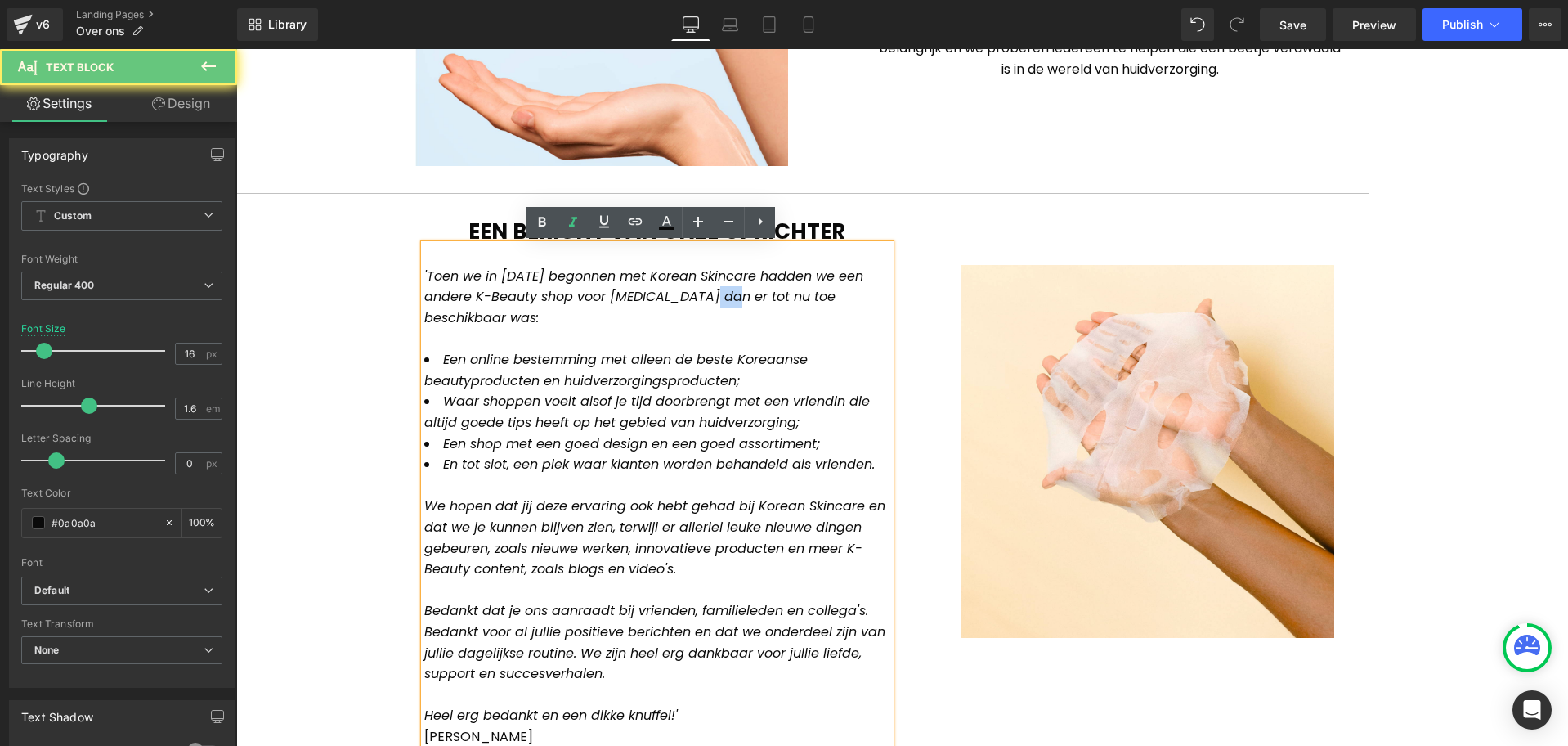
click at [713, 298] on span "'Toen we in [DATE] begonnen met Korean Skincare hadden we een andere K-Beauty s…" at bounding box center [644, 297] width 439 height 61
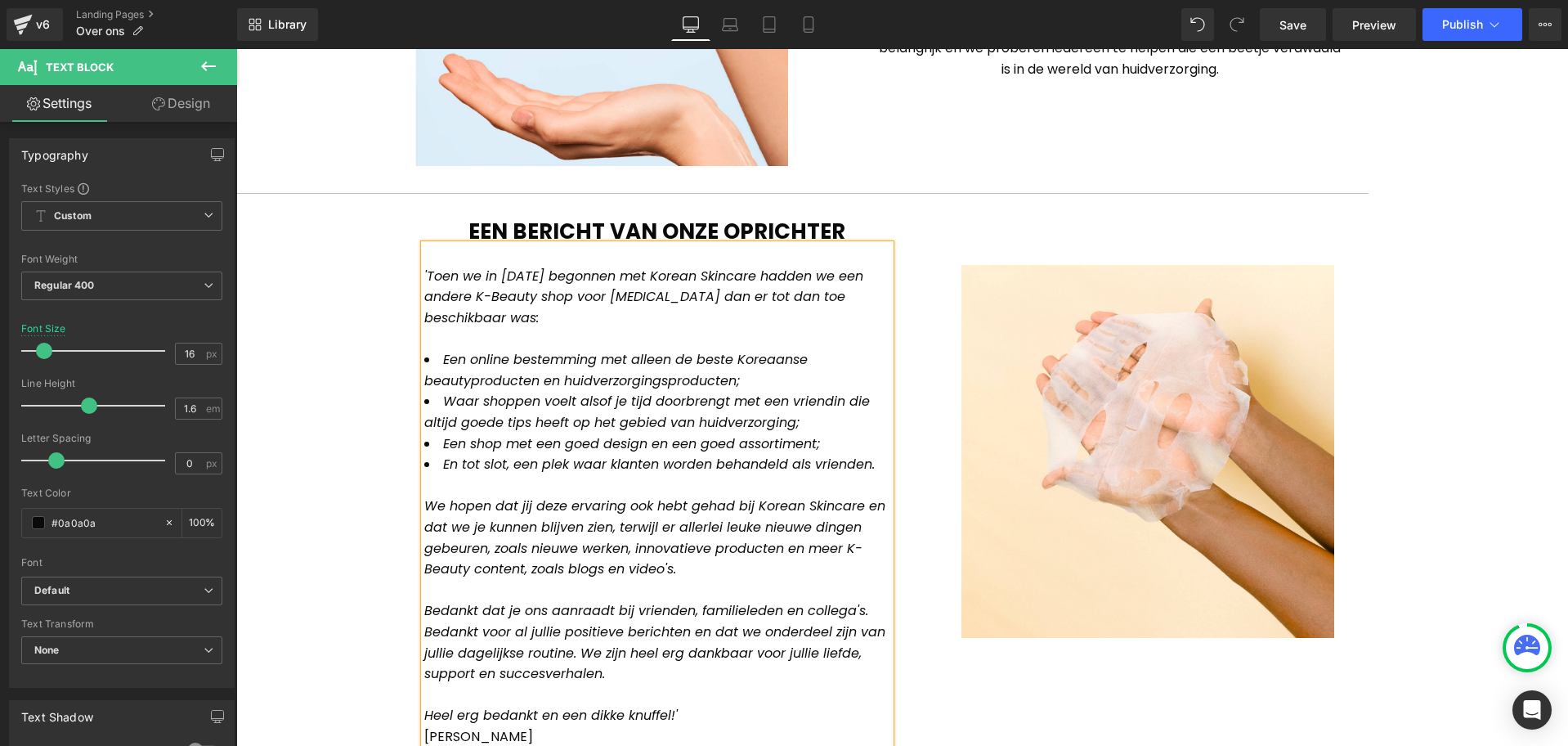
click at [789, 294] on span "'Toen we in [DATE] begonnen met Korean Skincare hadden we een andere K-Beauty s…" at bounding box center [644, 297] width 439 height 61
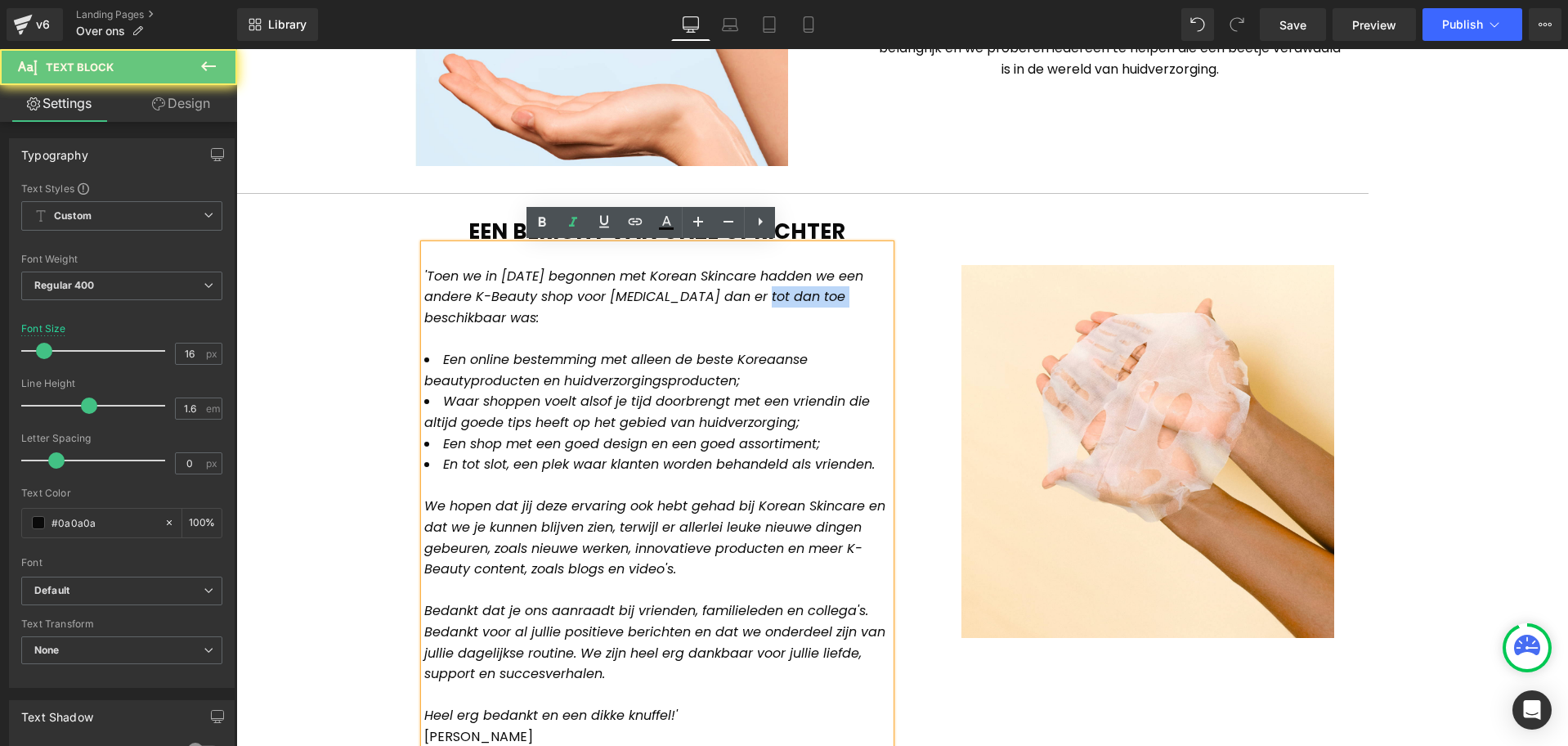
click at [789, 294] on span "'Toen we in [DATE] begonnen met Korean Skincare hadden we een andere K-Beauty s…" at bounding box center [644, 297] width 439 height 61
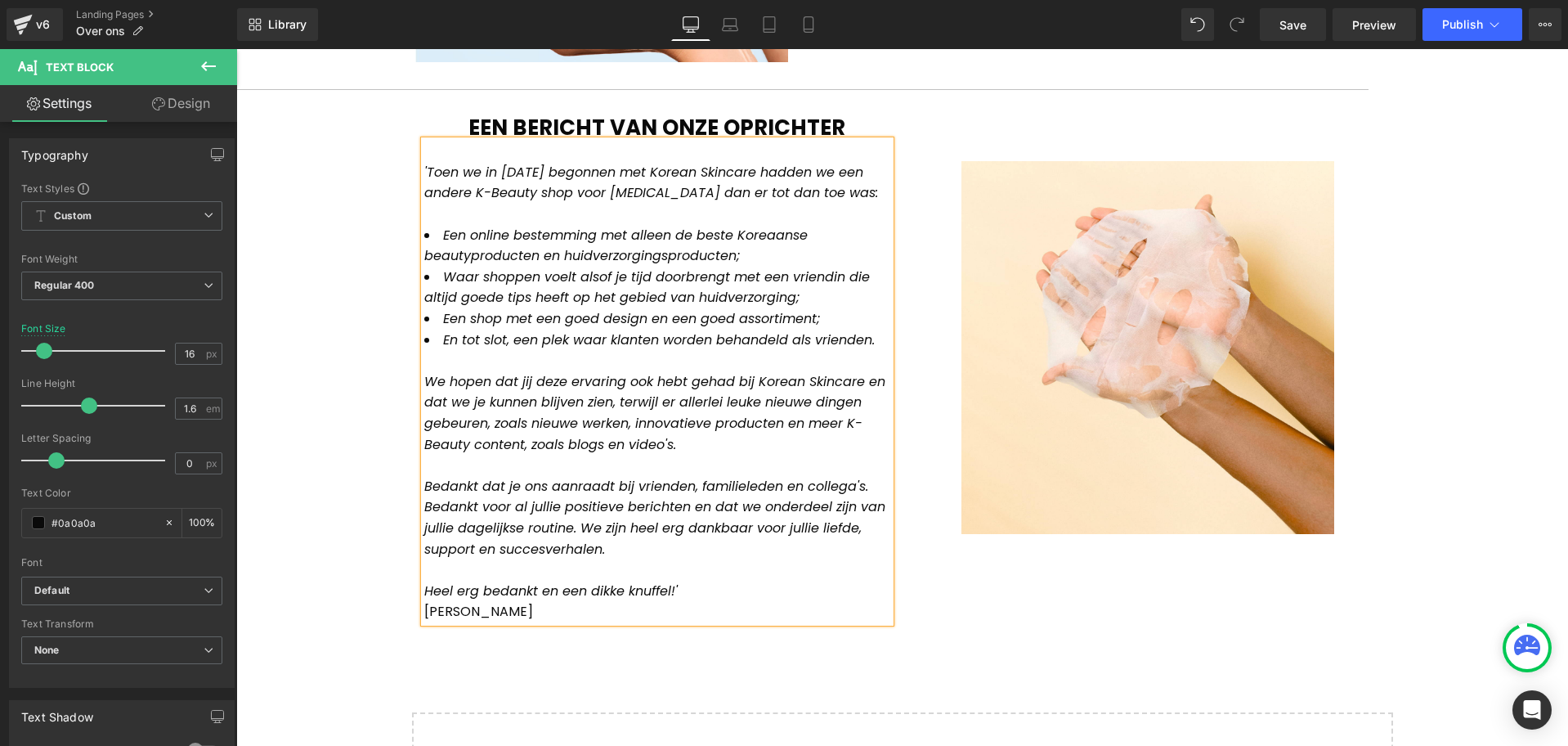
scroll to position [1090, 0]
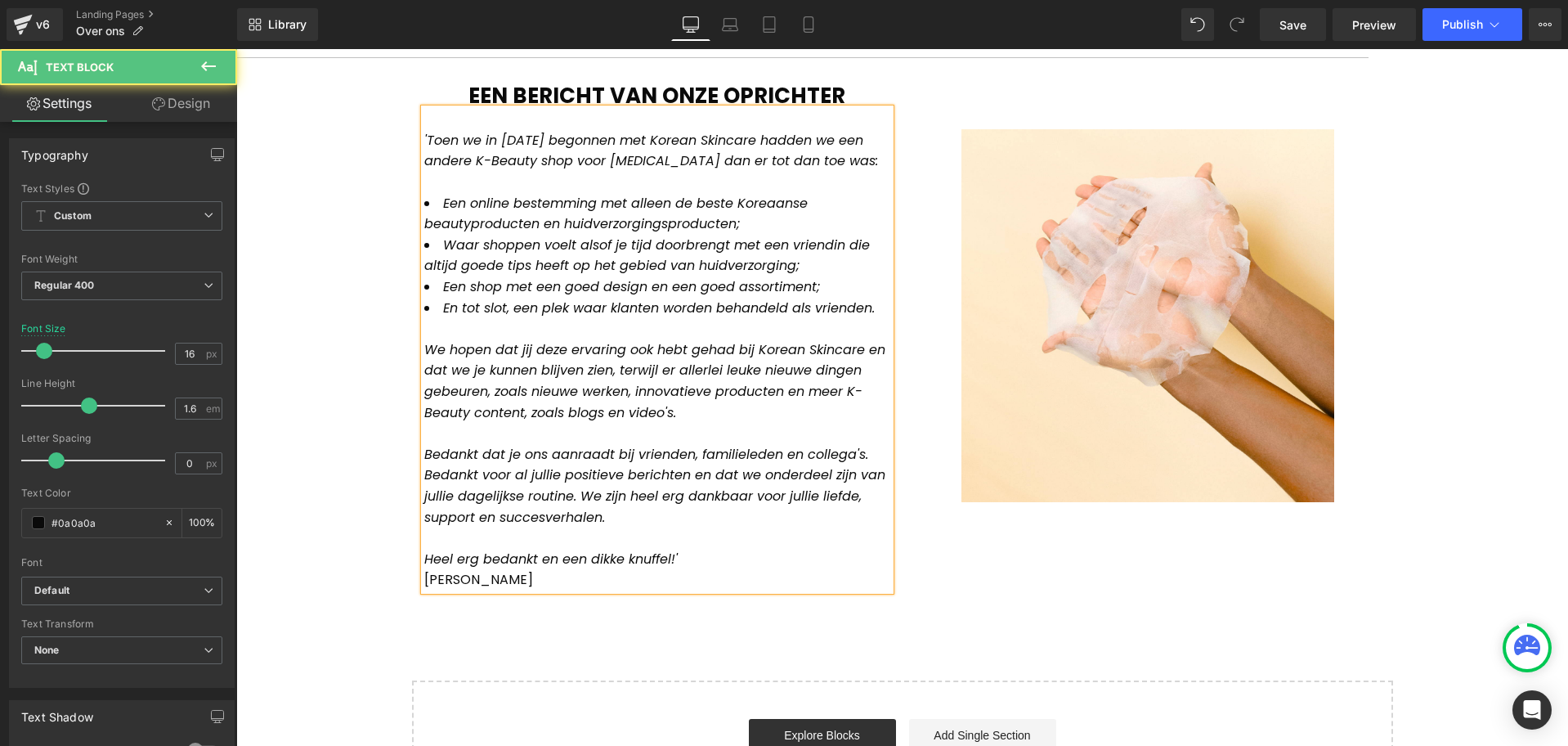
click at [706, 348] on span "We hopen dat jij deze ervaring ook hebt gehad bij Korean Skincare en dat we je …" at bounding box center [655, 381] width 461 height 82
click at [867, 348] on span "We hopen dat jij deze ervaring ook hebt bij Korean Skincare en dat we je kunnen…" at bounding box center [656, 381] width 463 height 82
click at [550, 455] on span "Bedankt dat je ons aanraadt bij vrienden, familieleden en collega's. Bedankt vo…" at bounding box center [655, 486] width 461 height 82
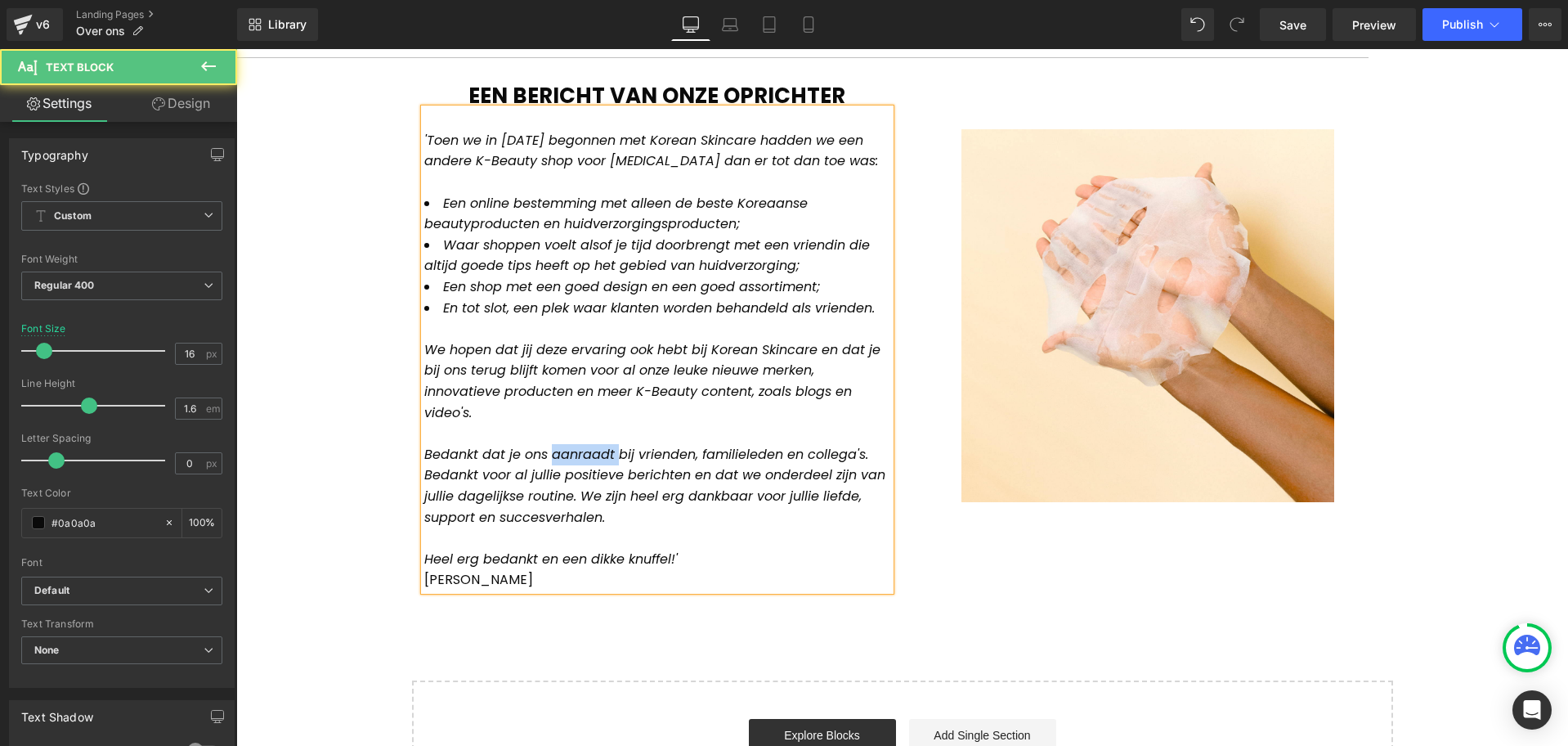
click at [550, 455] on span "Bedankt dat je ons aanraadt bij vrienden, familieleden en collega's. Bedankt vo…" at bounding box center [655, 486] width 461 height 82
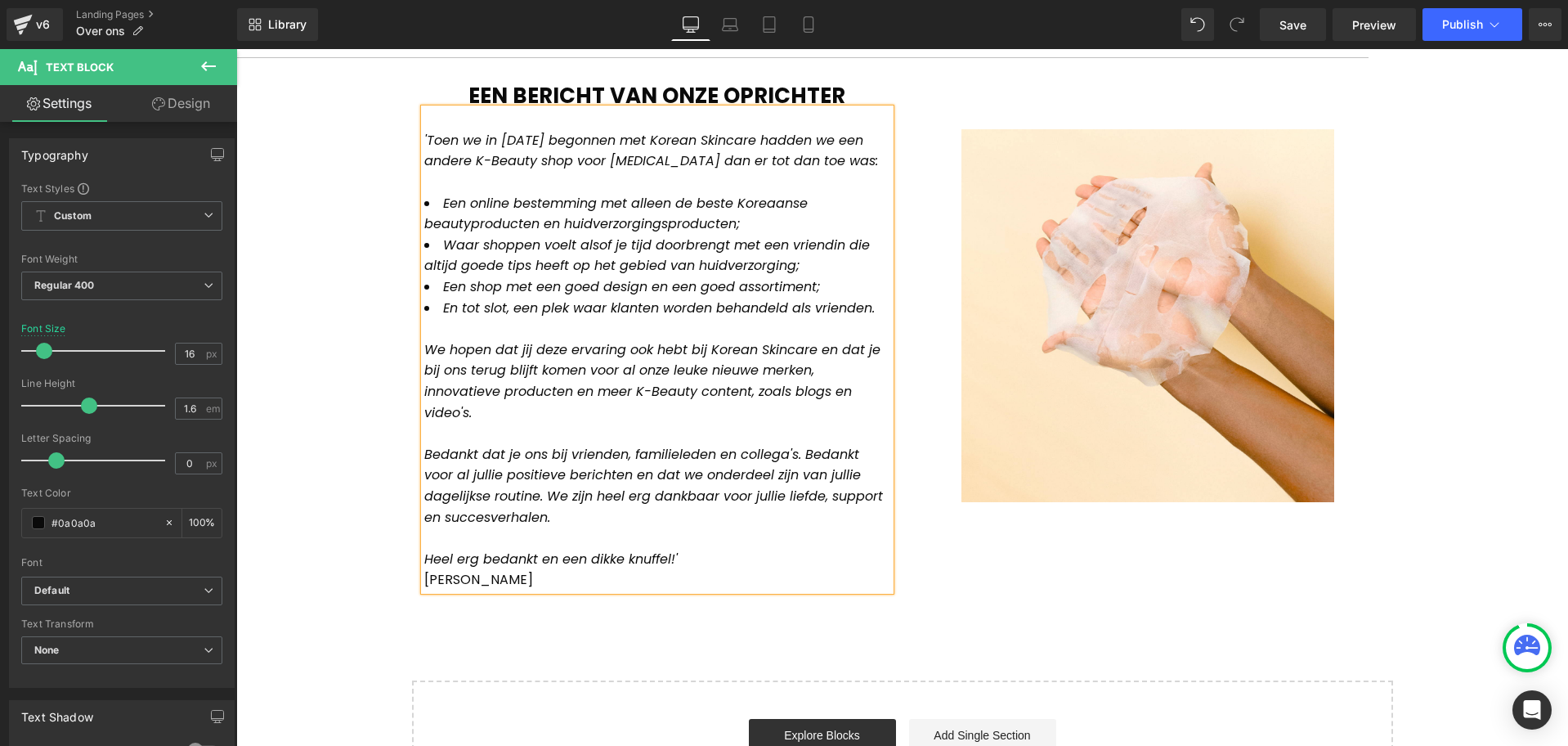
click at [788, 453] on span "Bedankt dat je ons bij vrienden, familieleden en collega's. Bedankt voor al jul…" at bounding box center [653, 486] width 459 height 82
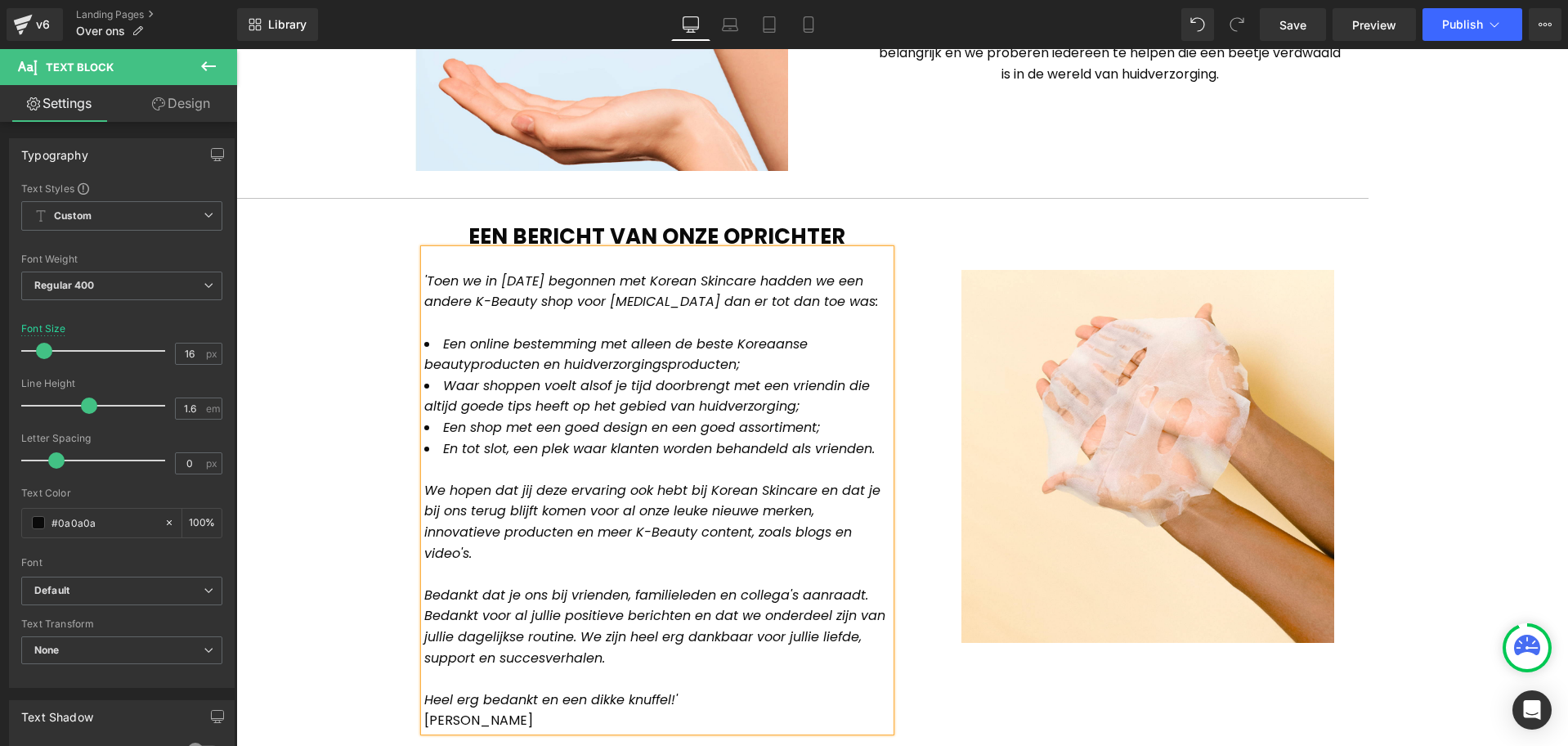
scroll to position [954, 0]
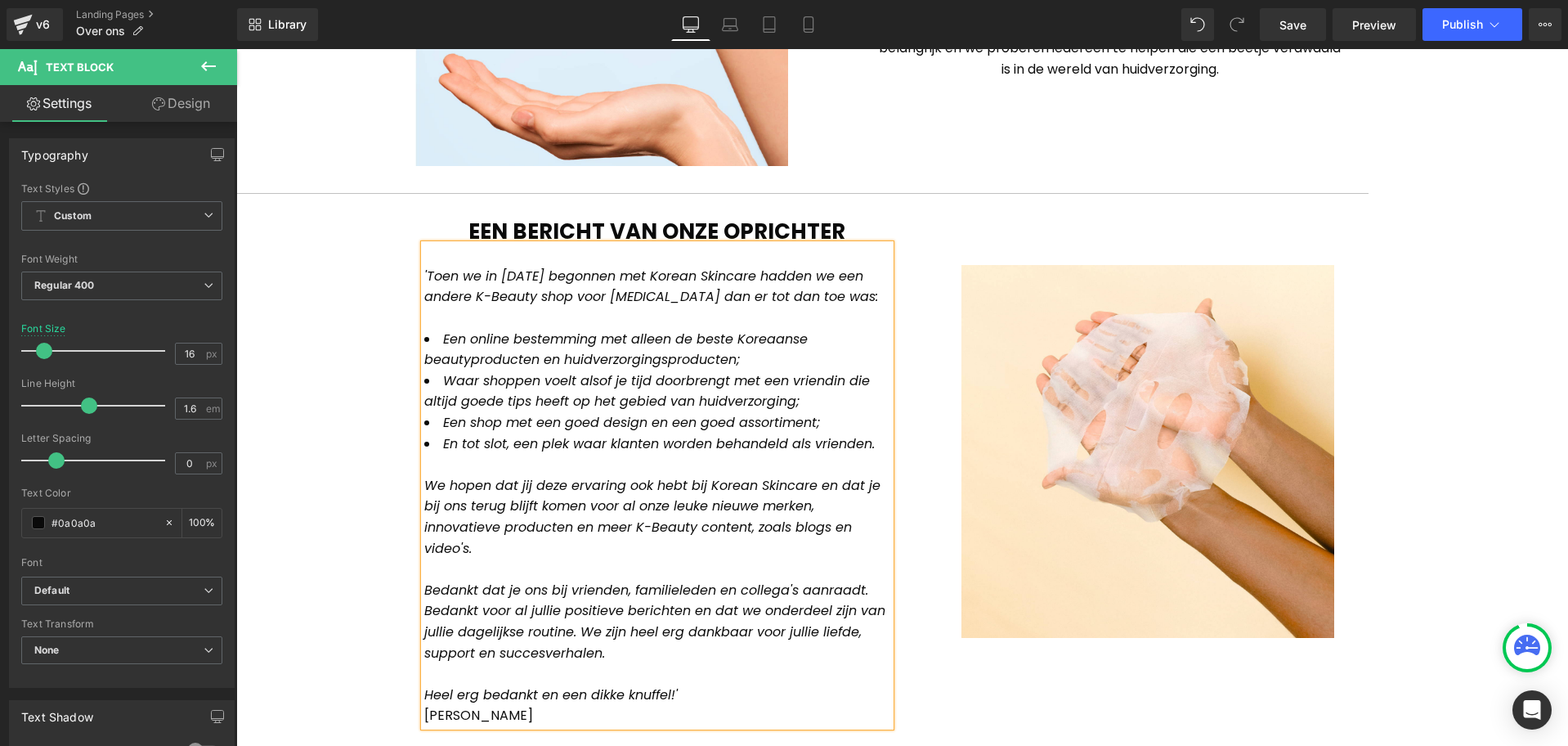
click at [440, 656] on span "Bedankt dat je ons bij vrienden, familieleden en collega's aanraadt. Bedankt vo…" at bounding box center [655, 621] width 461 height 82
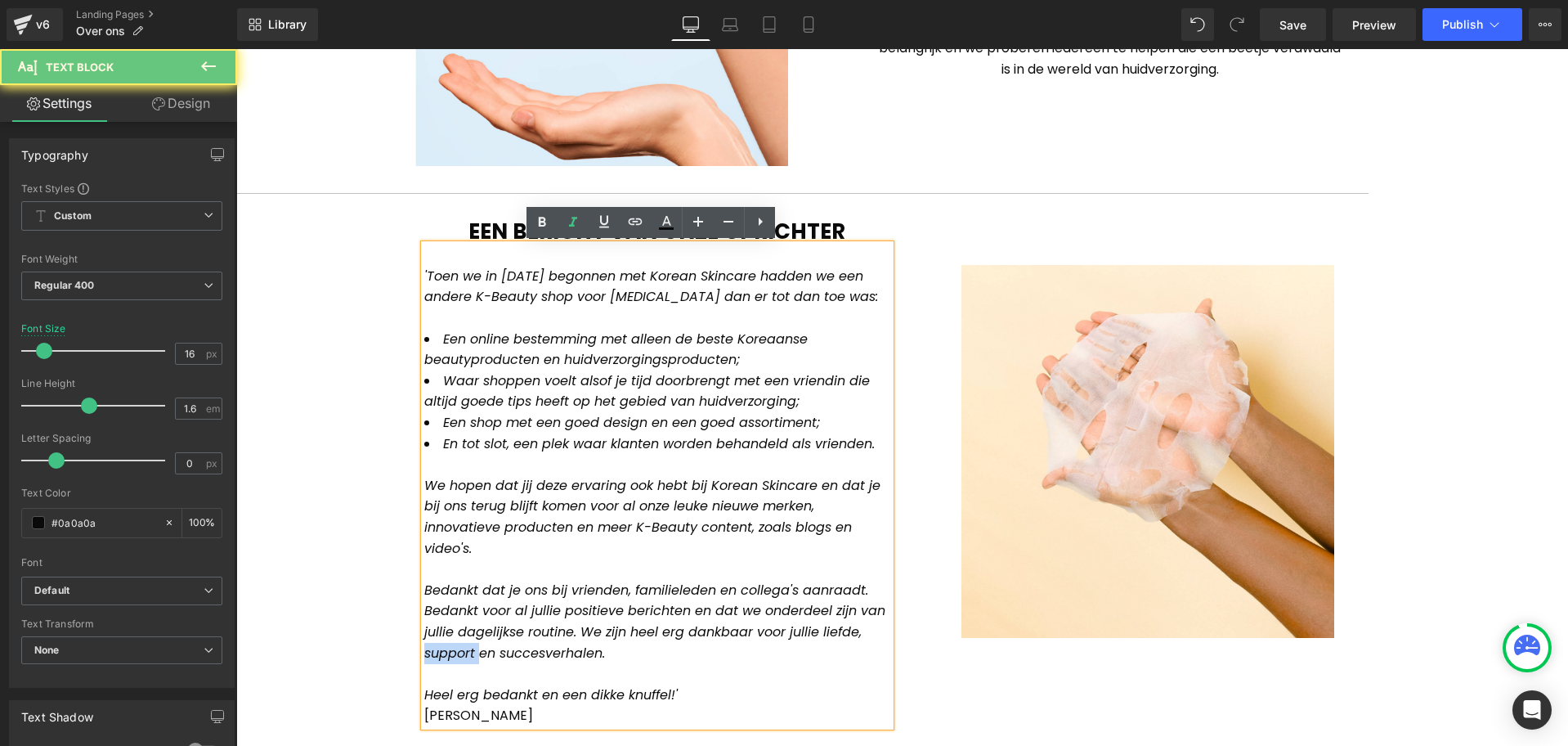
click at [440, 656] on span "Bedankt dat je ons bij vrienden, familieleden en collega's aanraadt. Bedankt vo…" at bounding box center [655, 621] width 461 height 82
click at [578, 553] on div "We hopen dat jij deze ervaring ook hebt bij Korean Skincare en dat je bij ons t…" at bounding box center [657, 517] width 466 height 83
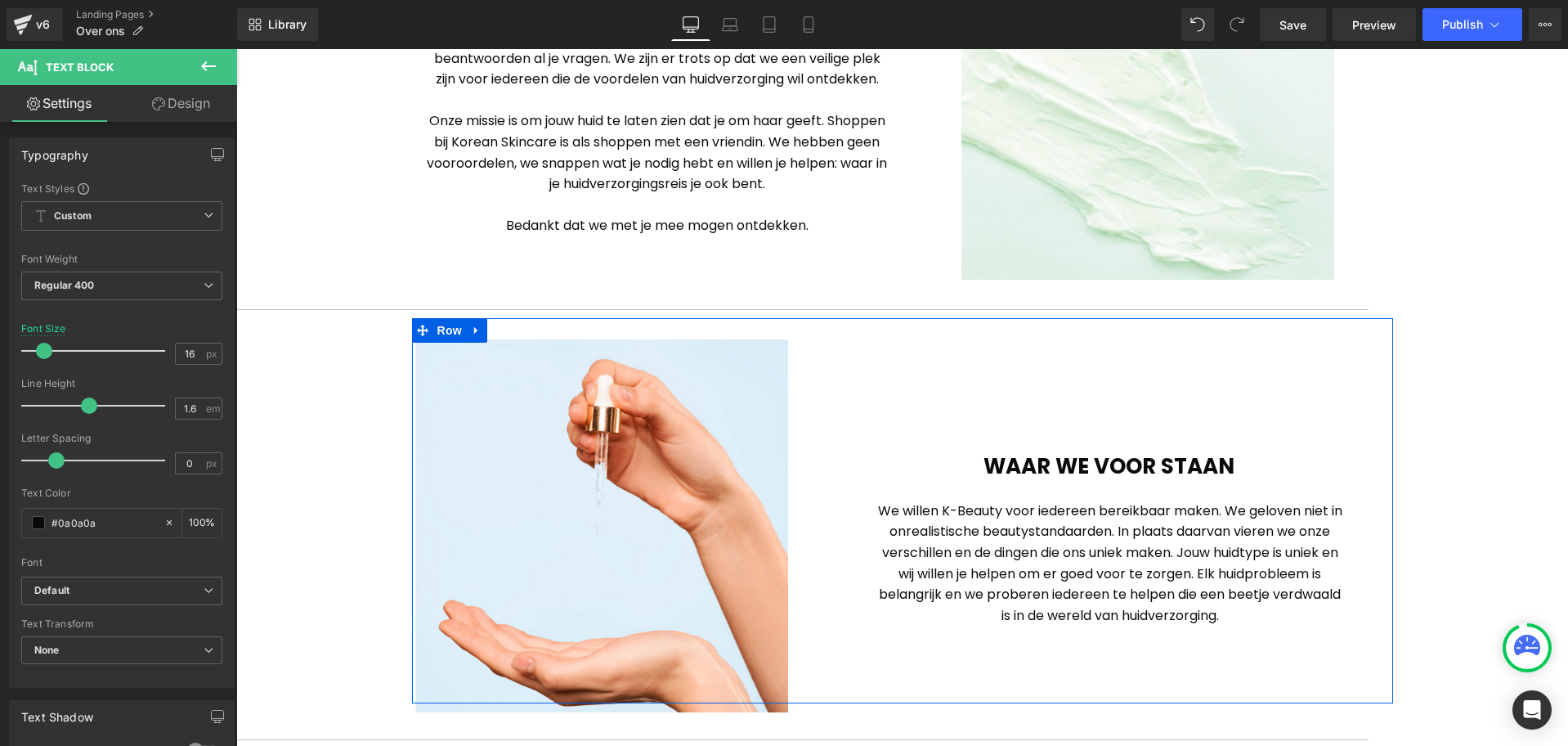
scroll to position [546, 0]
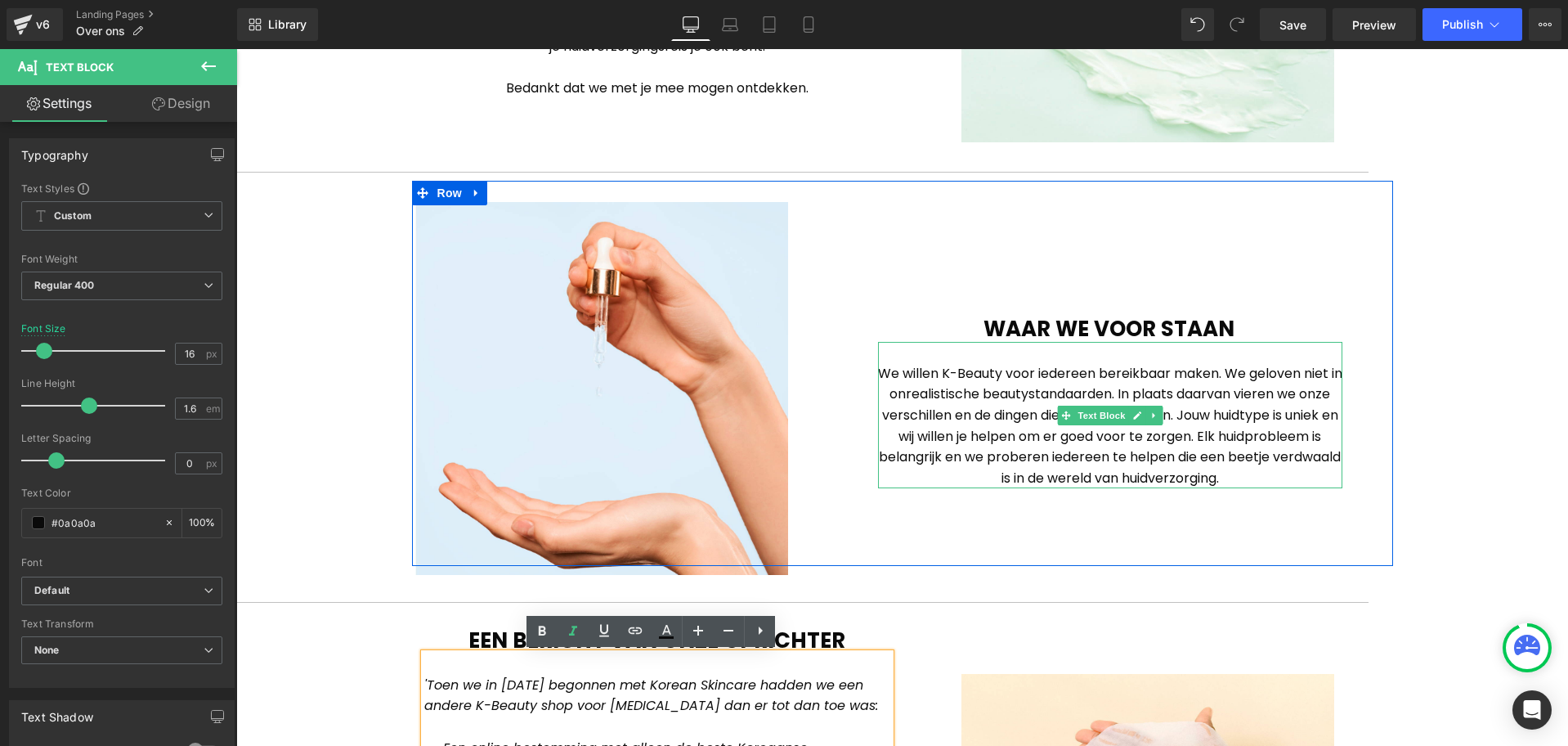
click at [1145, 455] on span "We willen K-Beauty voor iedereen bereikbaar maken. We geloven niet in onrealist…" at bounding box center [1109, 425] width 464 height 123
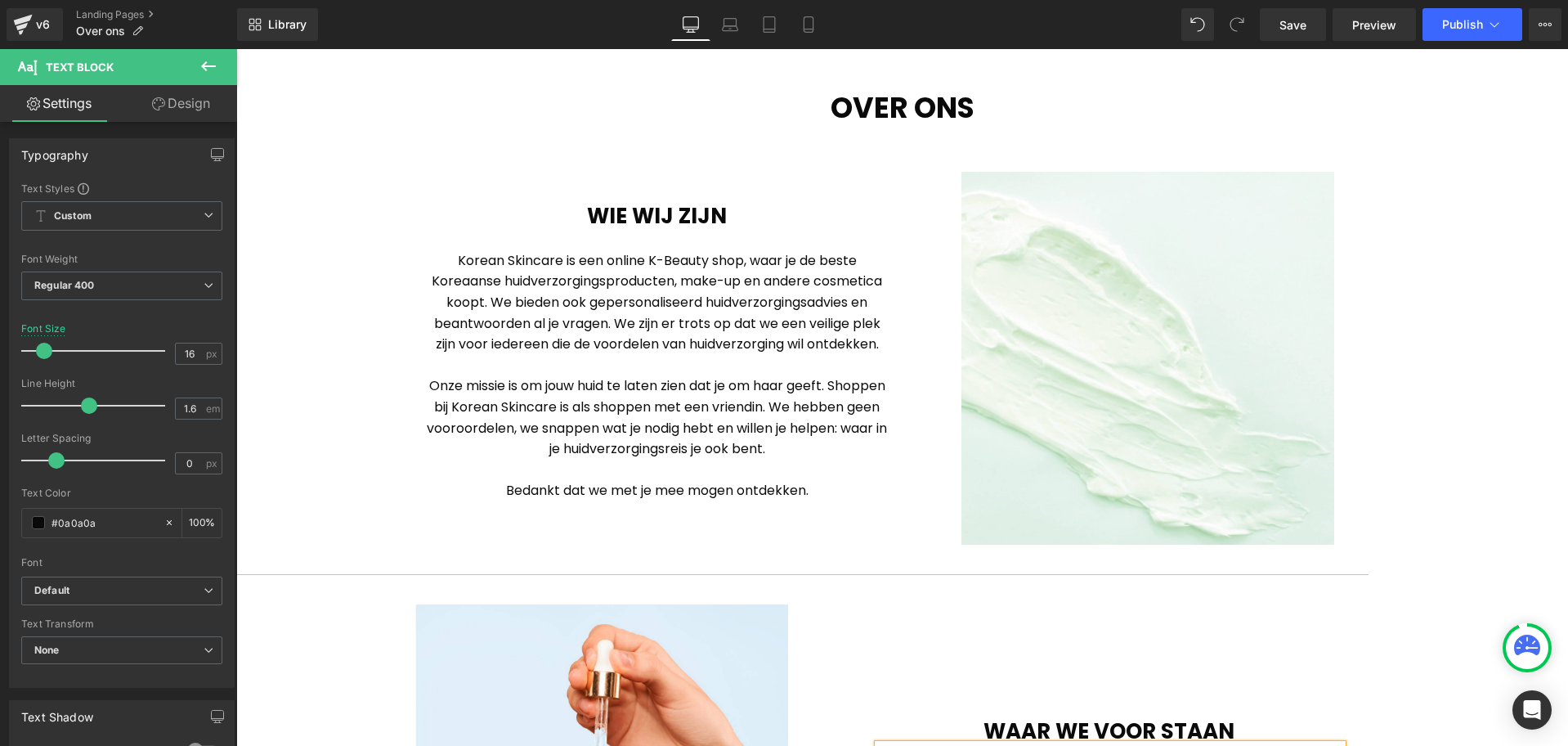
scroll to position [136, 0]
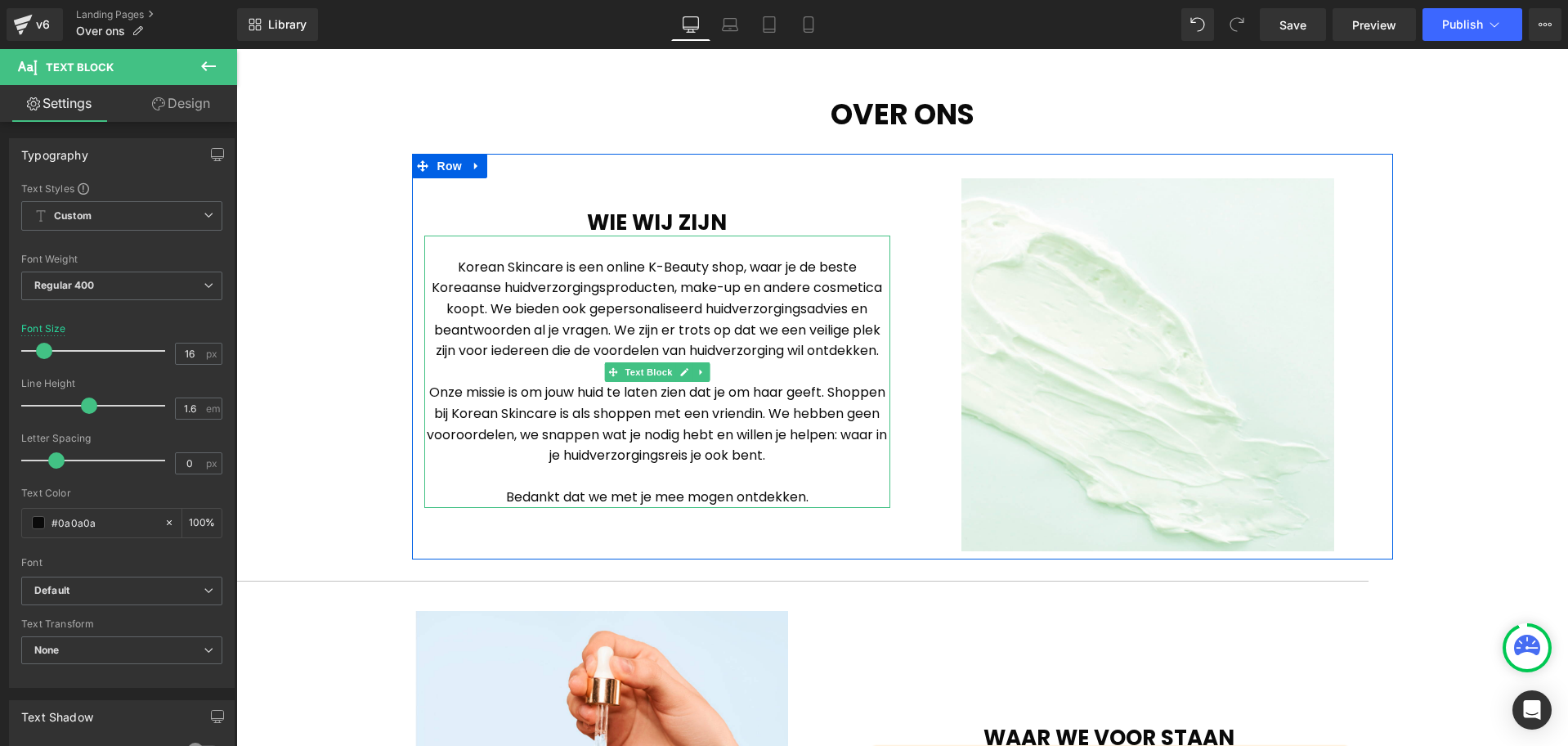
click at [439, 345] on p "Korean Skincare is een online K-Beauty shop, waar je de beste Koreaanse huidver…" at bounding box center [657, 309] width 466 height 105
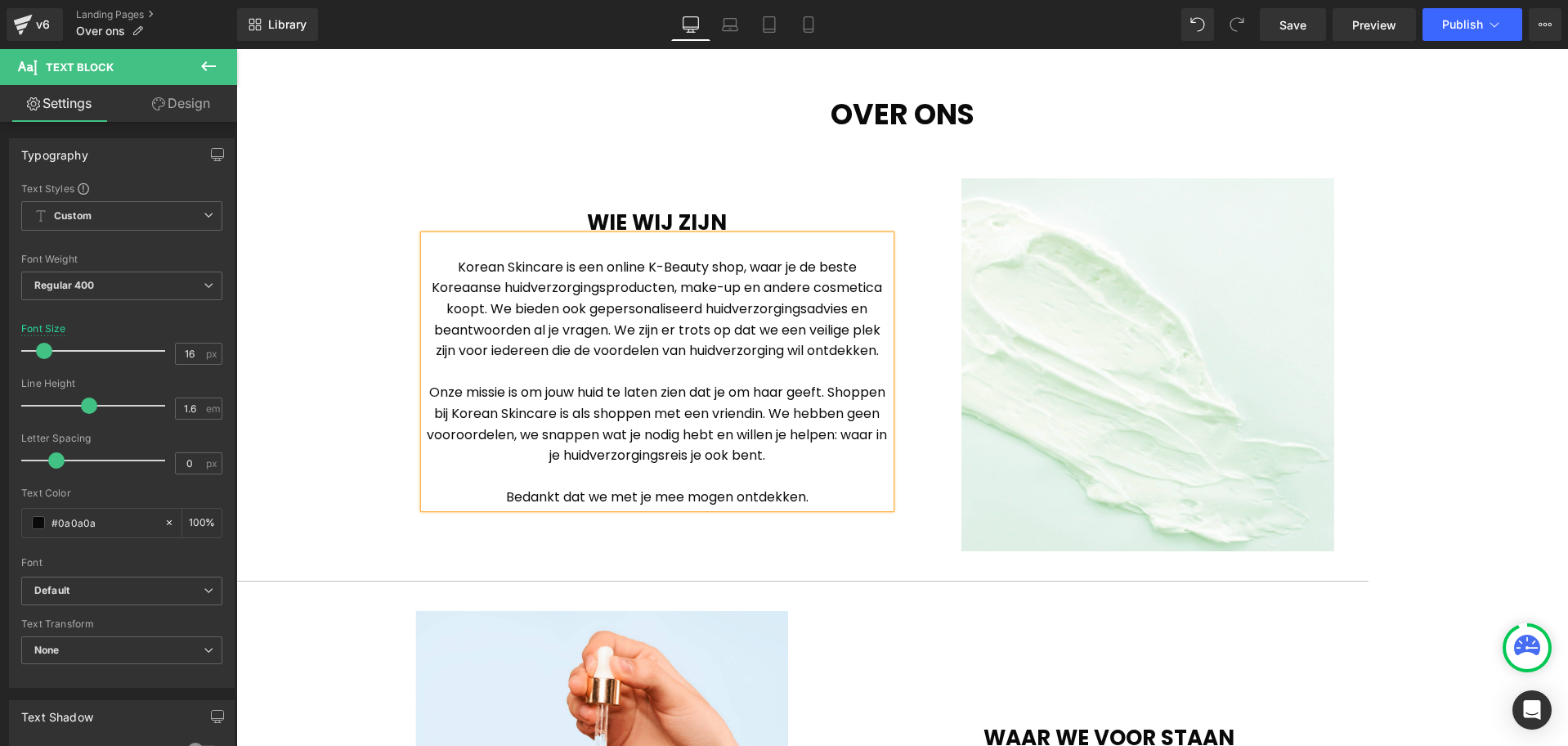
click at [439, 345] on p "Korean Skincare is een online K-Beauty shop, waar je de beste Koreaanse huidver…" at bounding box center [657, 309] width 466 height 105
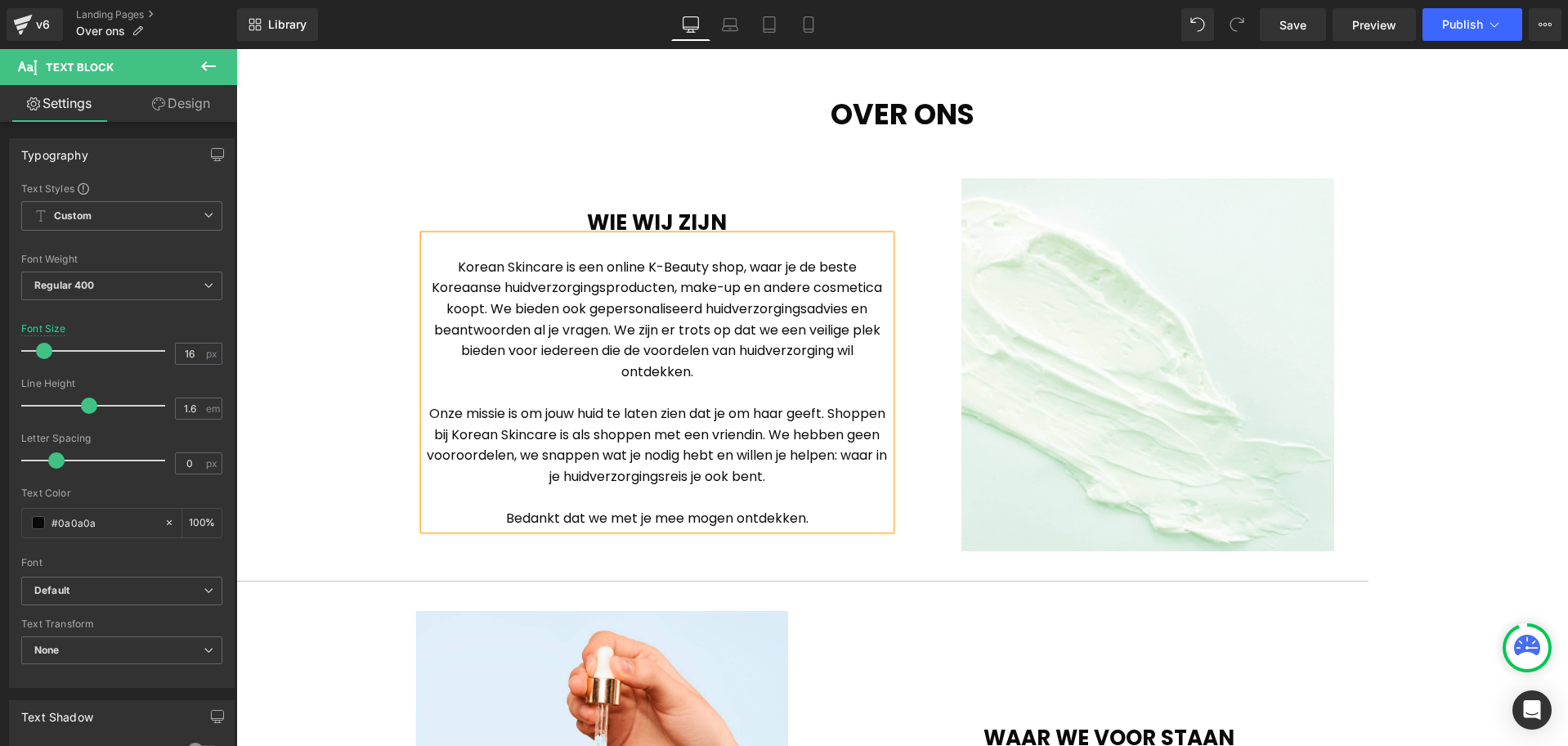
scroll to position [272, 0]
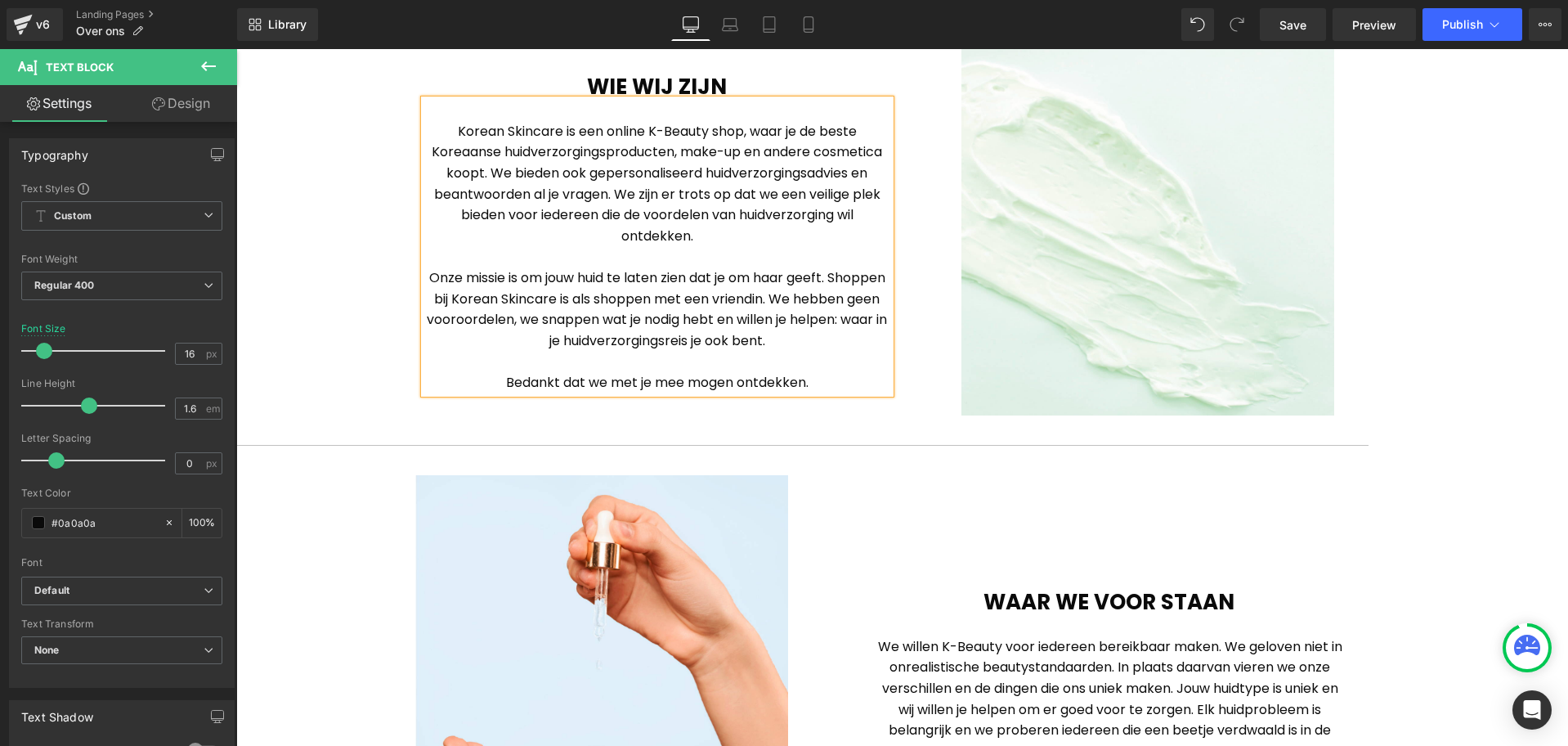
click at [559, 384] on p "Bedankt dat we met je mee mogen ontdekken." at bounding box center [657, 383] width 466 height 22
click at [1302, 28] on span "Save" at bounding box center [1292, 25] width 27 height 17
